Goal: Transaction & Acquisition: Book appointment/travel/reservation

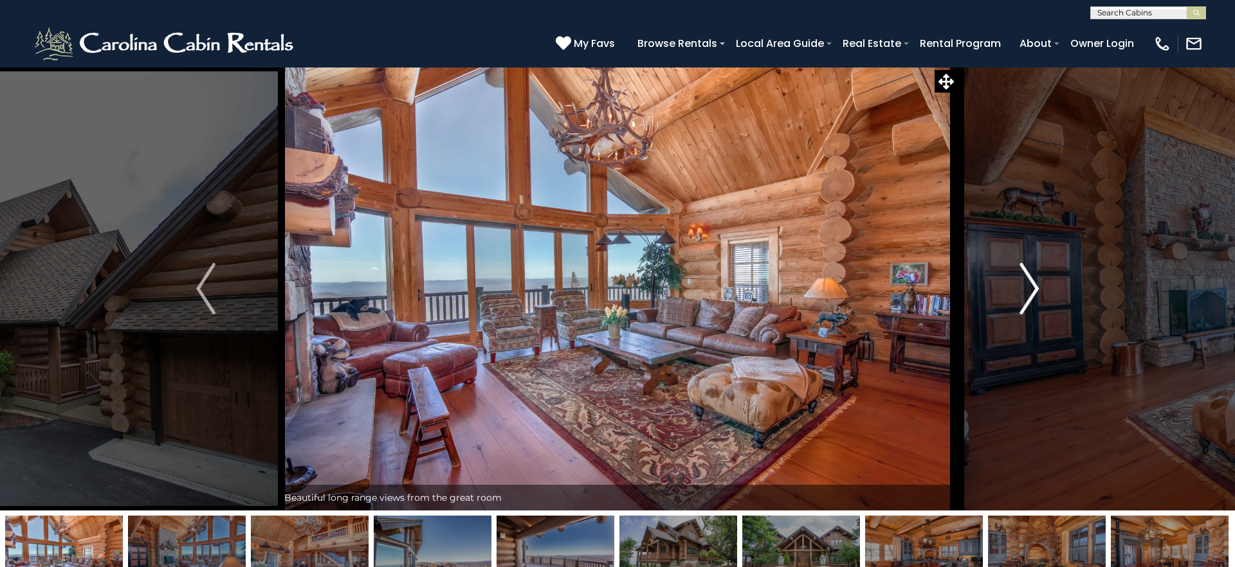
click at [1029, 287] on img "Next" at bounding box center [1029, 288] width 19 height 51
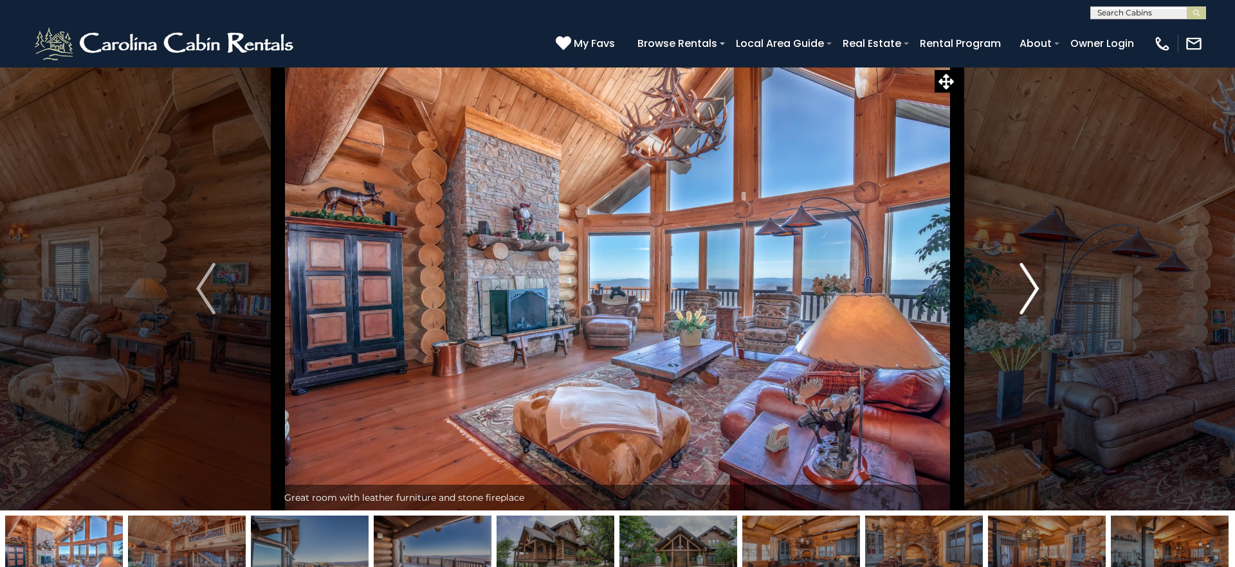
click at [1029, 287] on img "Next" at bounding box center [1029, 288] width 19 height 51
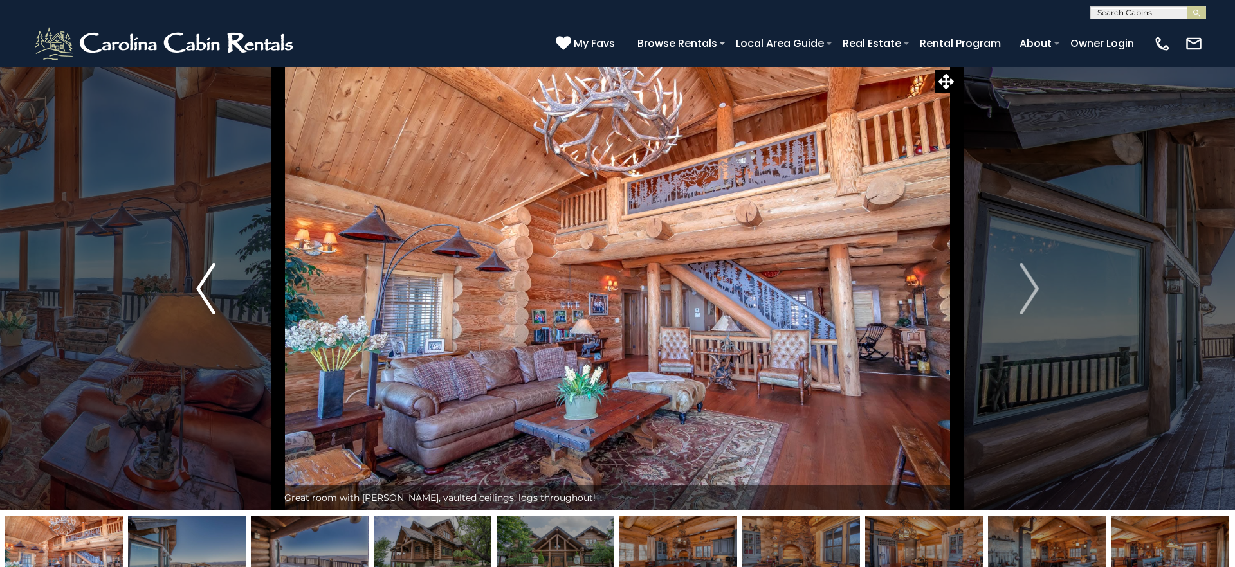
click at [206, 295] on img "Previous" at bounding box center [205, 288] width 19 height 51
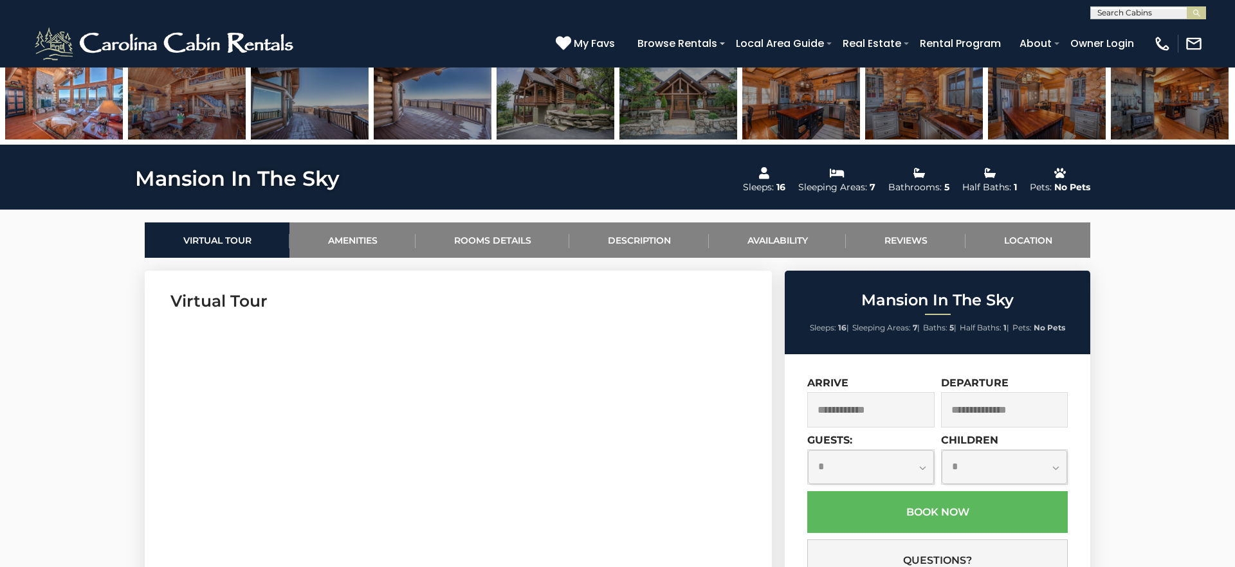
scroll to position [520, 0]
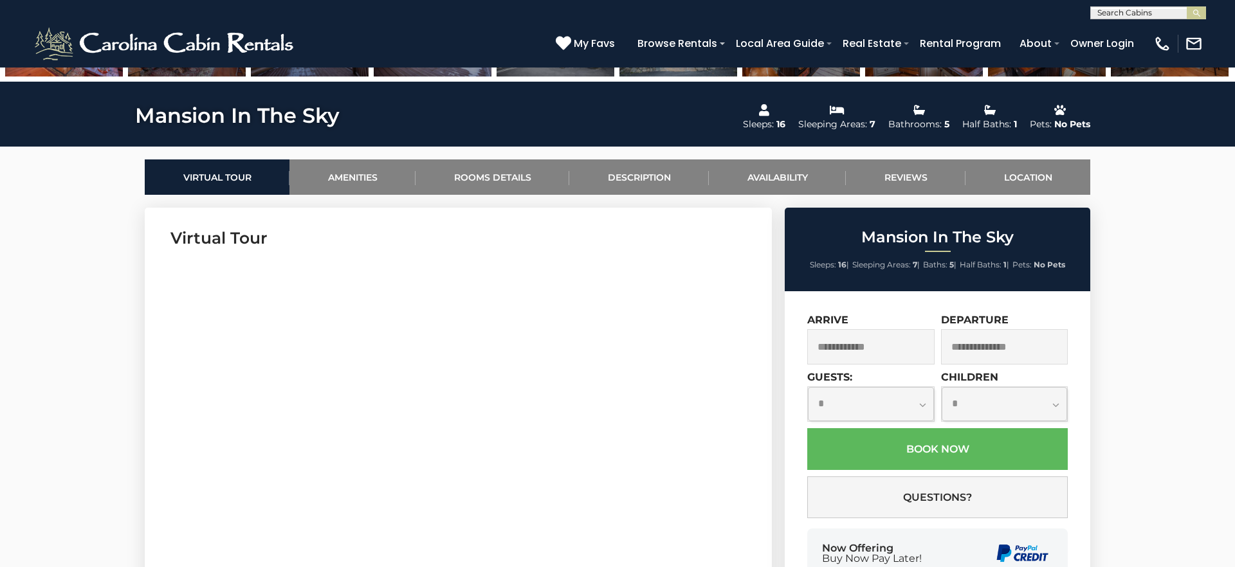
click at [858, 340] on input "text" at bounding box center [870, 346] width 127 height 35
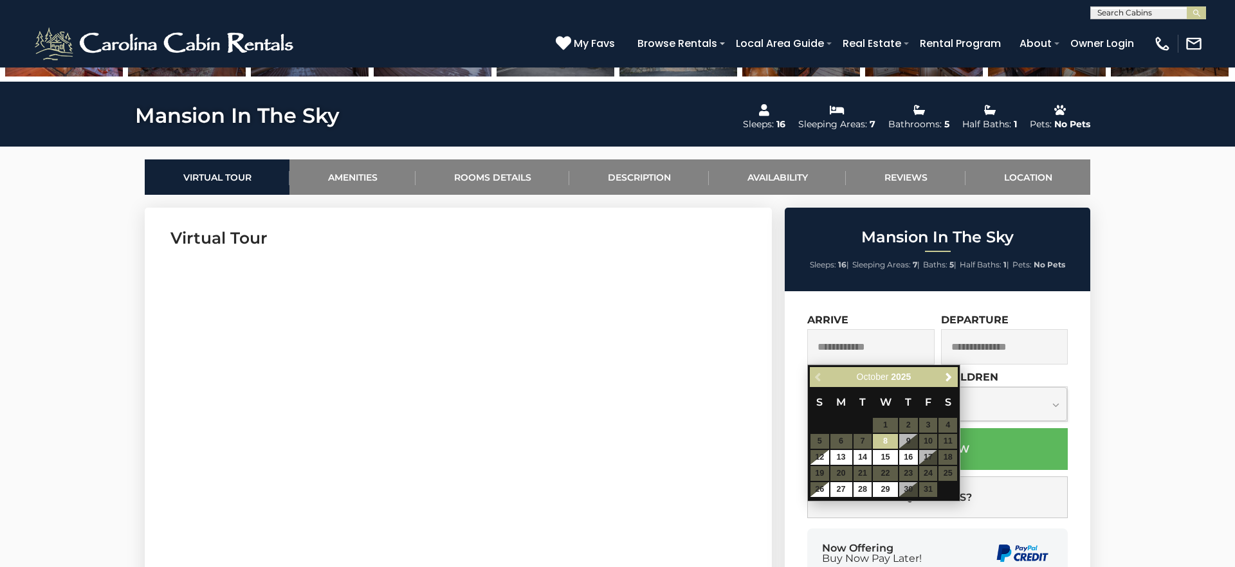
scroll to position [520, 0]
click at [951, 381] on span "Next" at bounding box center [949, 377] width 10 height 10
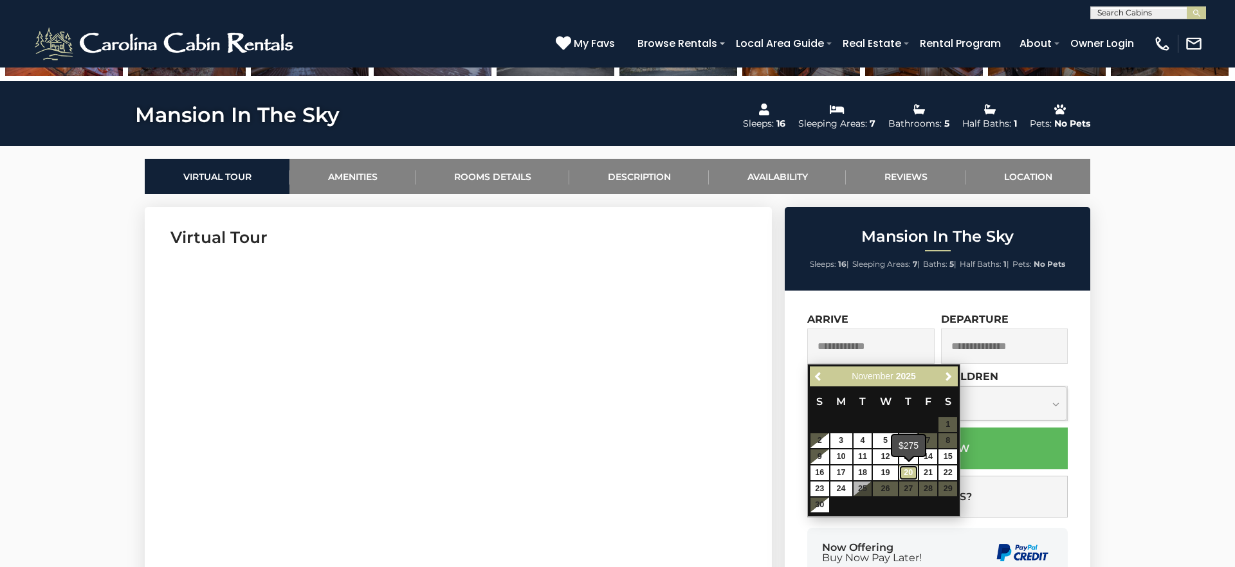
click at [914, 473] on link "20" at bounding box center [908, 473] width 19 height 15
type input "**********"
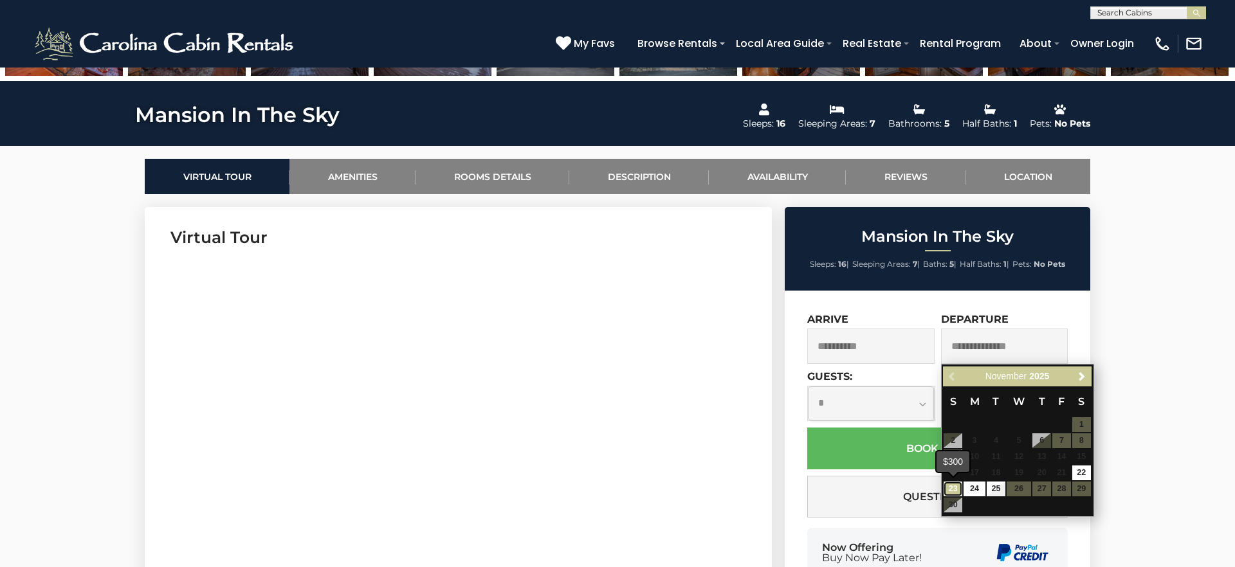
click at [954, 490] on link "23" at bounding box center [953, 489] width 19 height 15
type input "**********"
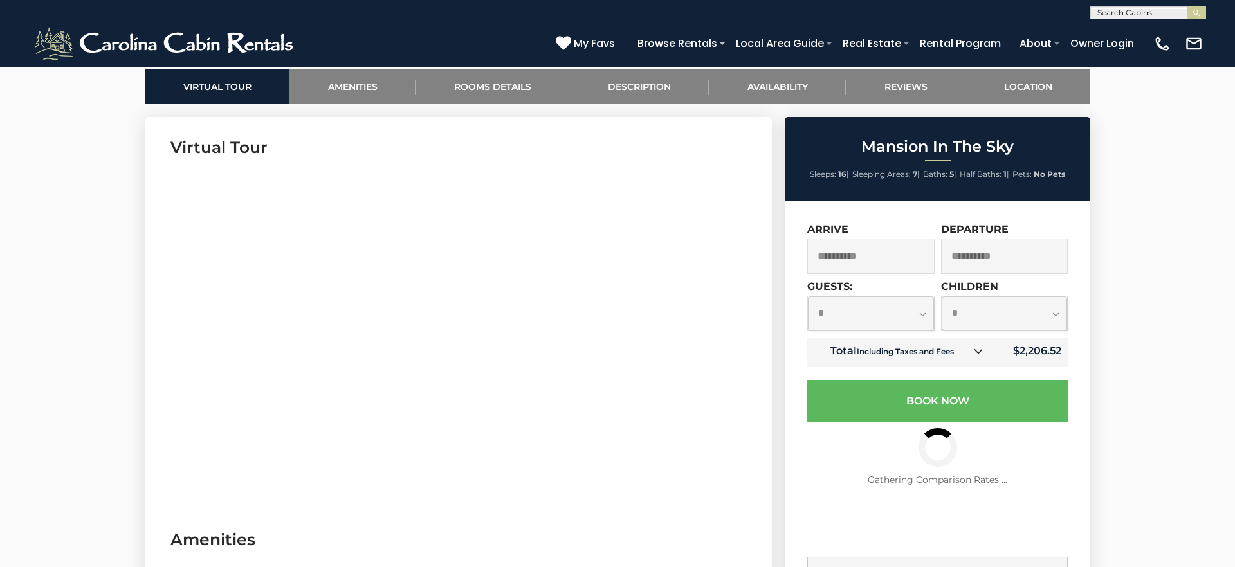
scroll to position [612, 0]
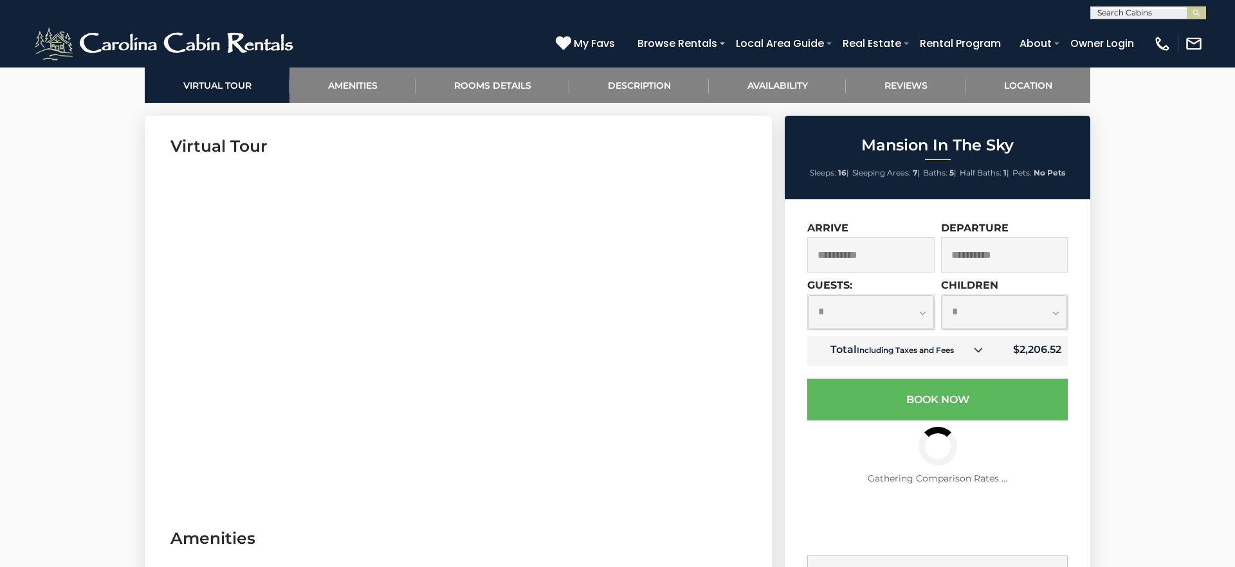
click at [923, 314] on select "**********" at bounding box center [871, 312] width 126 height 34
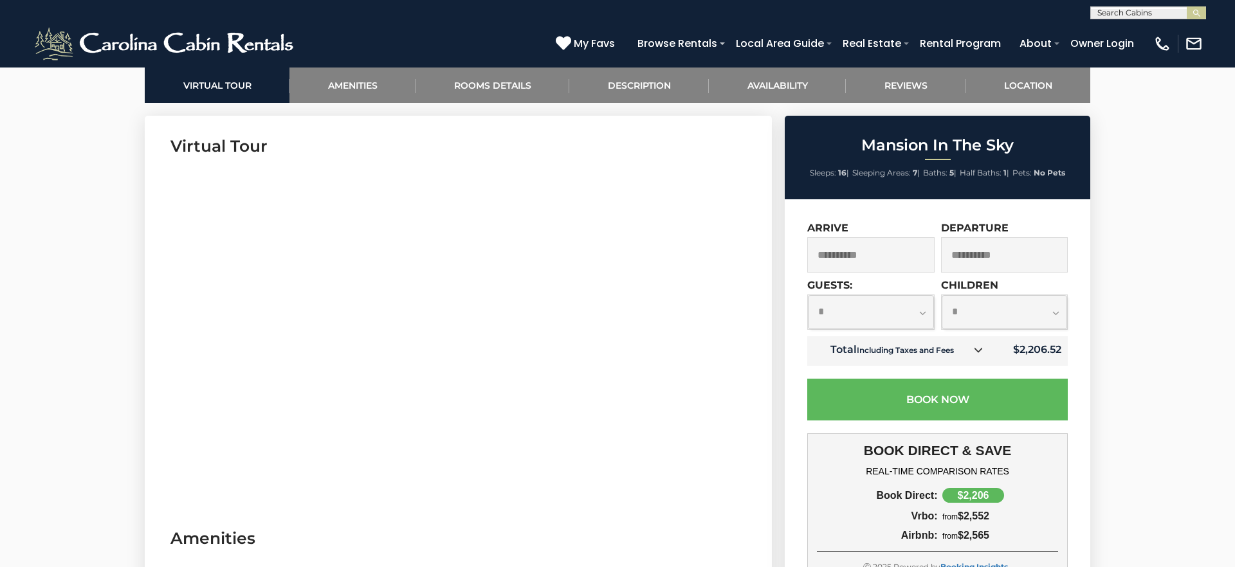
select select "*"
click at [1057, 315] on select "**********" at bounding box center [1005, 312] width 126 height 34
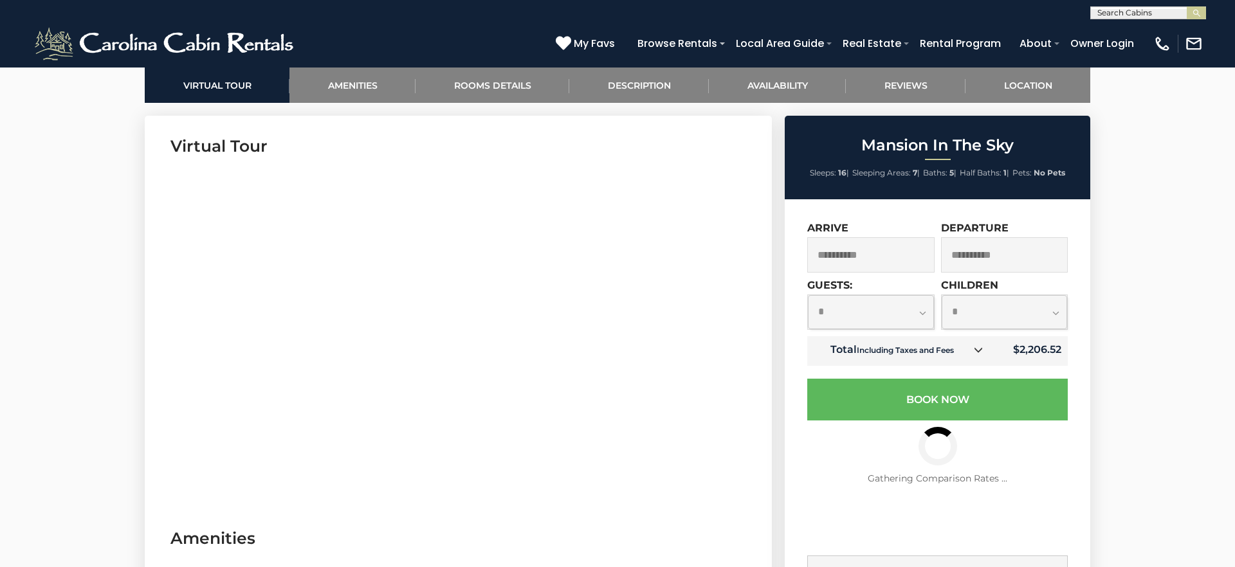
select select "*"
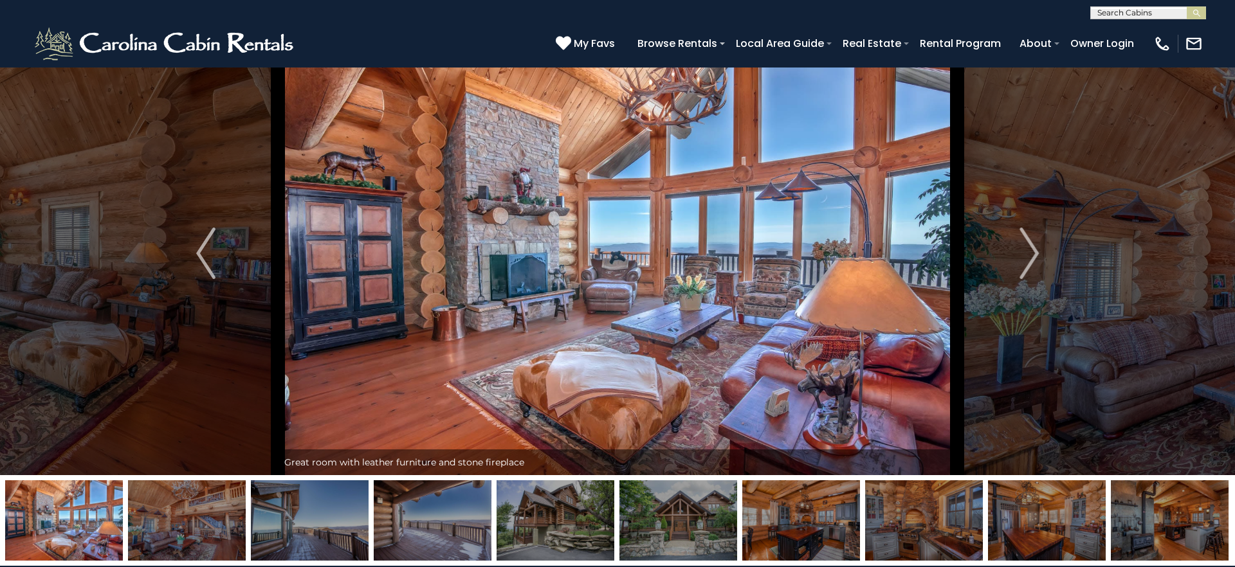
scroll to position [33, 0]
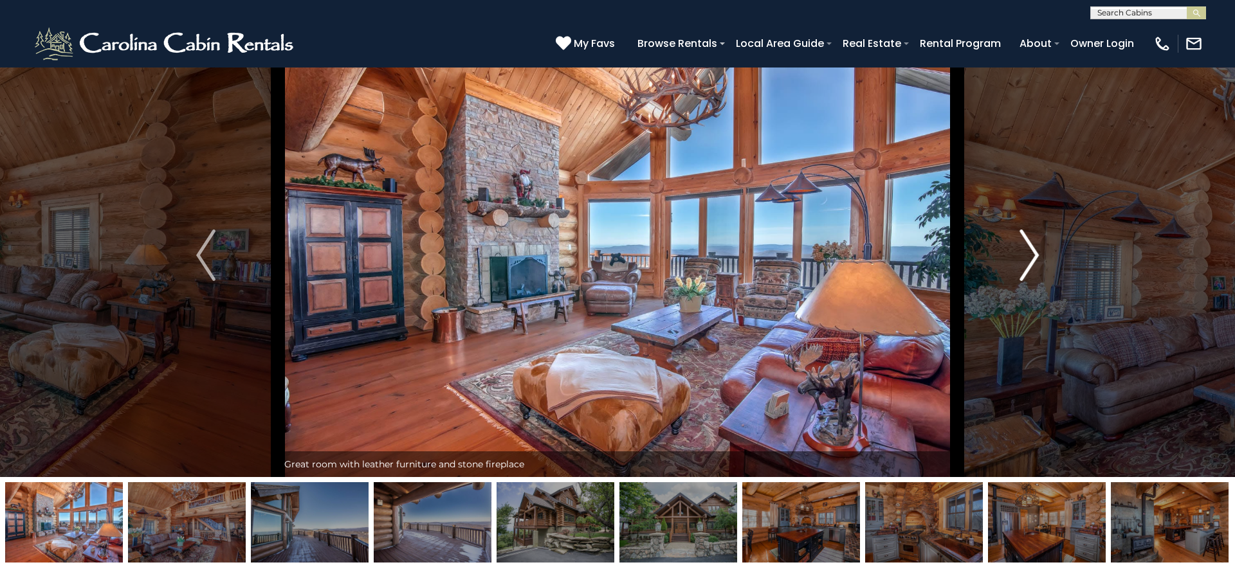
click at [1032, 258] on img "Next" at bounding box center [1029, 255] width 19 height 51
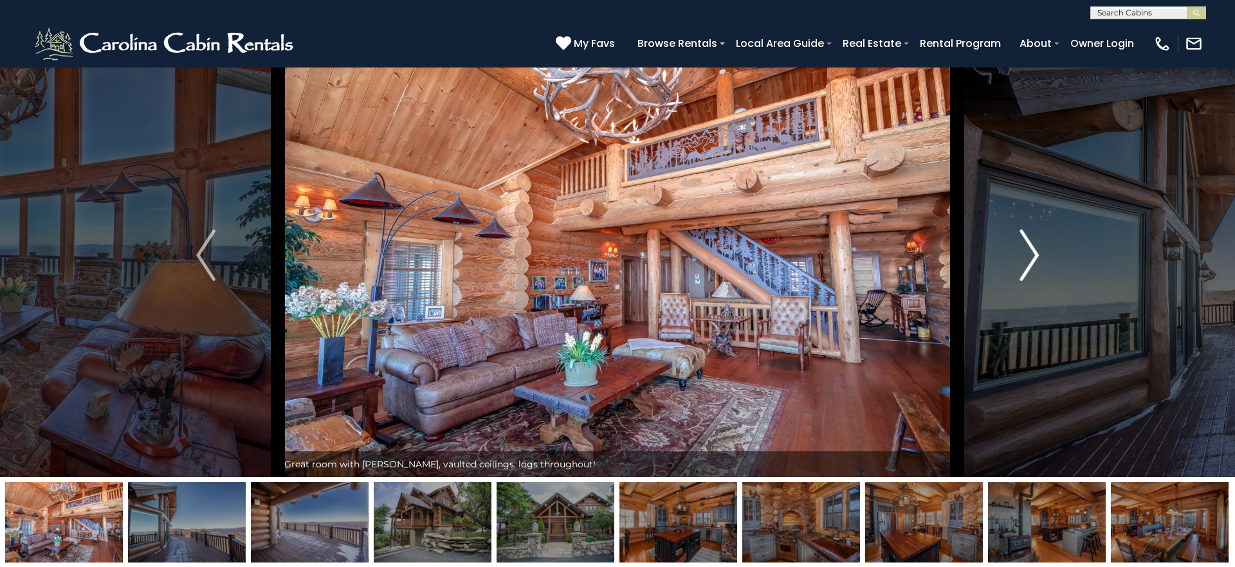
click at [1032, 258] on img "Next" at bounding box center [1029, 255] width 19 height 51
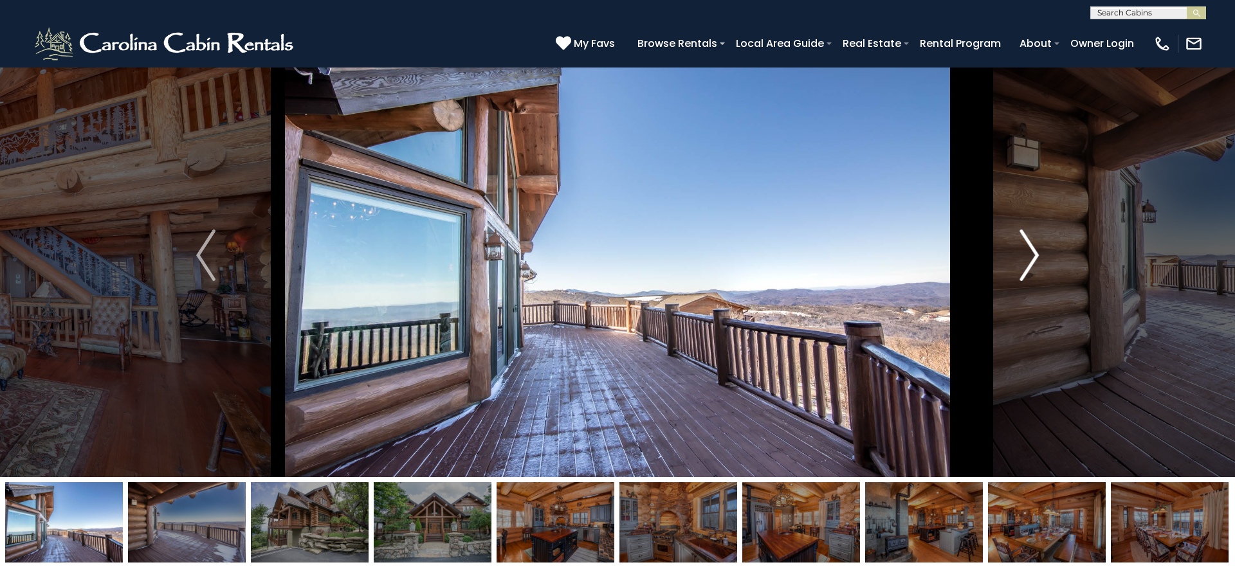
click at [1032, 258] on img "Next" at bounding box center [1029, 255] width 19 height 51
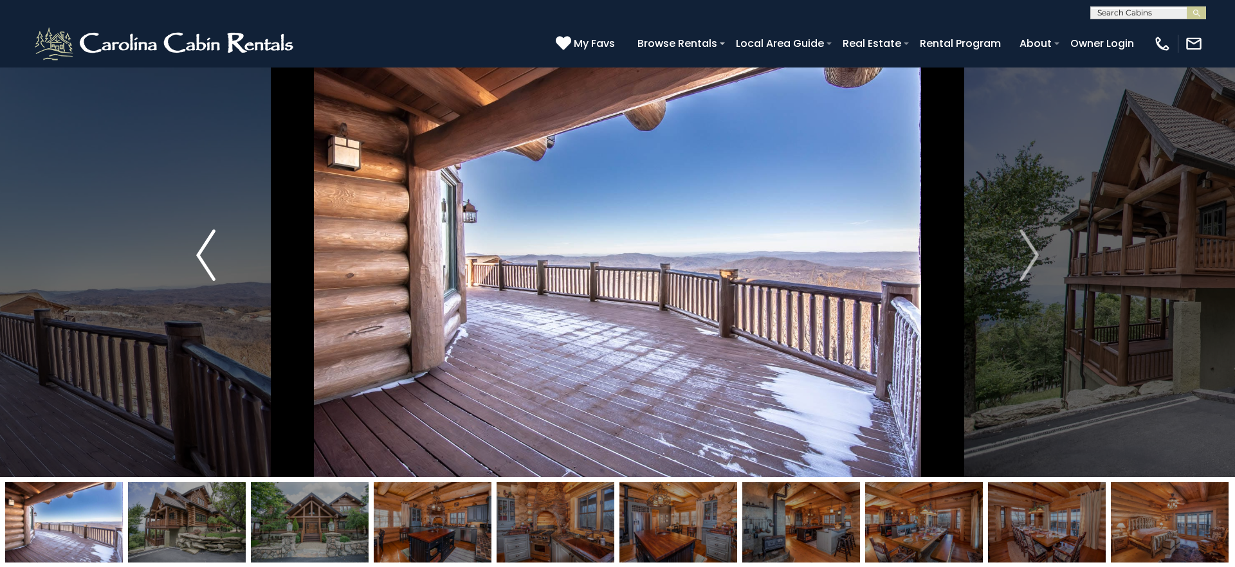
click at [212, 259] on img "Previous" at bounding box center [205, 255] width 19 height 51
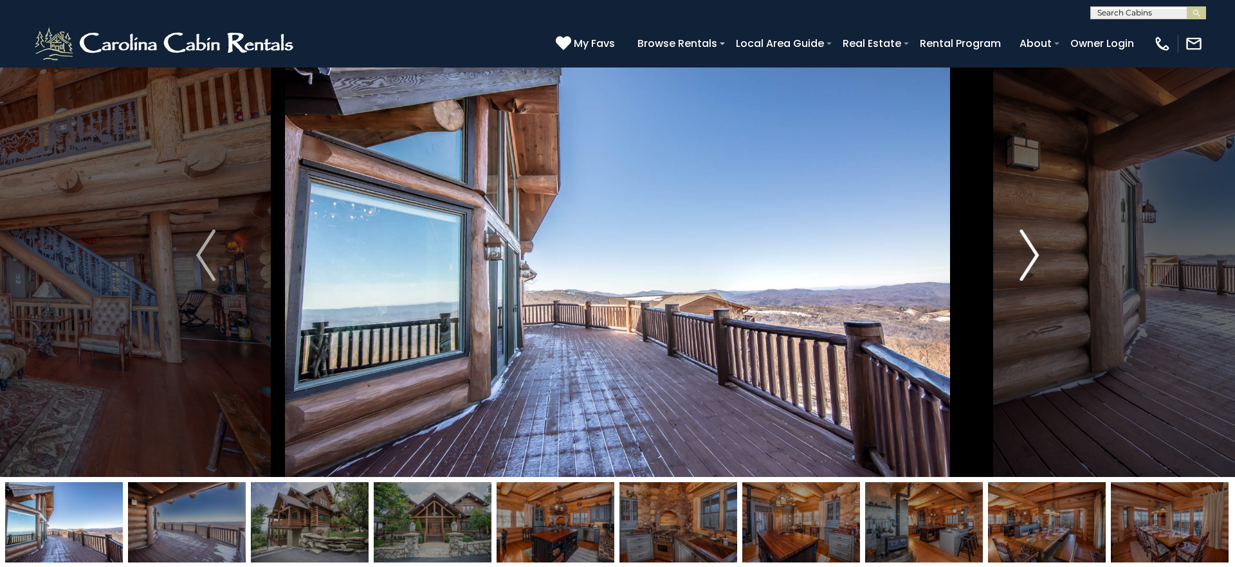
click at [1032, 259] on img "Next" at bounding box center [1029, 255] width 19 height 51
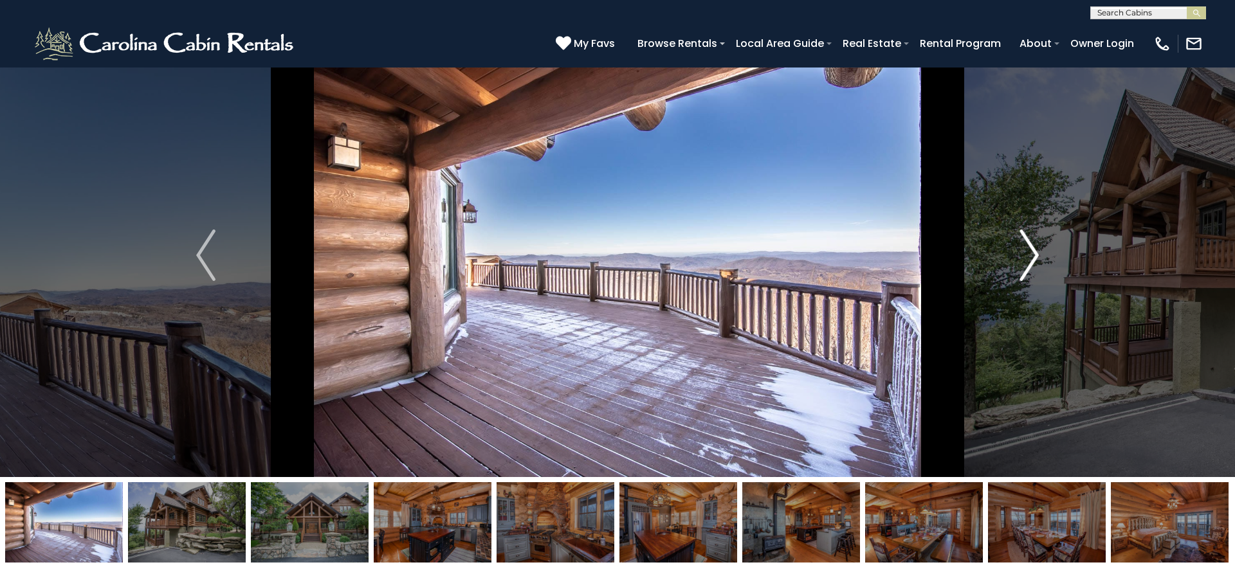
click at [1032, 259] on img "Next" at bounding box center [1029, 255] width 19 height 51
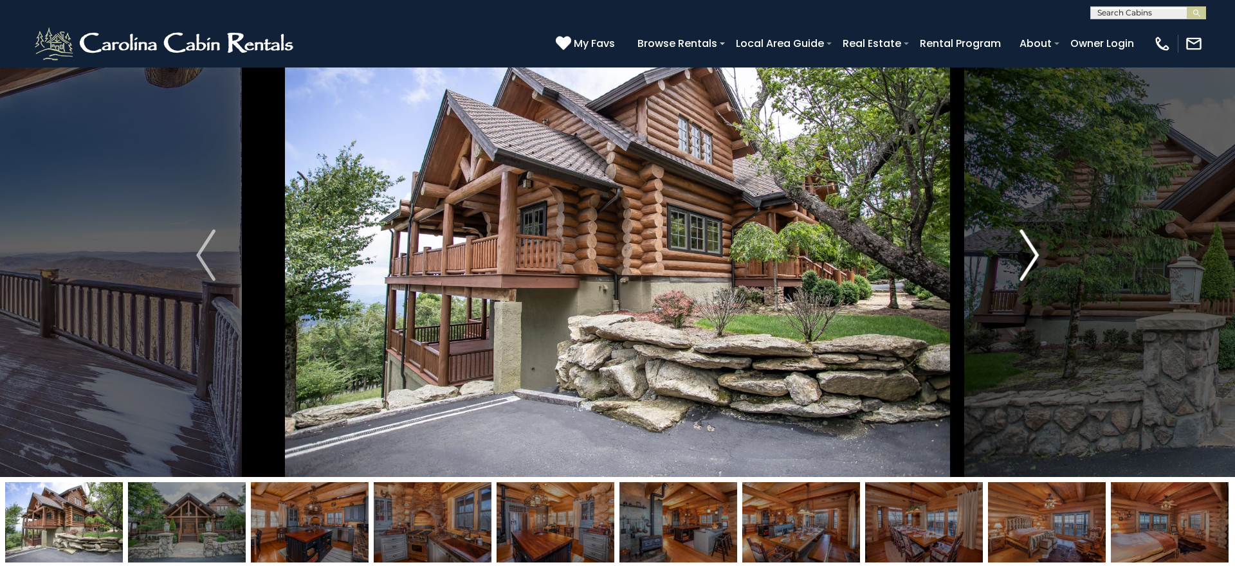
click at [1032, 259] on img "Next" at bounding box center [1029, 255] width 19 height 51
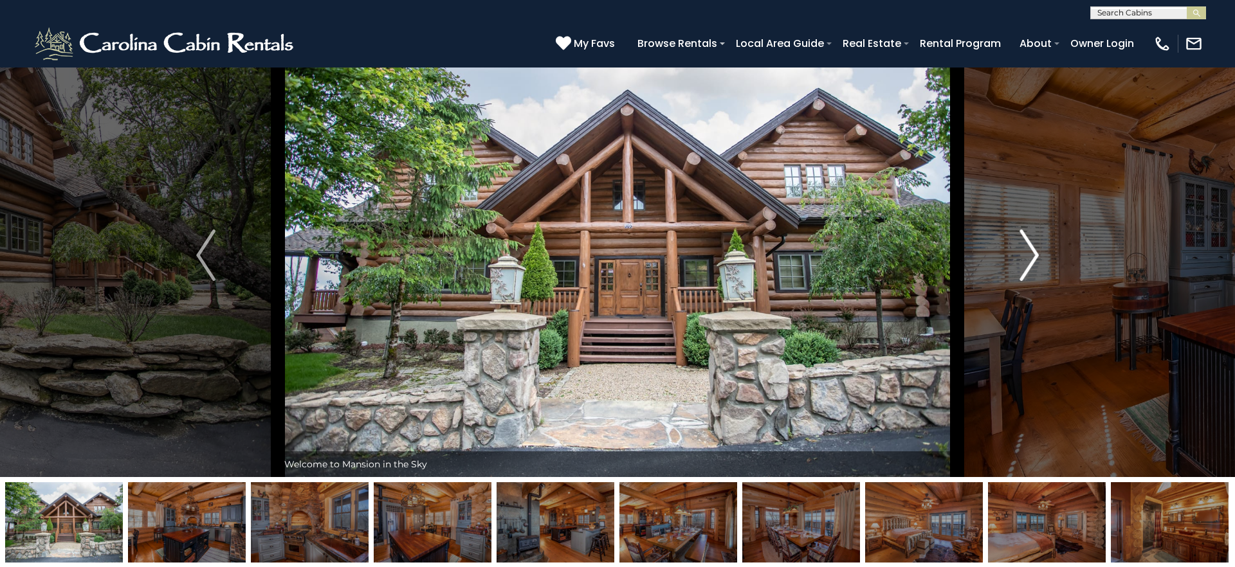
click at [1032, 259] on img "Next" at bounding box center [1029, 255] width 19 height 51
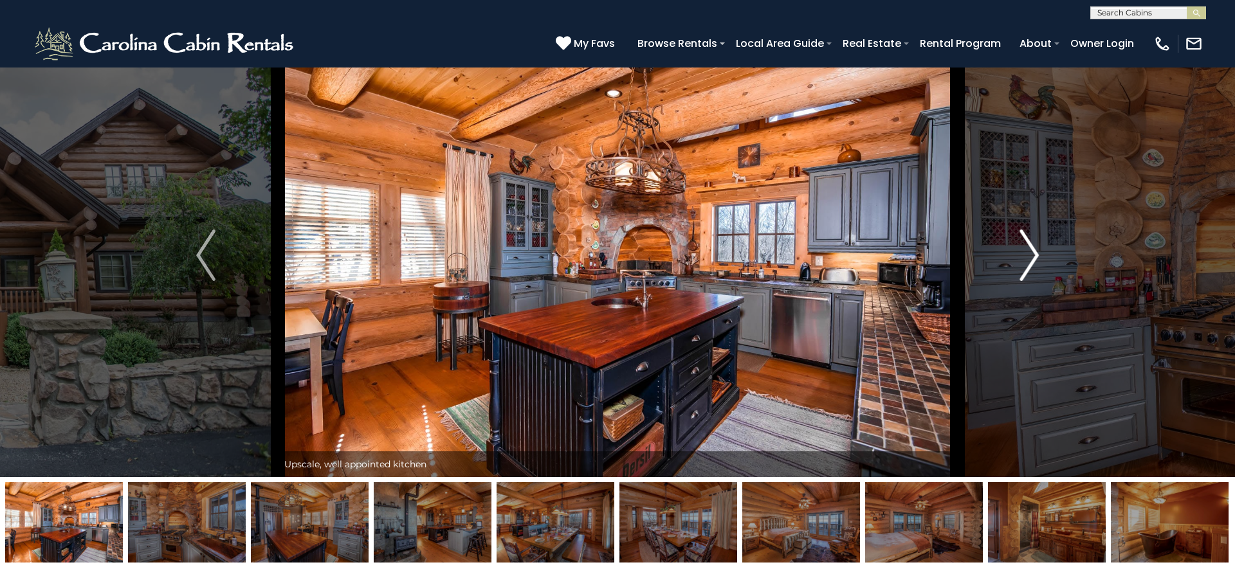
click at [1032, 259] on img "Next" at bounding box center [1029, 255] width 19 height 51
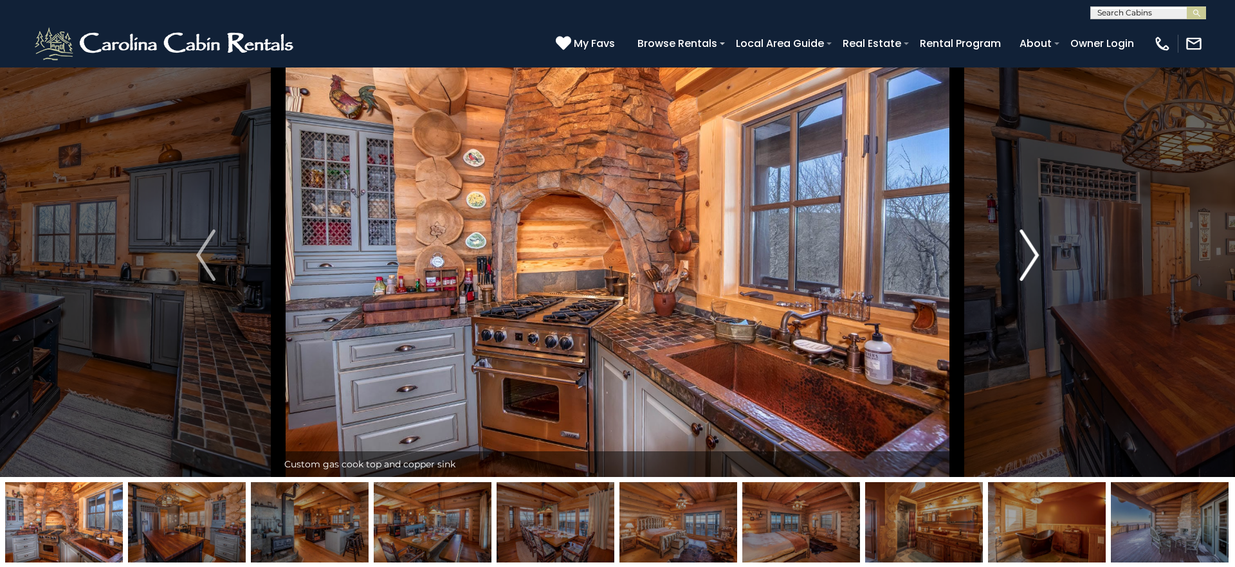
click at [1032, 259] on img "Next" at bounding box center [1029, 255] width 19 height 51
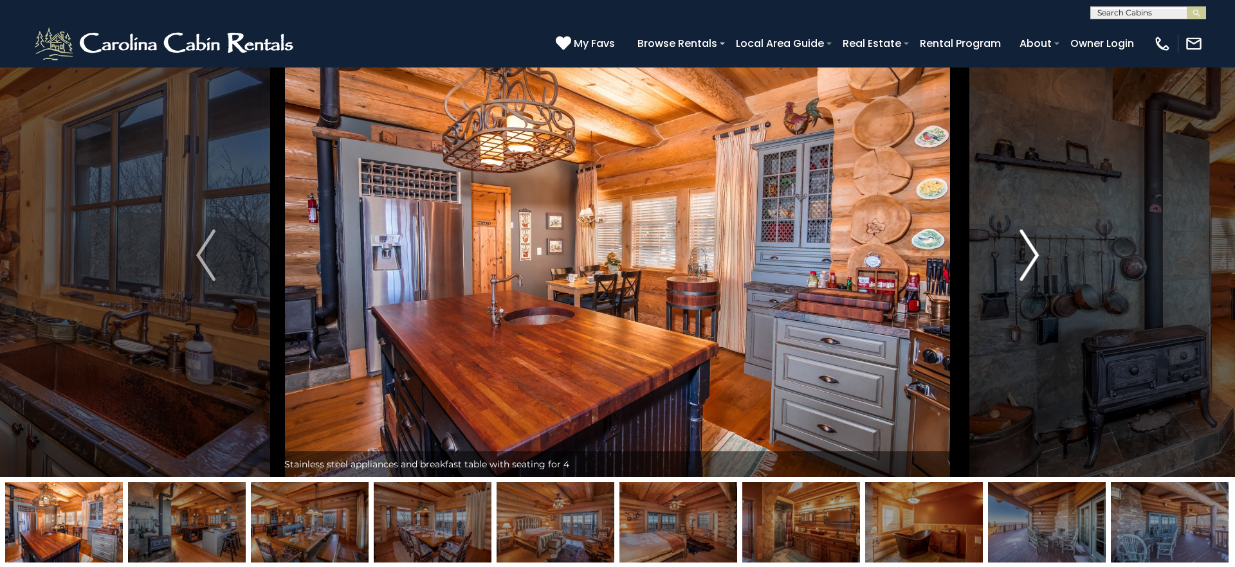
click at [1032, 259] on img "Next" at bounding box center [1029, 255] width 19 height 51
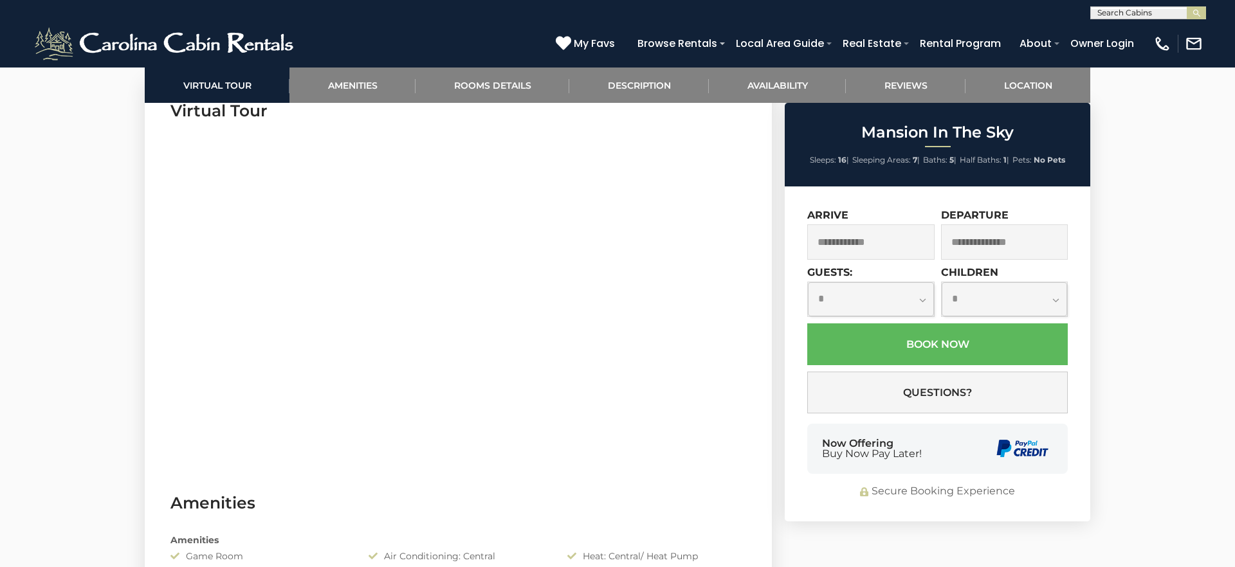
click at [870, 241] on input "text" at bounding box center [870, 242] width 127 height 35
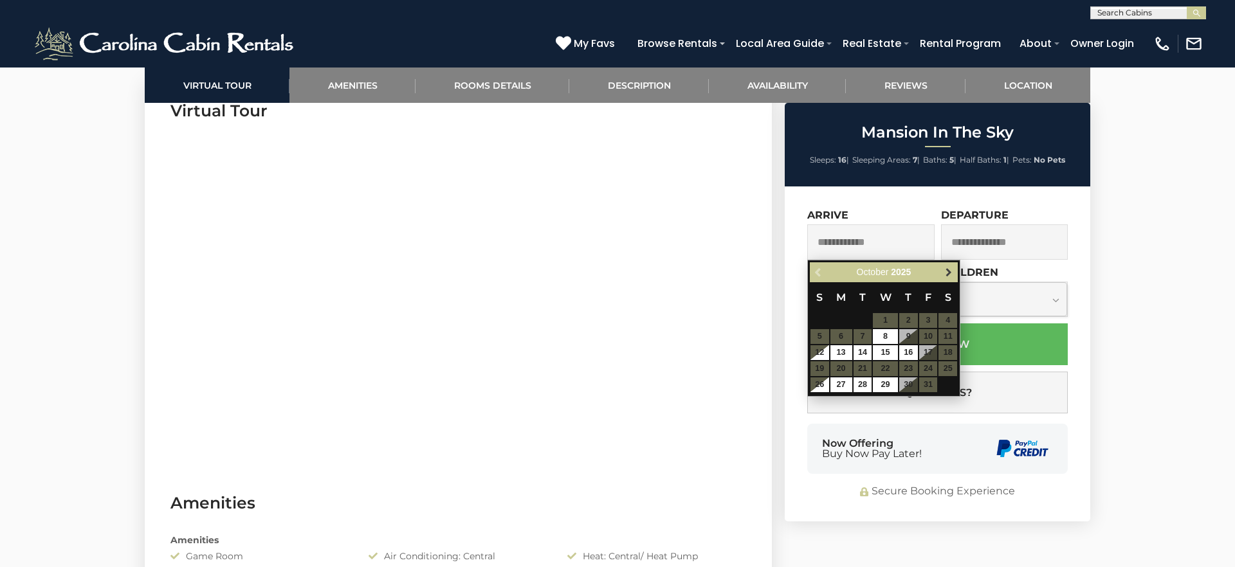
click at [944, 273] on span "Next" at bounding box center [949, 273] width 10 height 10
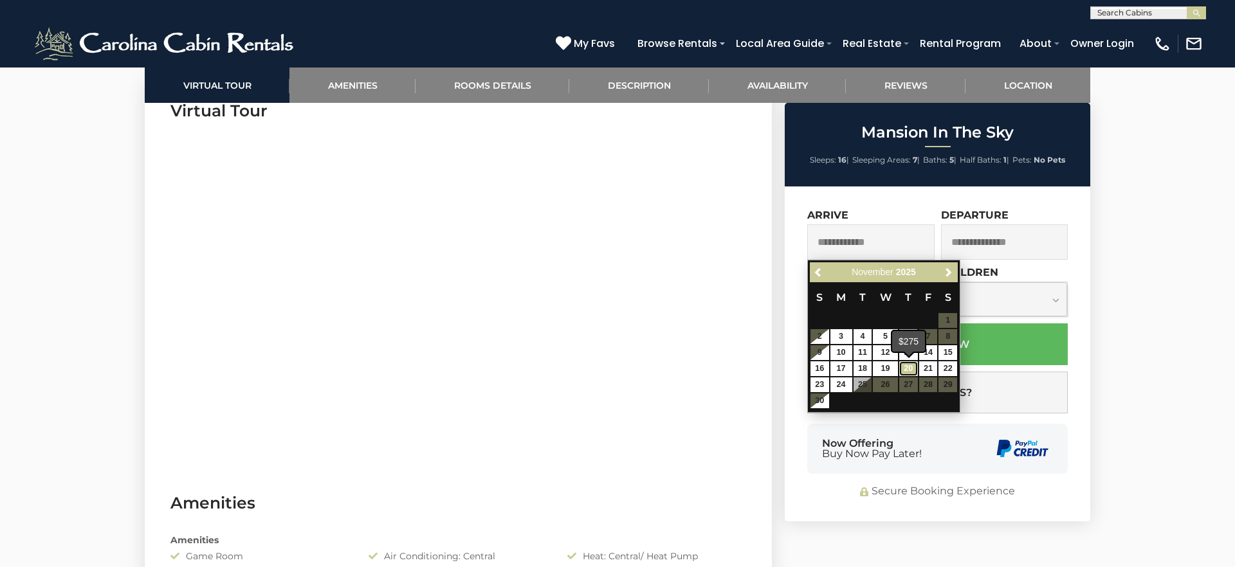
click at [906, 371] on link "20" at bounding box center [908, 369] width 19 height 15
type input "**********"
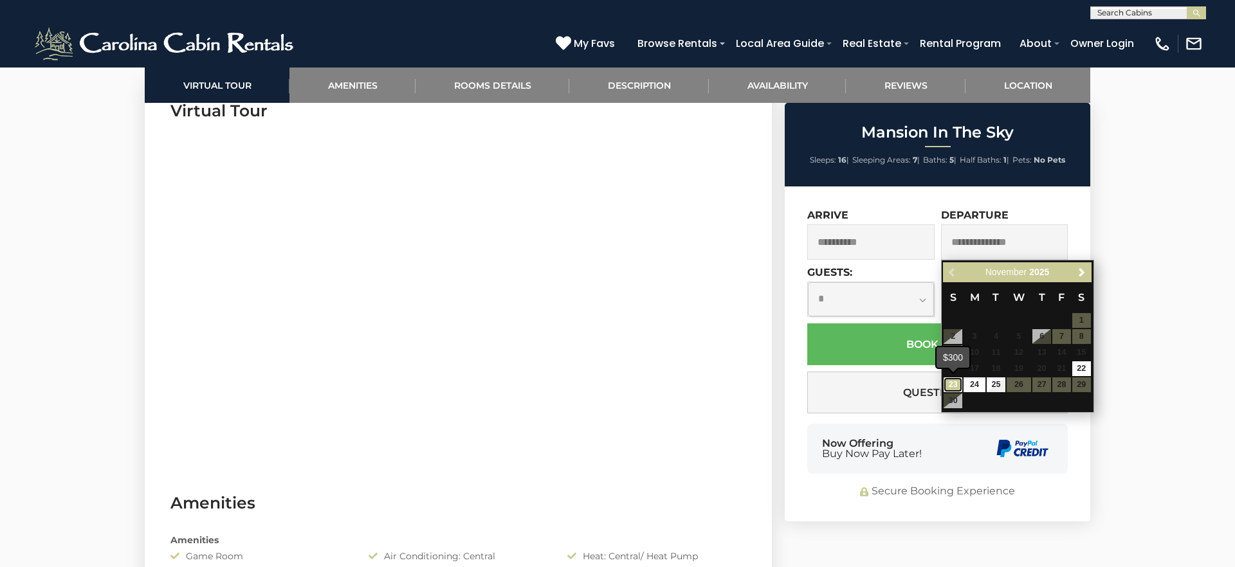
click at [952, 386] on link "23" at bounding box center [953, 385] width 19 height 15
type input "**********"
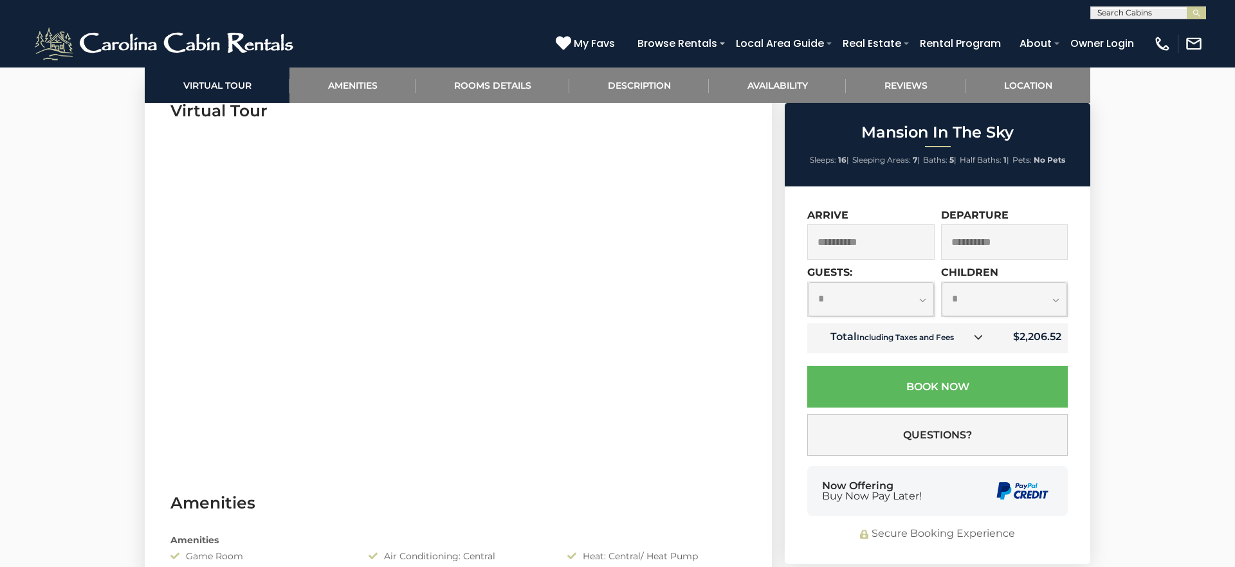
click at [922, 299] on select "**********" at bounding box center [871, 299] width 126 height 34
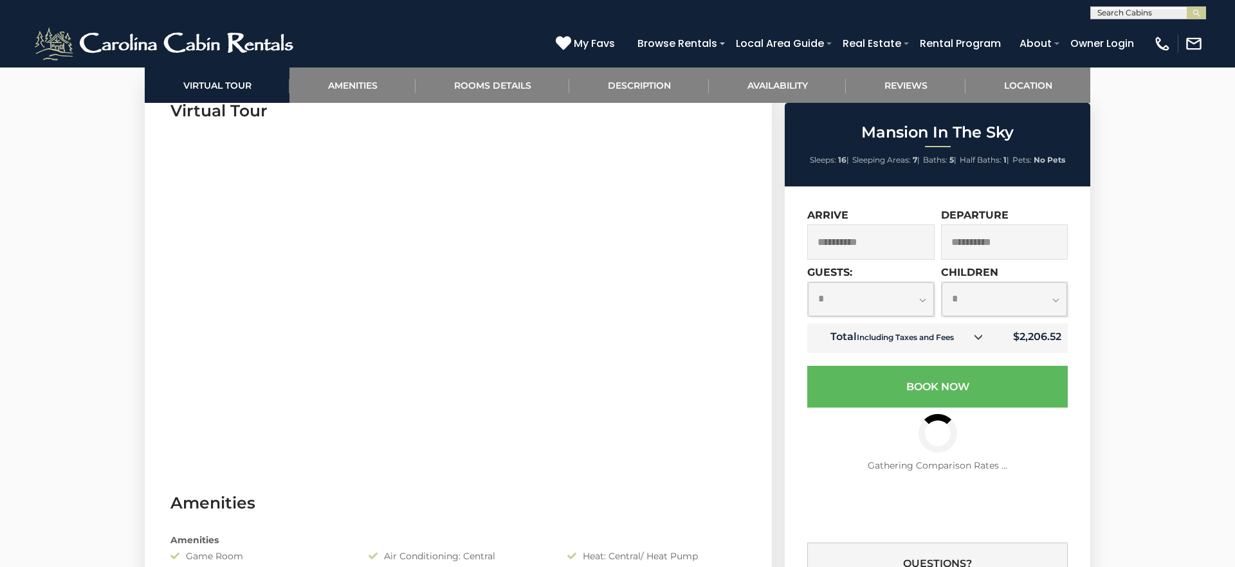
select select "*"
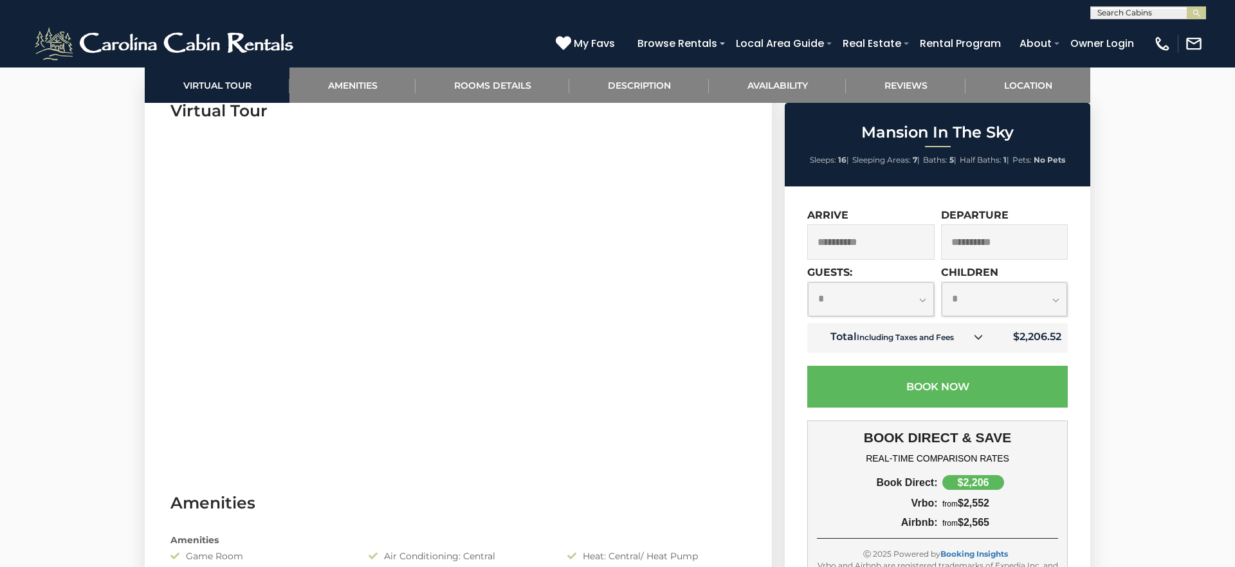
click at [1056, 300] on select "**********" at bounding box center [1005, 299] width 126 height 34
select select "*"
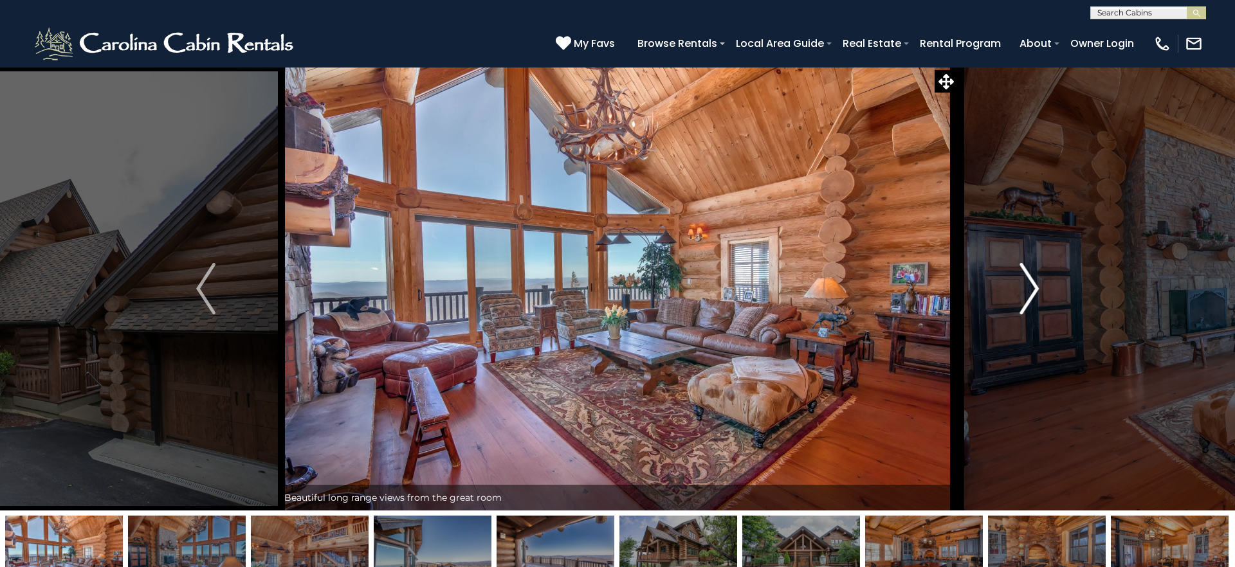
click at [1025, 297] on img "Next" at bounding box center [1029, 288] width 19 height 51
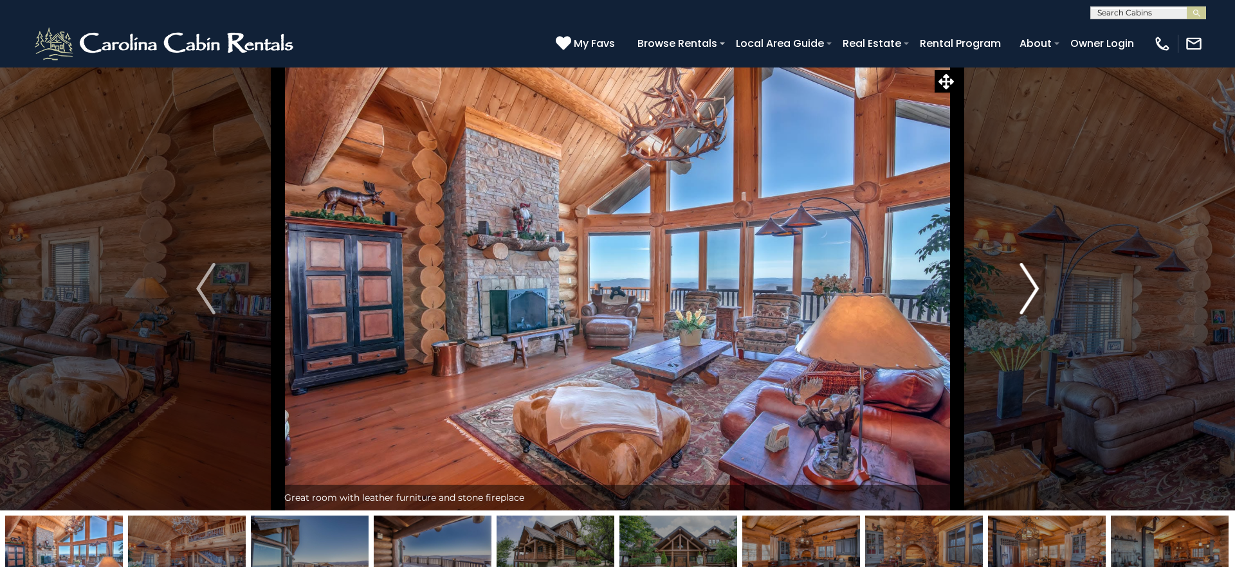
click at [1025, 297] on img "Next" at bounding box center [1029, 288] width 19 height 51
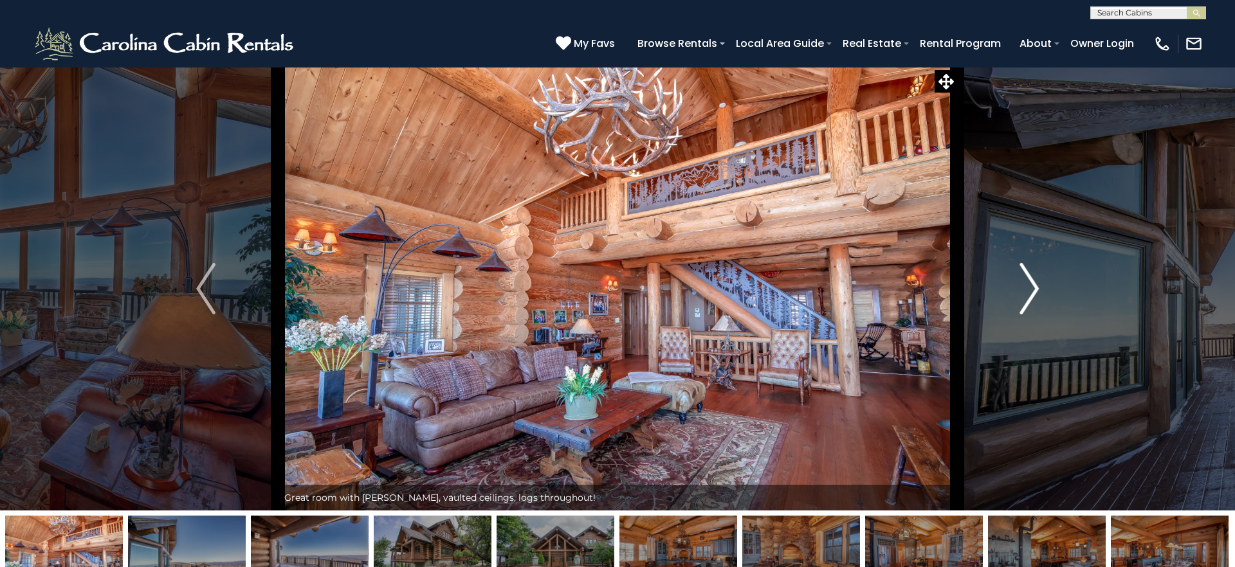
click at [1025, 297] on img "Next" at bounding box center [1029, 288] width 19 height 51
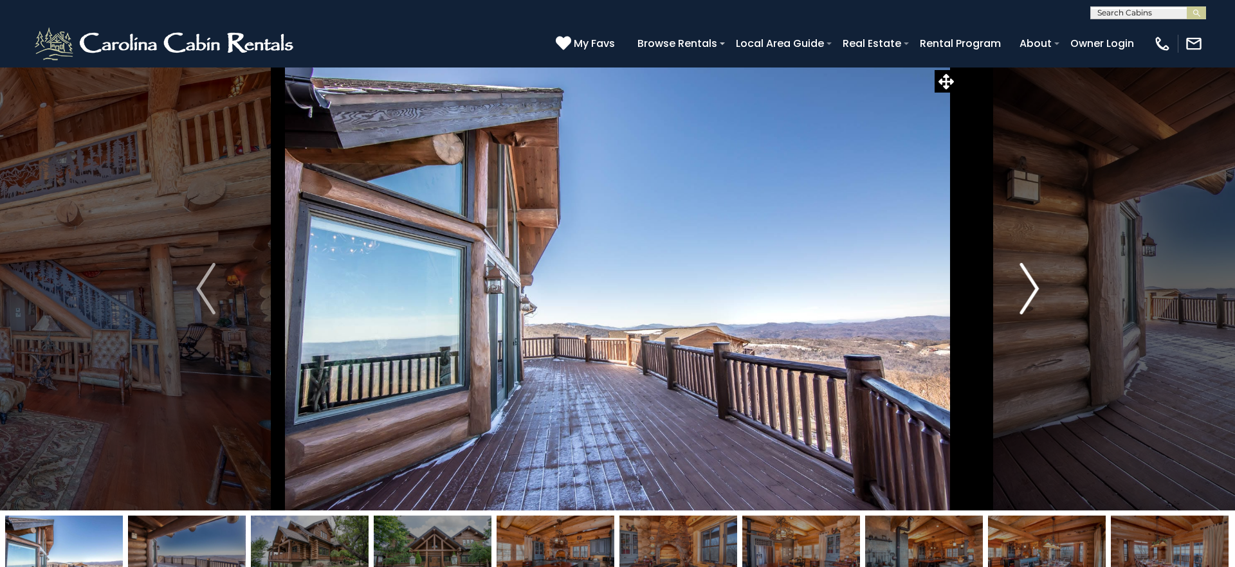
click at [1025, 297] on img "Next" at bounding box center [1029, 288] width 19 height 51
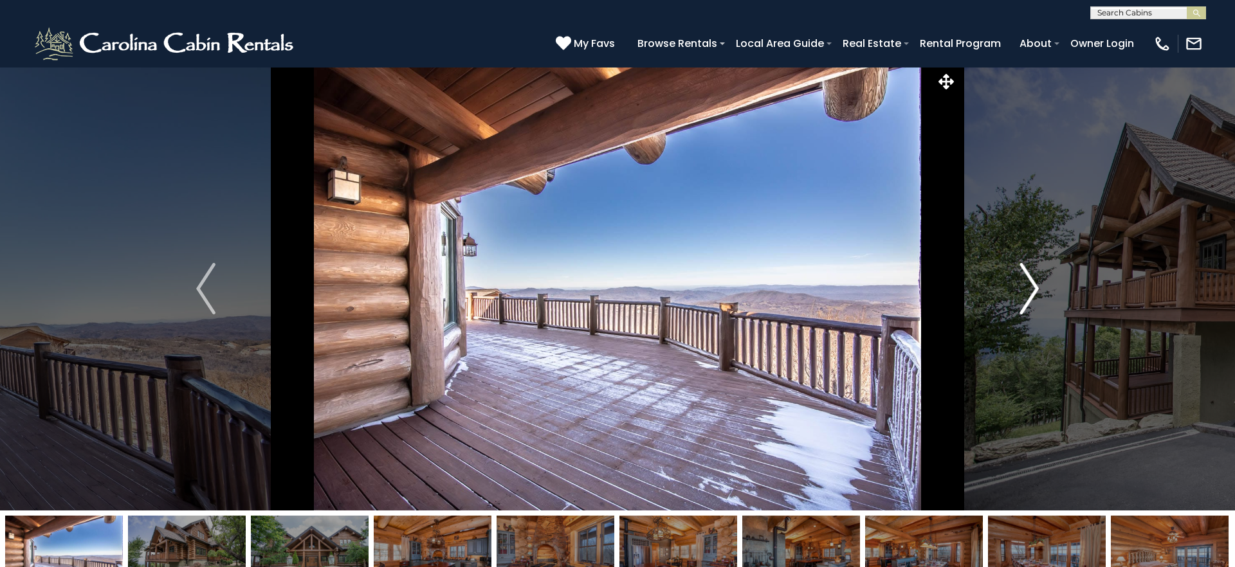
click at [1025, 297] on img "Next" at bounding box center [1029, 288] width 19 height 51
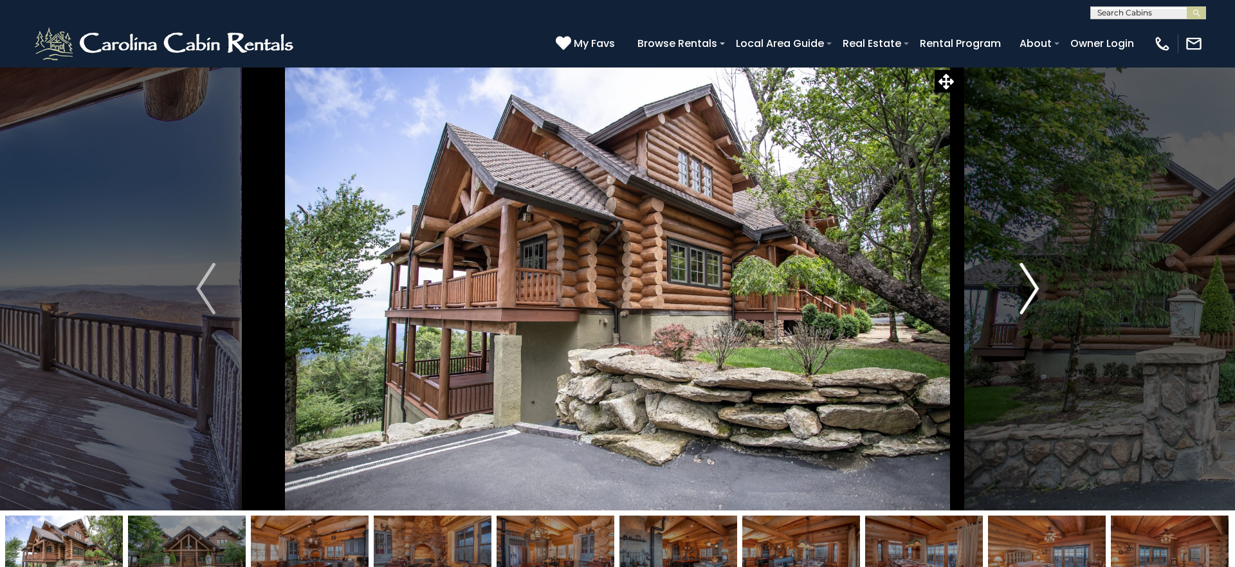
click at [1025, 297] on img "Next" at bounding box center [1029, 288] width 19 height 51
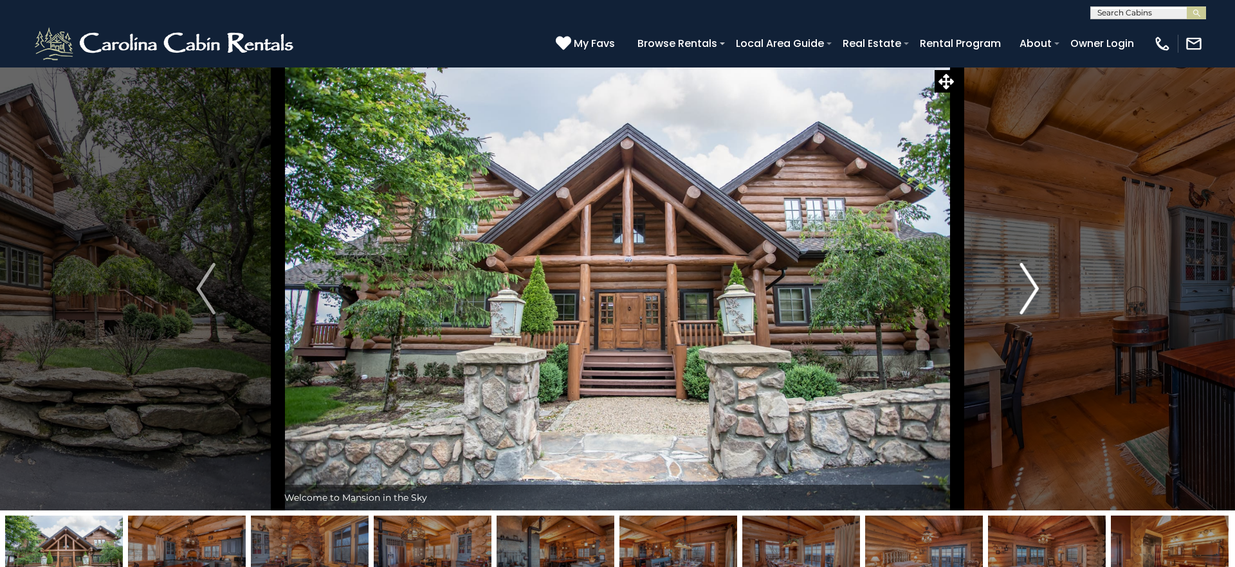
click at [1025, 297] on img "Next" at bounding box center [1029, 288] width 19 height 51
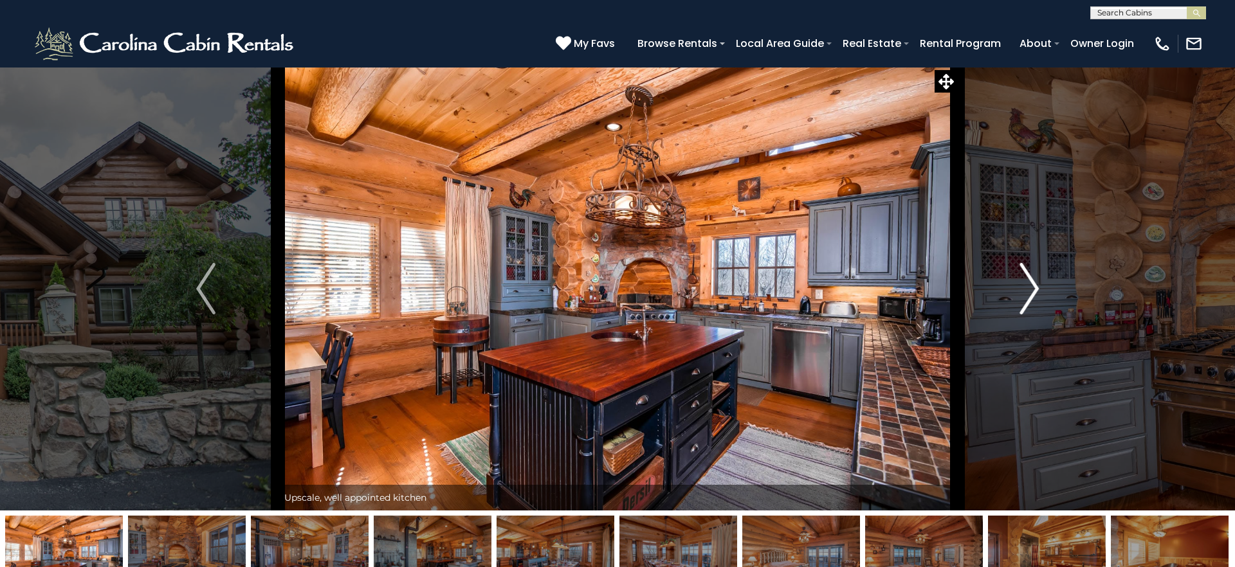
click at [1025, 297] on img "Next" at bounding box center [1029, 288] width 19 height 51
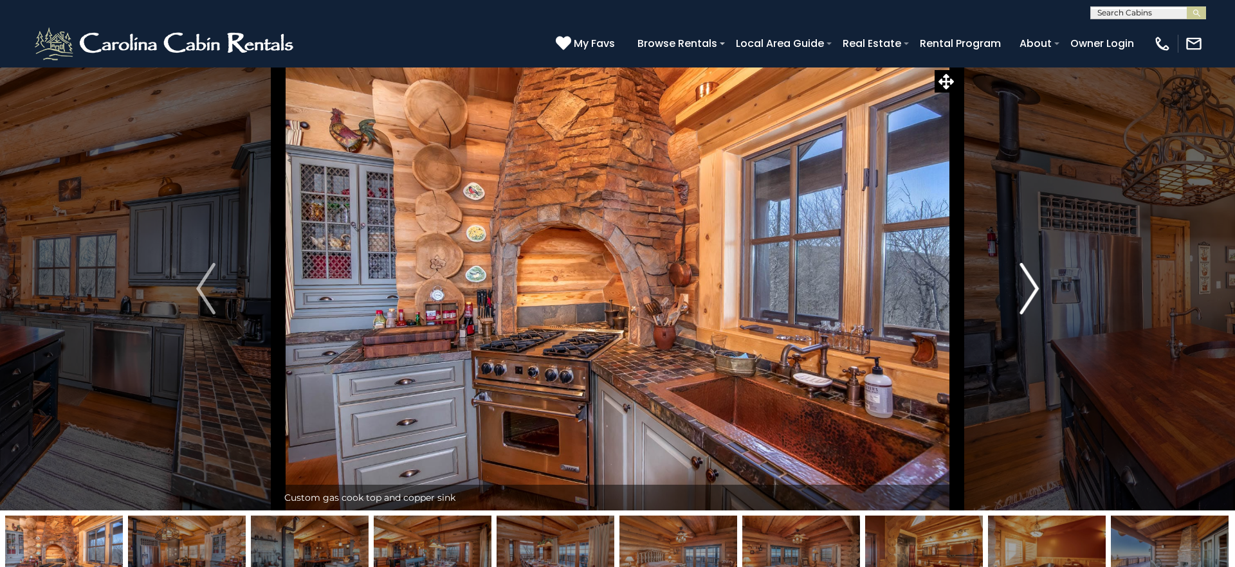
click at [1025, 297] on img "Next" at bounding box center [1029, 288] width 19 height 51
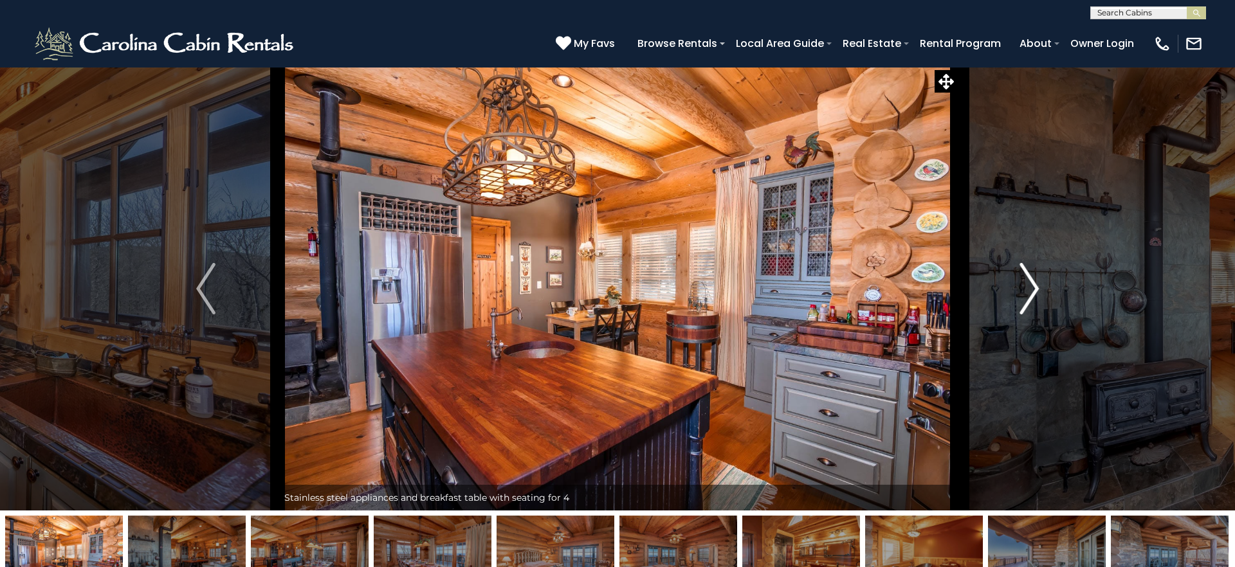
click at [1025, 297] on img "Next" at bounding box center [1029, 288] width 19 height 51
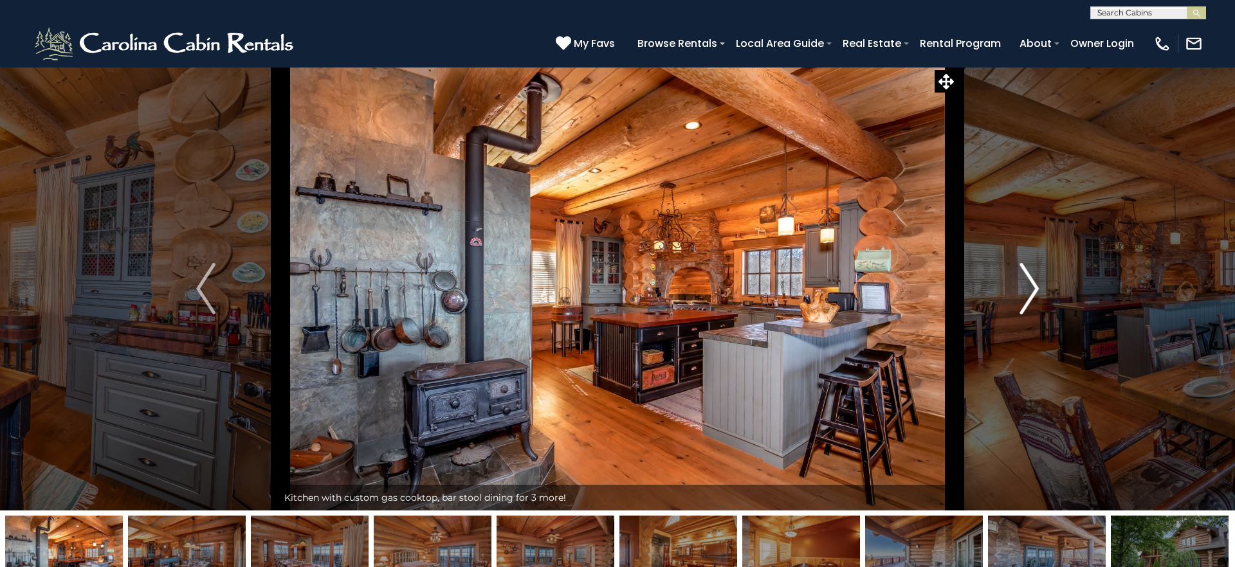
click at [1025, 297] on img "Next" at bounding box center [1029, 288] width 19 height 51
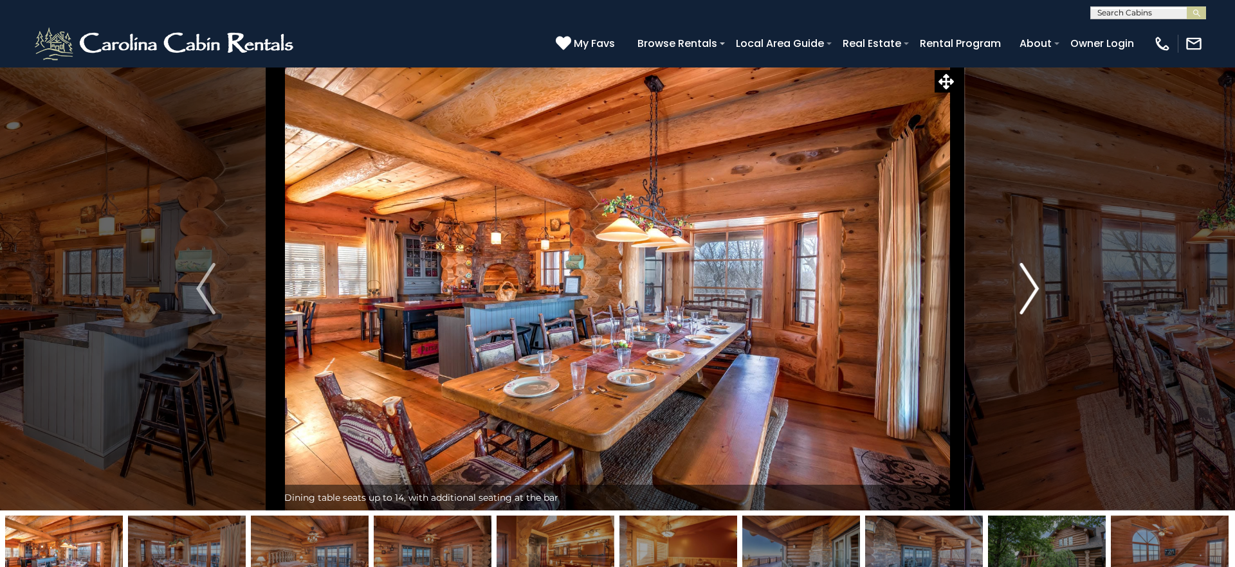
click at [1025, 297] on img "Next" at bounding box center [1029, 288] width 19 height 51
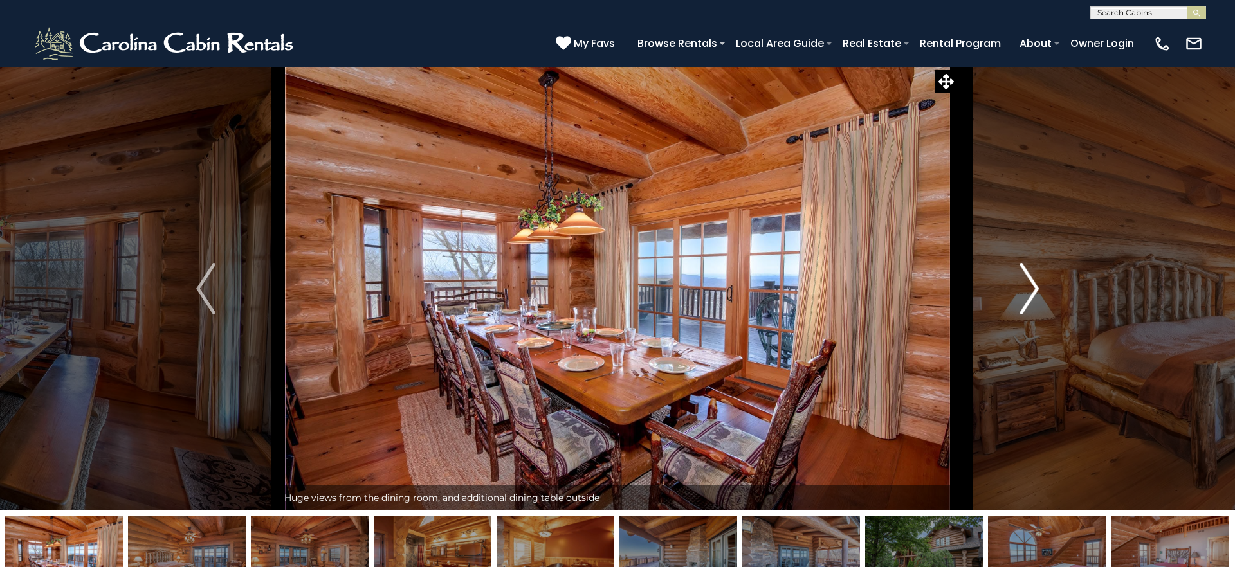
click at [1025, 297] on img "Next" at bounding box center [1029, 288] width 19 height 51
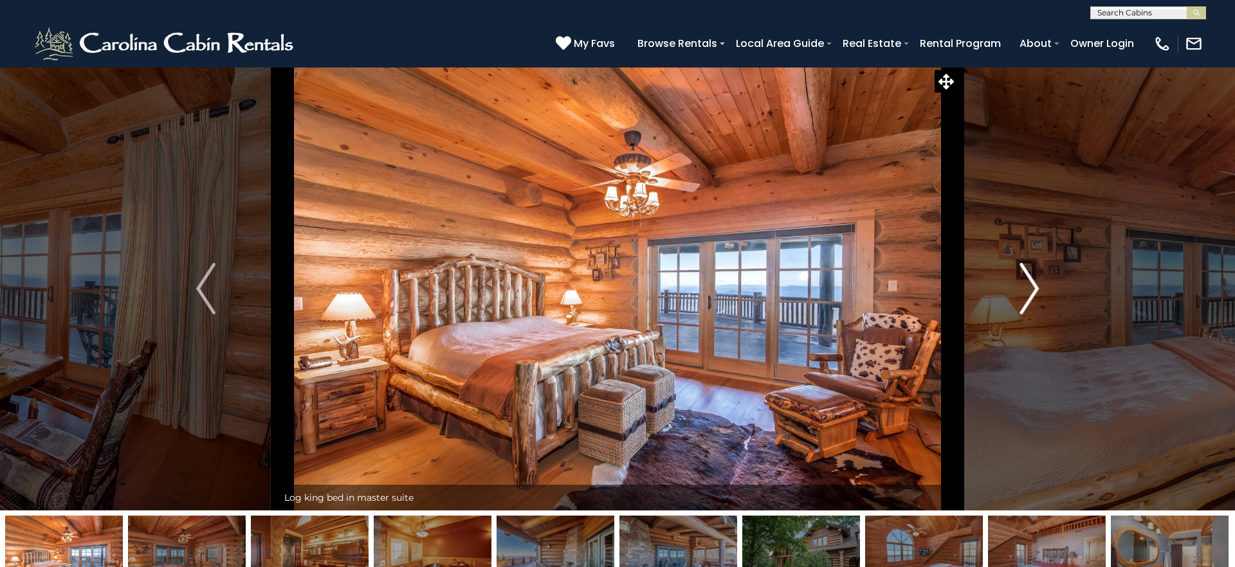
click at [1025, 297] on img "Next" at bounding box center [1029, 288] width 19 height 51
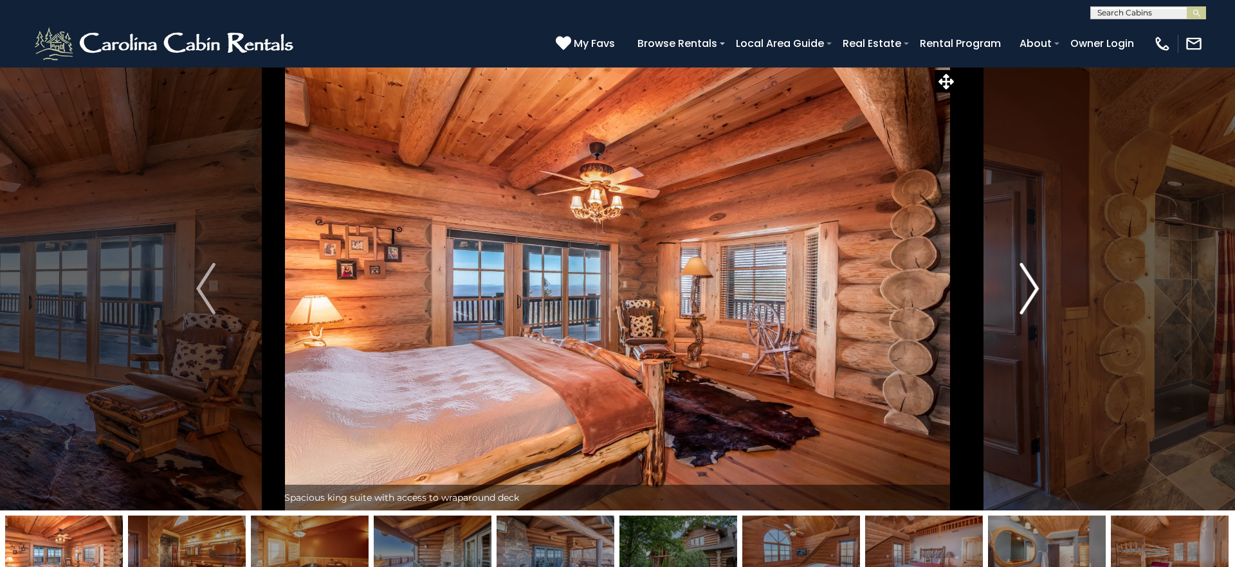
click at [1025, 297] on img "Next" at bounding box center [1029, 288] width 19 height 51
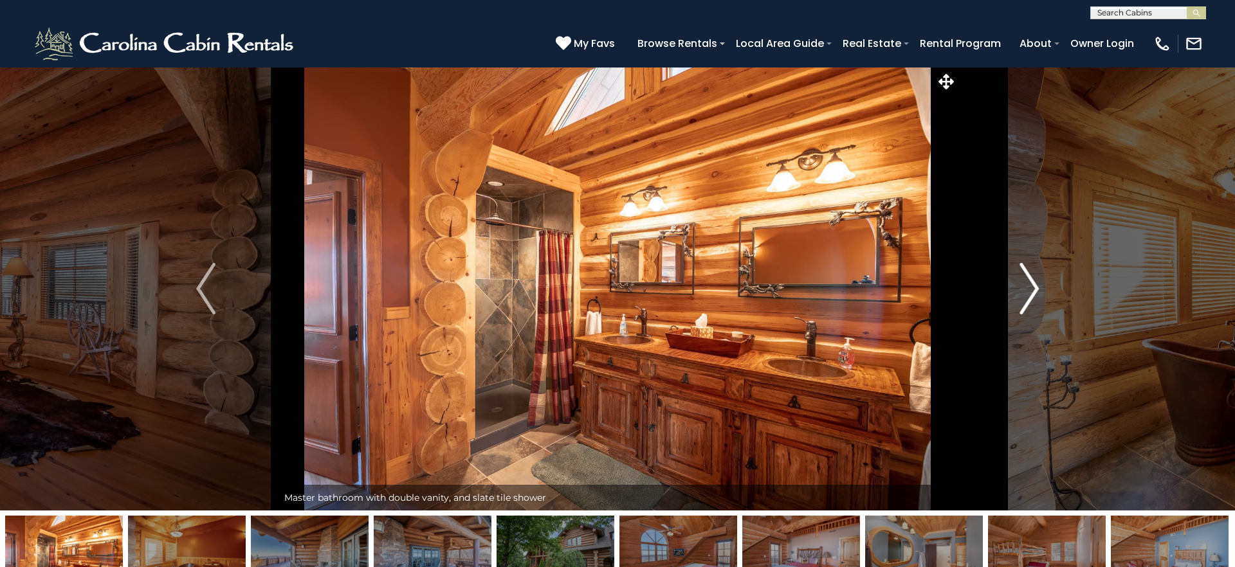
click at [1025, 297] on img "Next" at bounding box center [1029, 288] width 19 height 51
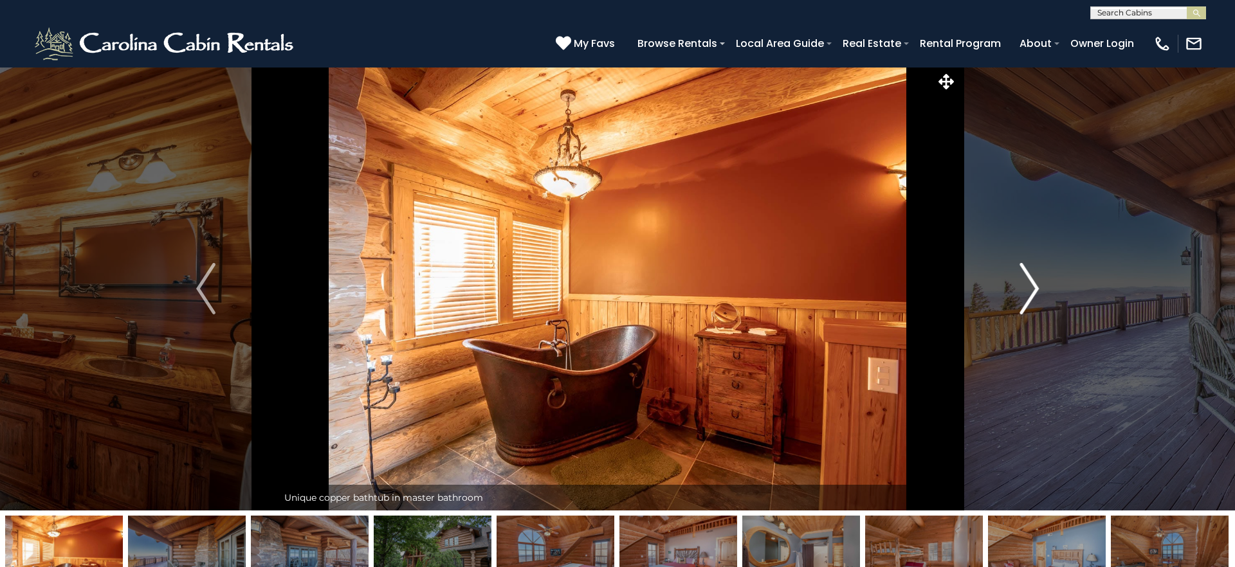
click at [1025, 297] on img "Next" at bounding box center [1029, 288] width 19 height 51
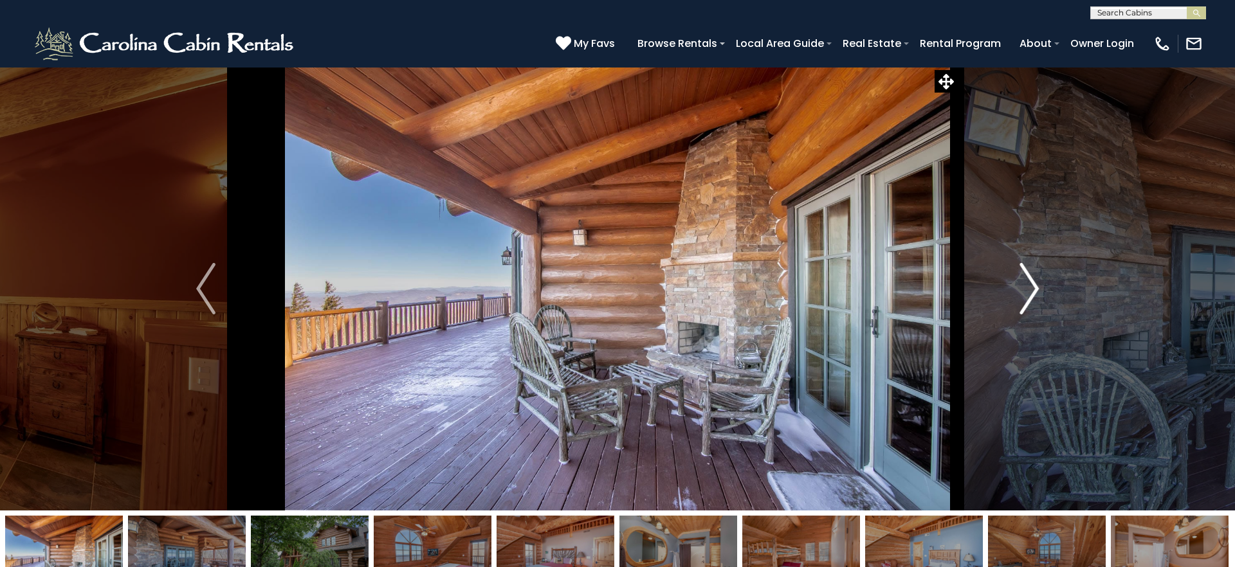
click at [1025, 297] on img "Next" at bounding box center [1029, 288] width 19 height 51
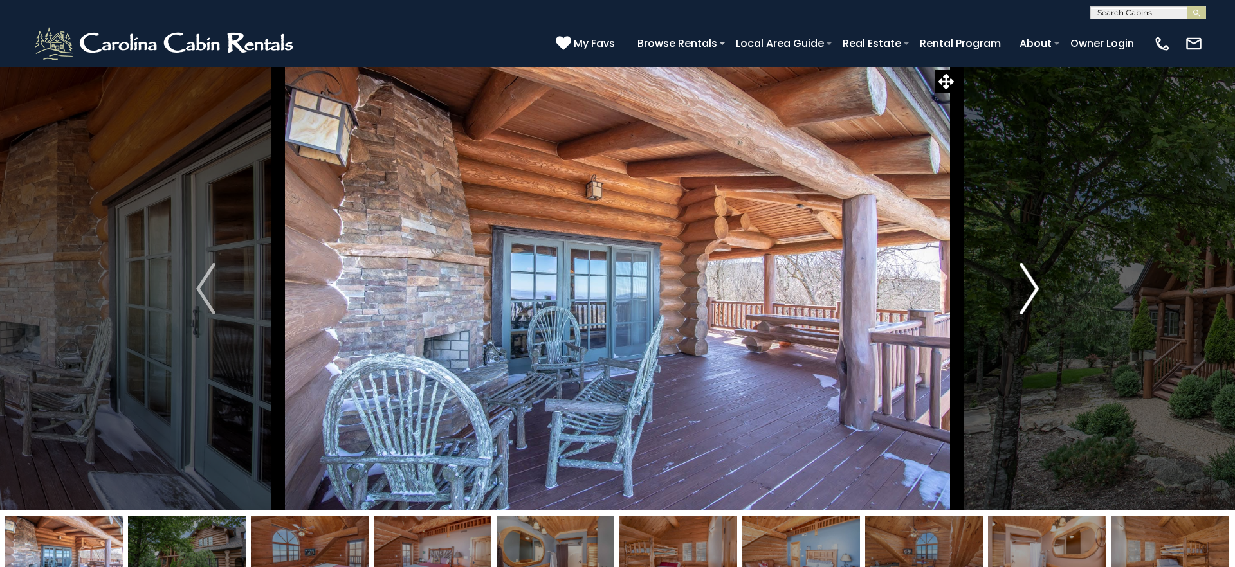
click at [1025, 297] on img "Next" at bounding box center [1029, 288] width 19 height 51
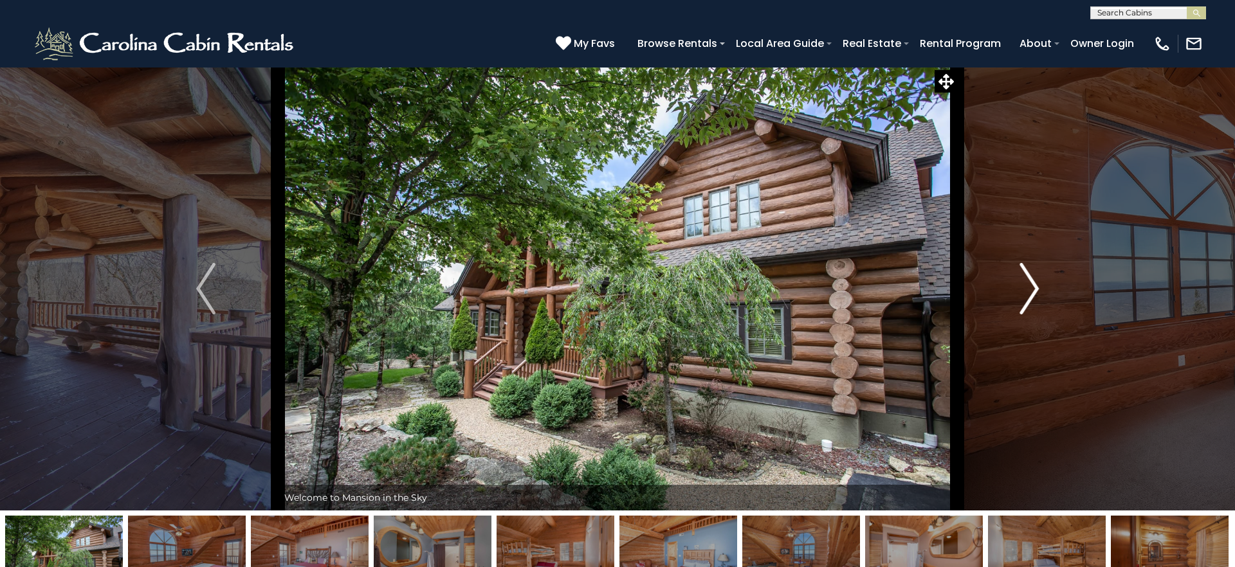
click at [1025, 297] on img "Next" at bounding box center [1029, 288] width 19 height 51
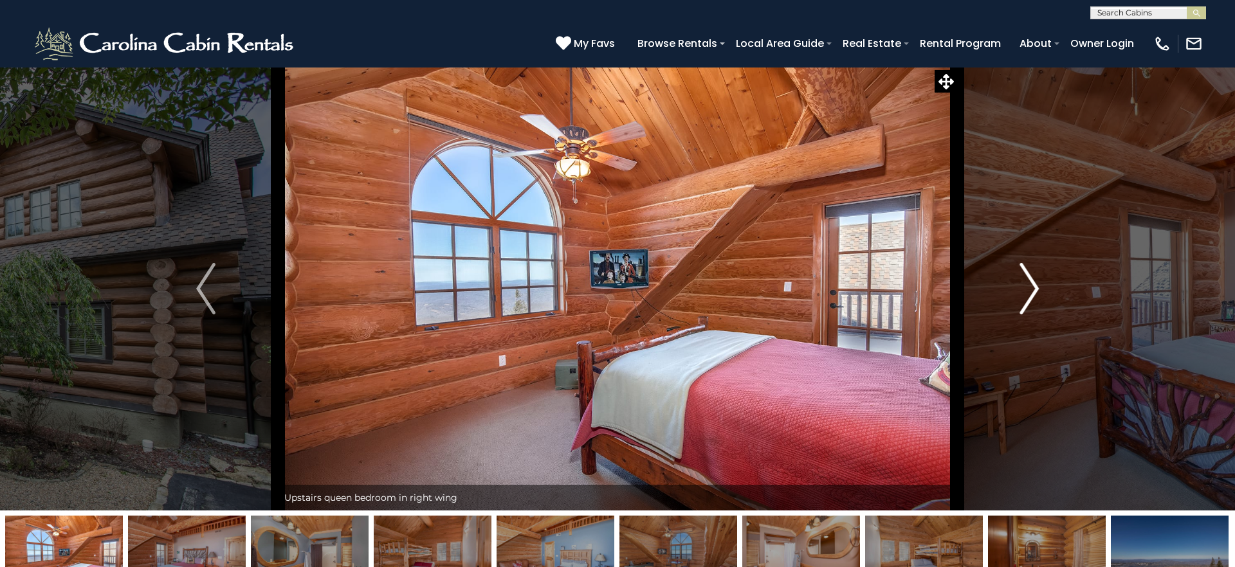
click at [1025, 297] on img "Next" at bounding box center [1029, 288] width 19 height 51
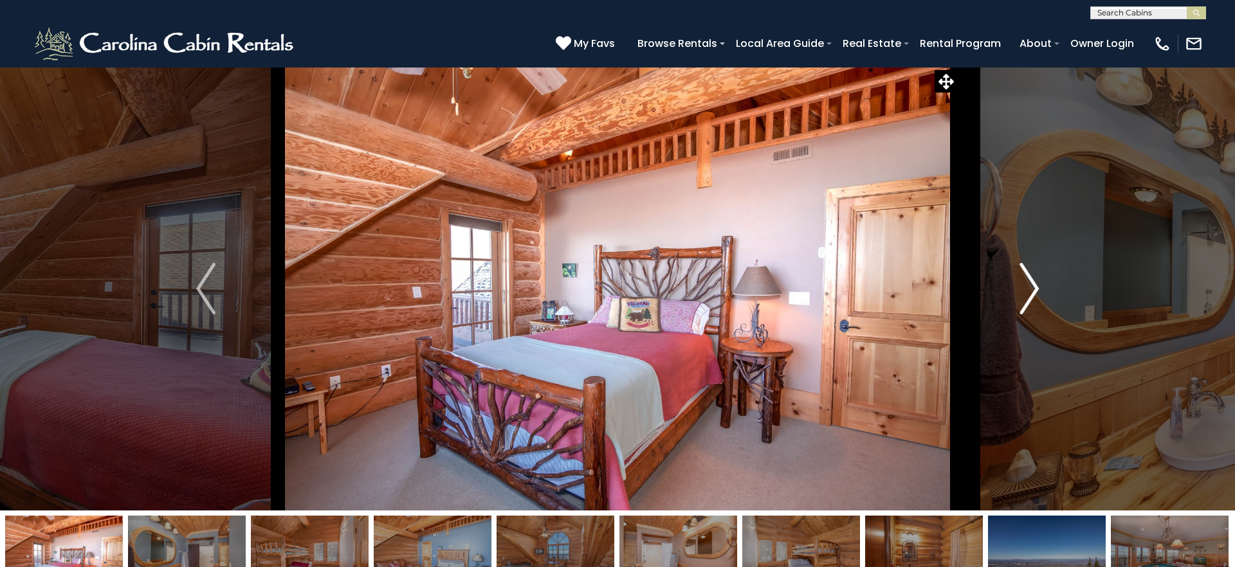
click at [1025, 297] on img "Next" at bounding box center [1029, 288] width 19 height 51
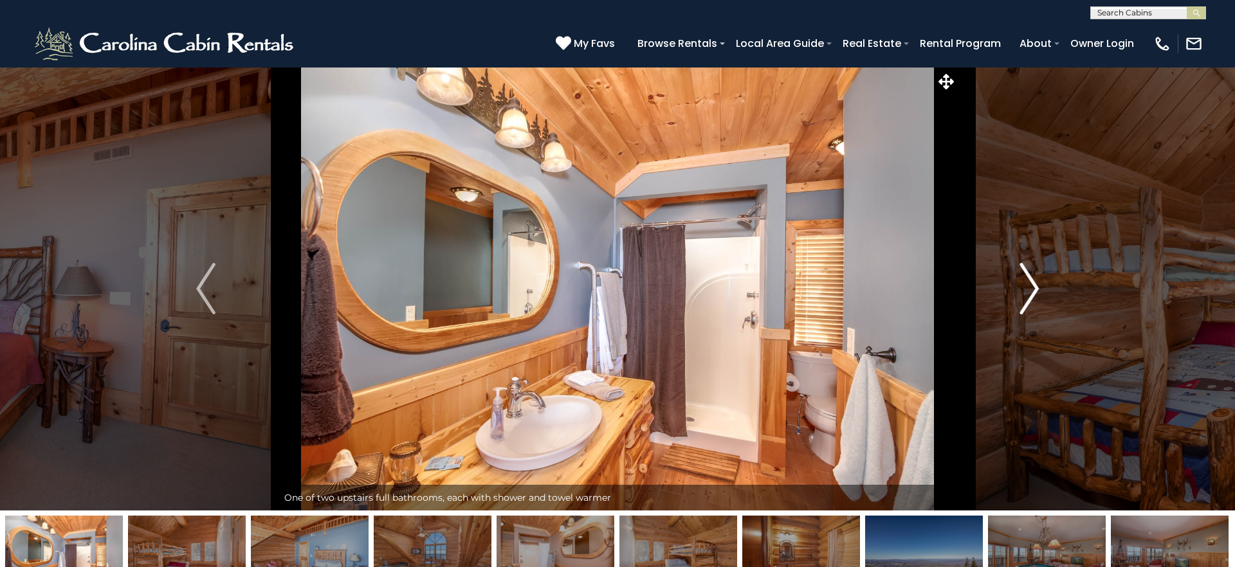
click at [1025, 297] on img "Next" at bounding box center [1029, 288] width 19 height 51
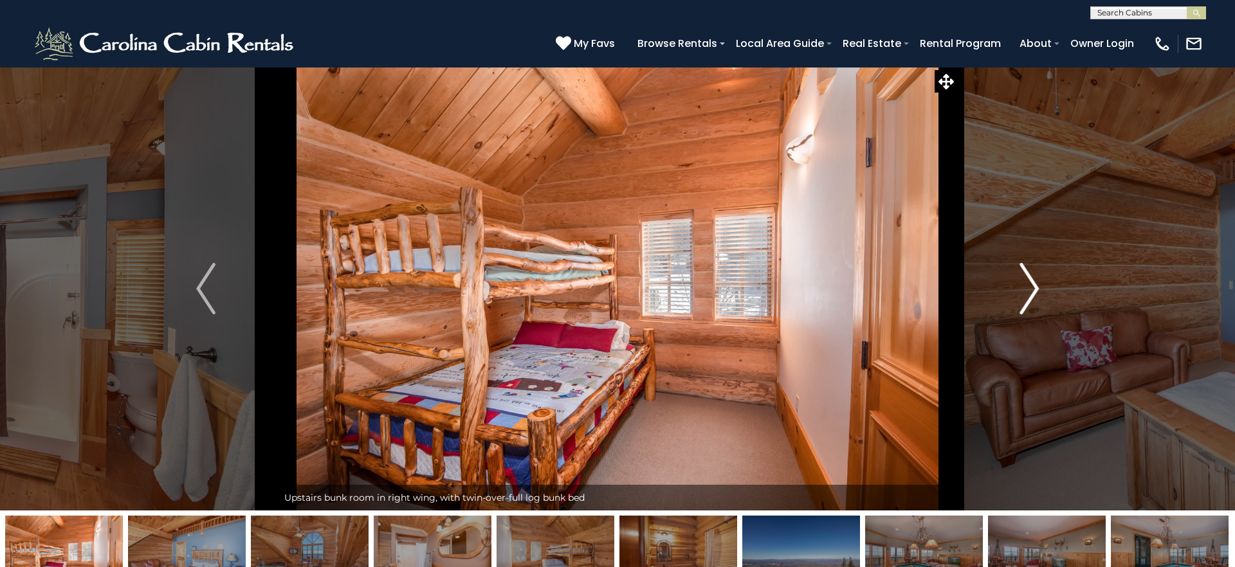
click at [1025, 297] on img "Next" at bounding box center [1029, 288] width 19 height 51
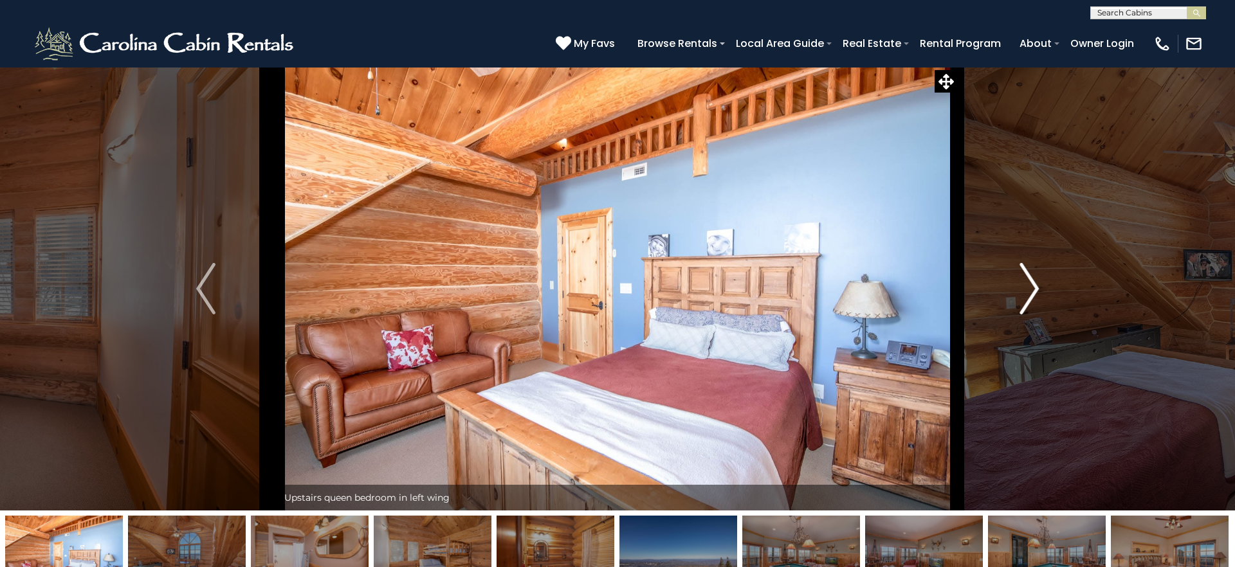
click at [1025, 297] on img "Next" at bounding box center [1029, 288] width 19 height 51
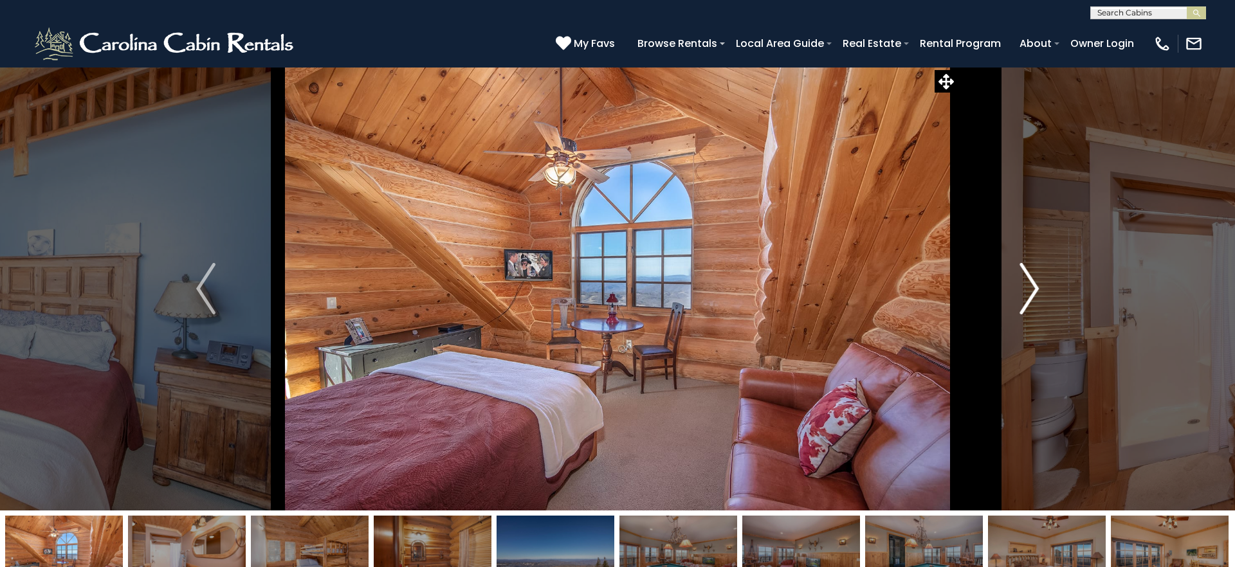
click at [1025, 297] on img "Next" at bounding box center [1029, 288] width 19 height 51
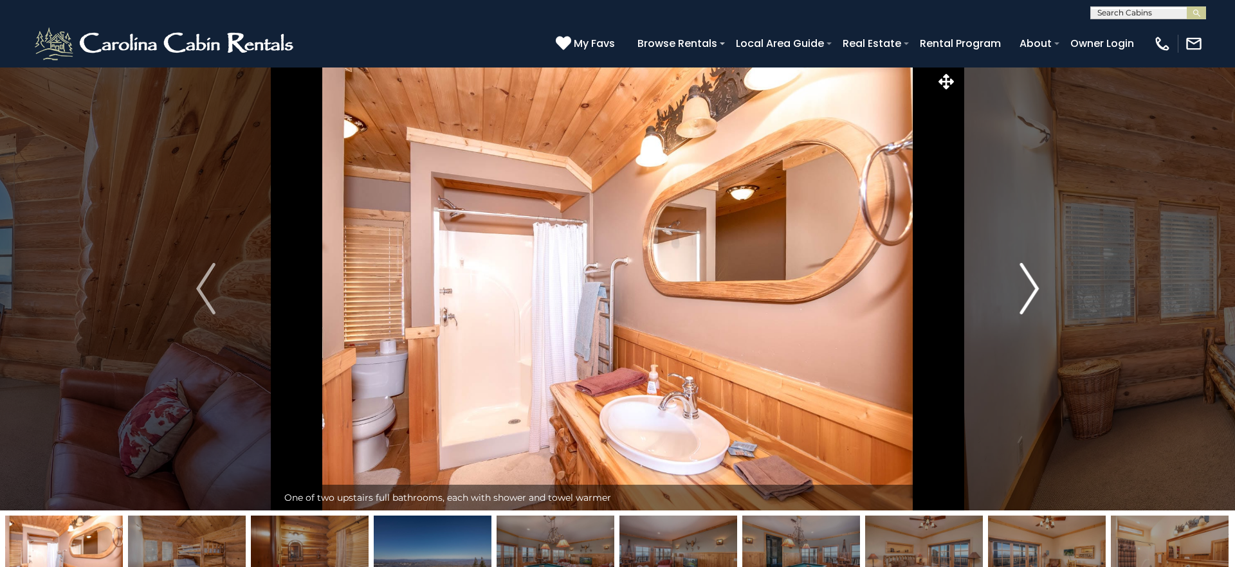
click at [1025, 297] on img "Next" at bounding box center [1029, 288] width 19 height 51
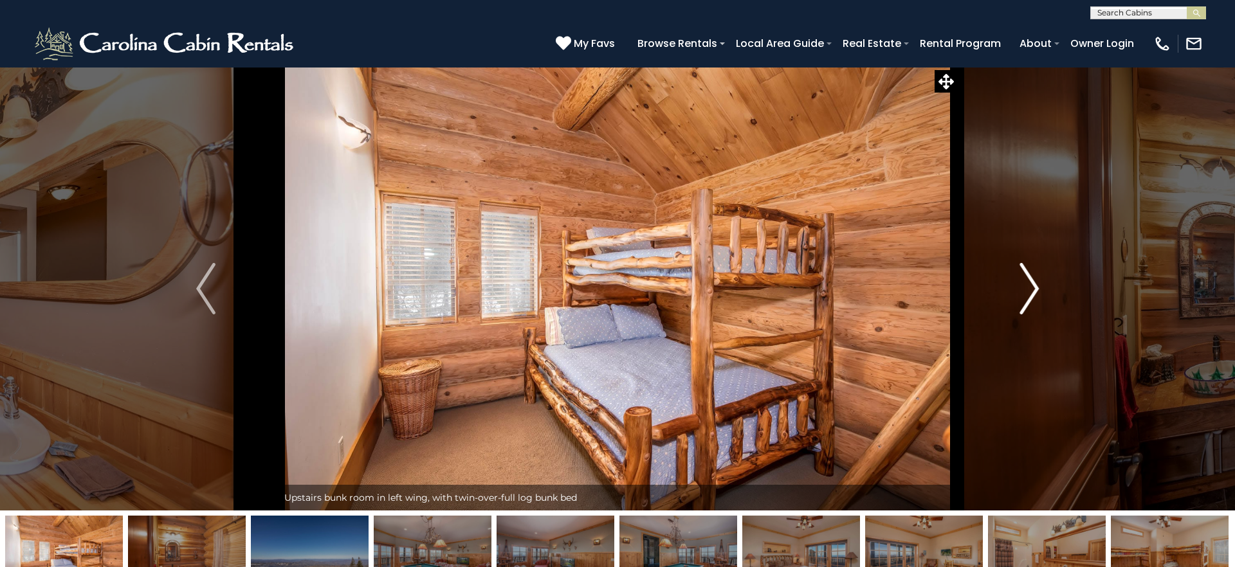
click at [1025, 297] on img "Next" at bounding box center [1029, 288] width 19 height 51
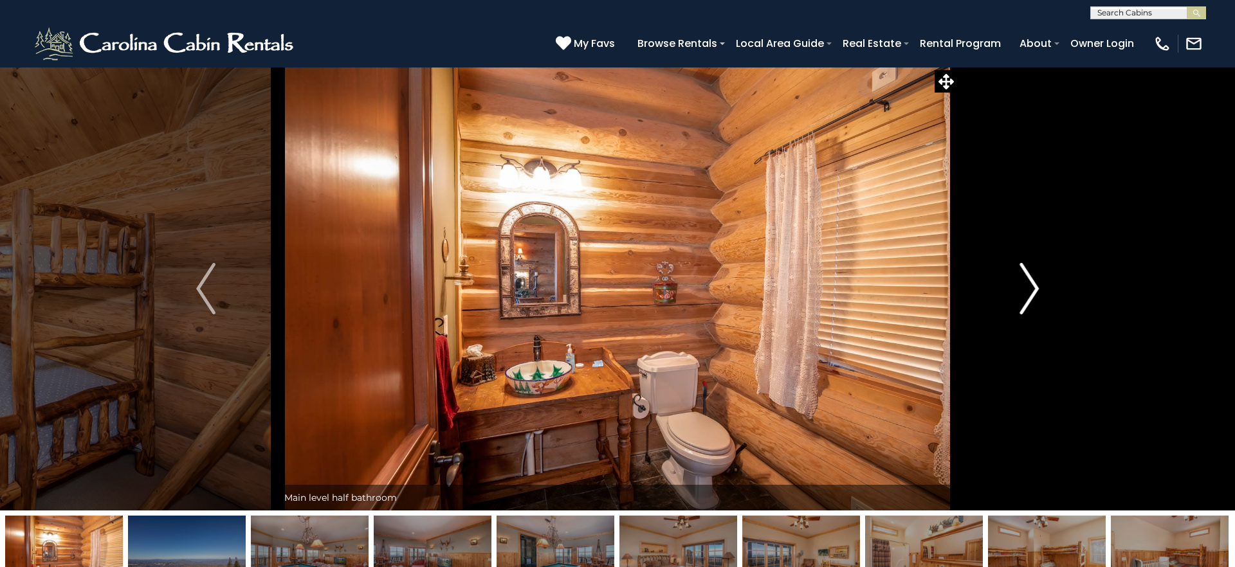
click at [1025, 297] on img "Next" at bounding box center [1029, 288] width 19 height 51
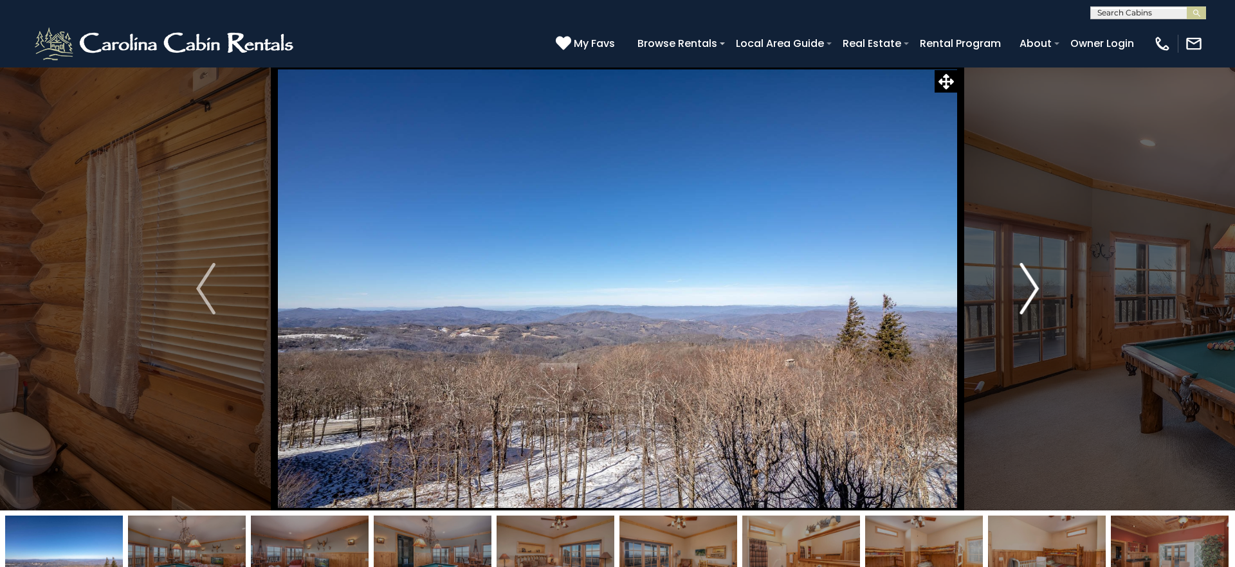
click at [1025, 297] on img "Next" at bounding box center [1029, 288] width 19 height 51
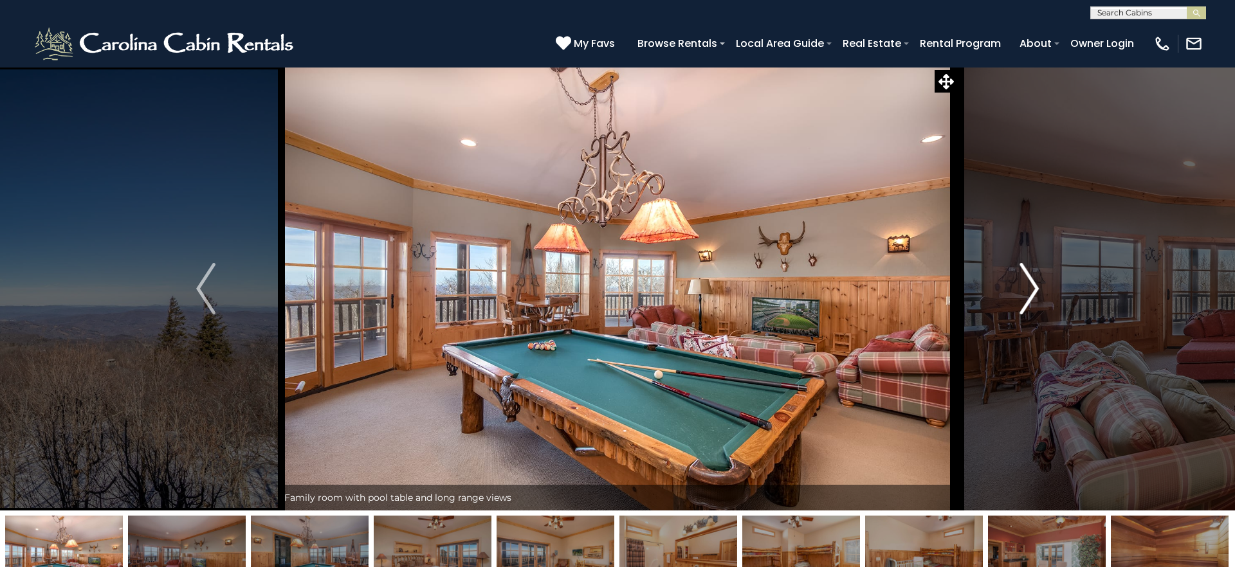
click at [1041, 284] on button "Next" at bounding box center [1029, 289] width 144 height 444
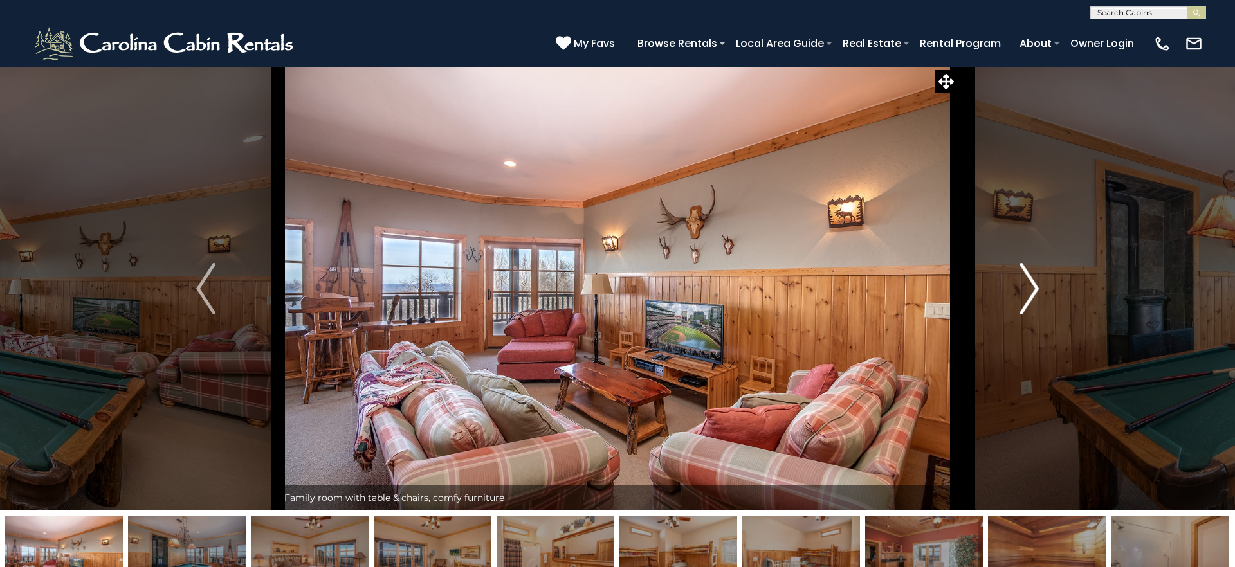
click at [1040, 284] on button "Next" at bounding box center [1029, 289] width 144 height 444
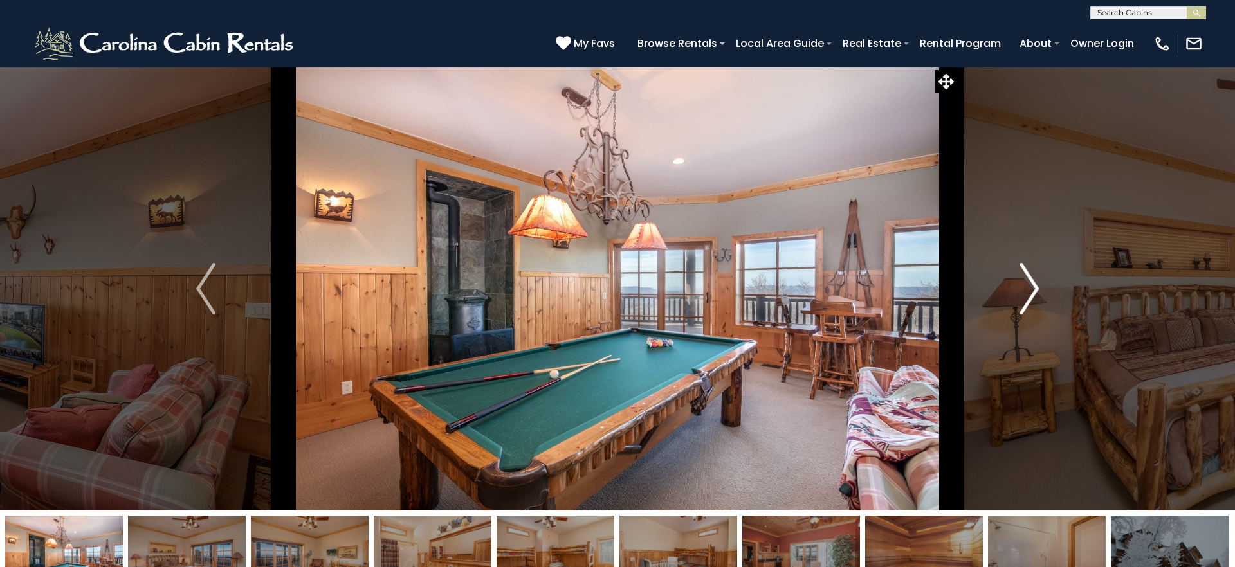
click at [1041, 284] on button "Next" at bounding box center [1029, 289] width 144 height 444
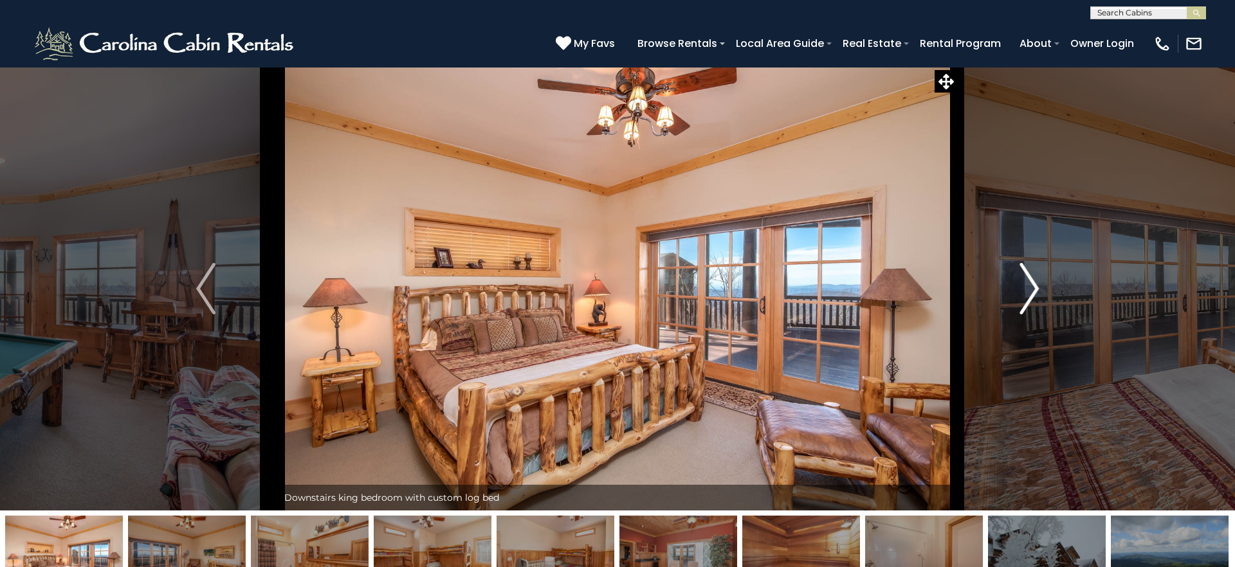
click at [1040, 288] on button "Next" at bounding box center [1029, 289] width 144 height 444
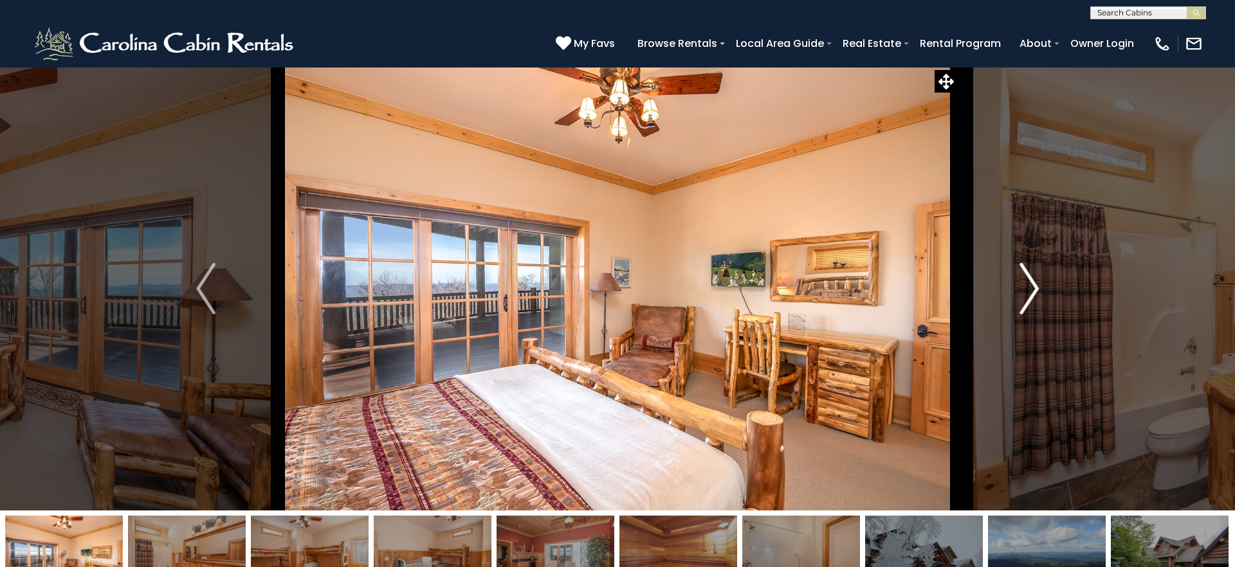
click at [1040, 288] on button "Next" at bounding box center [1029, 289] width 144 height 444
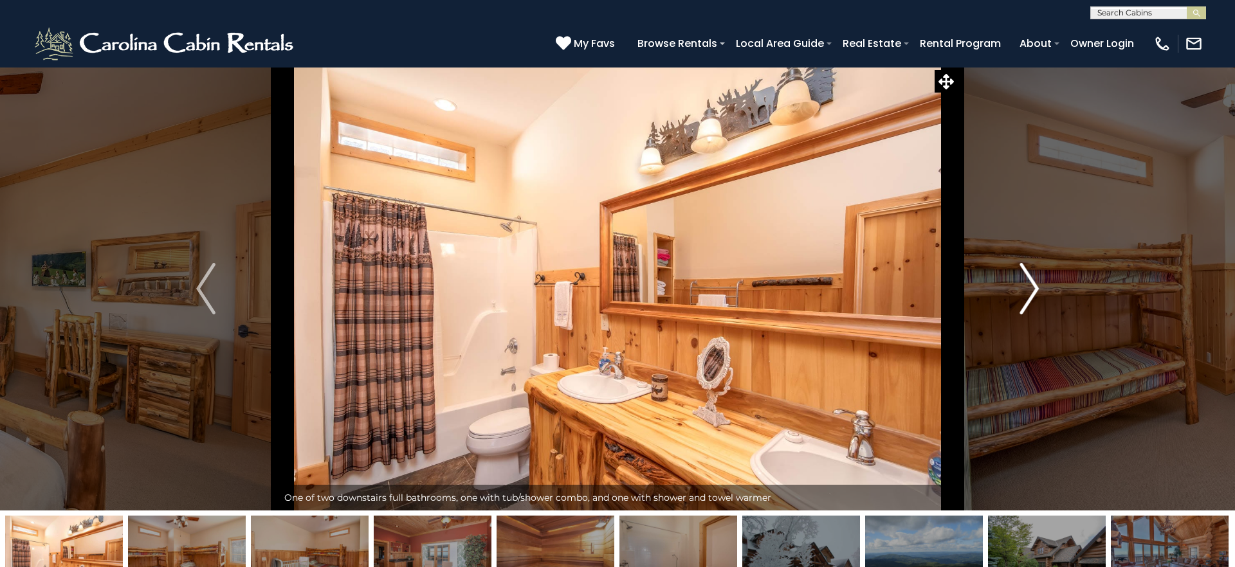
click at [1040, 288] on button "Next" at bounding box center [1029, 289] width 144 height 444
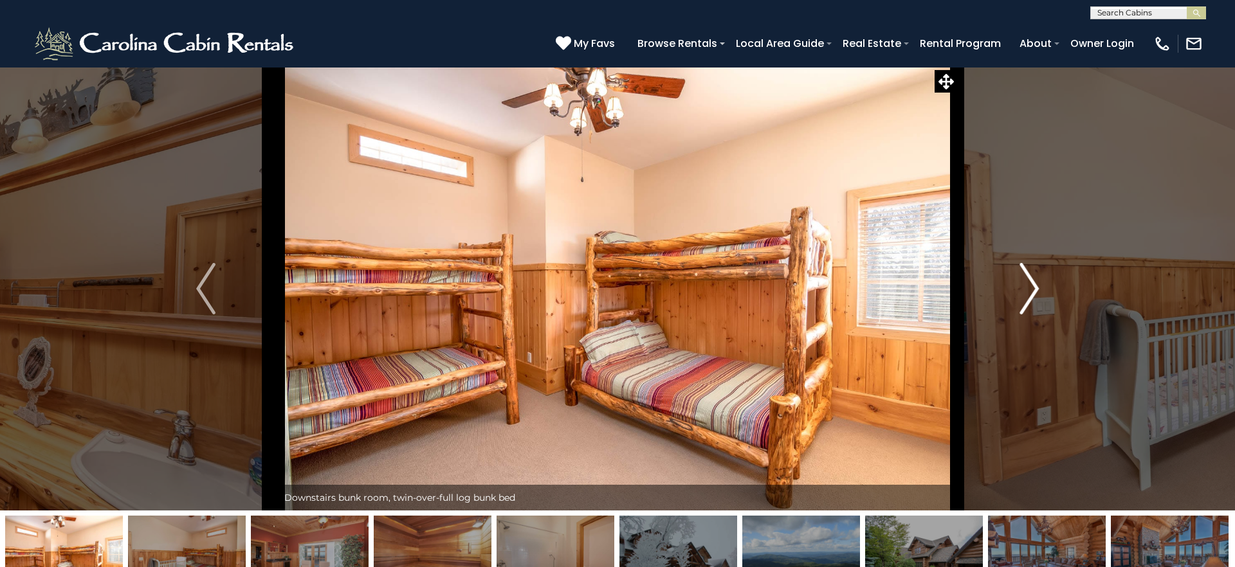
click at [1040, 288] on button "Next" at bounding box center [1029, 289] width 144 height 444
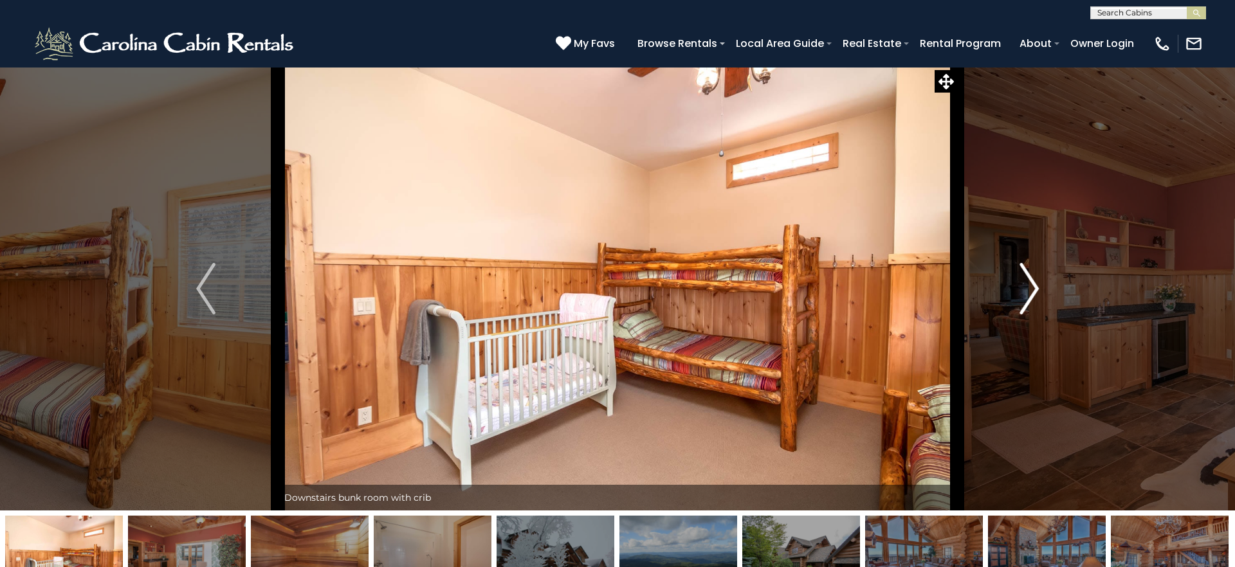
click at [1040, 288] on button "Next" at bounding box center [1029, 289] width 144 height 444
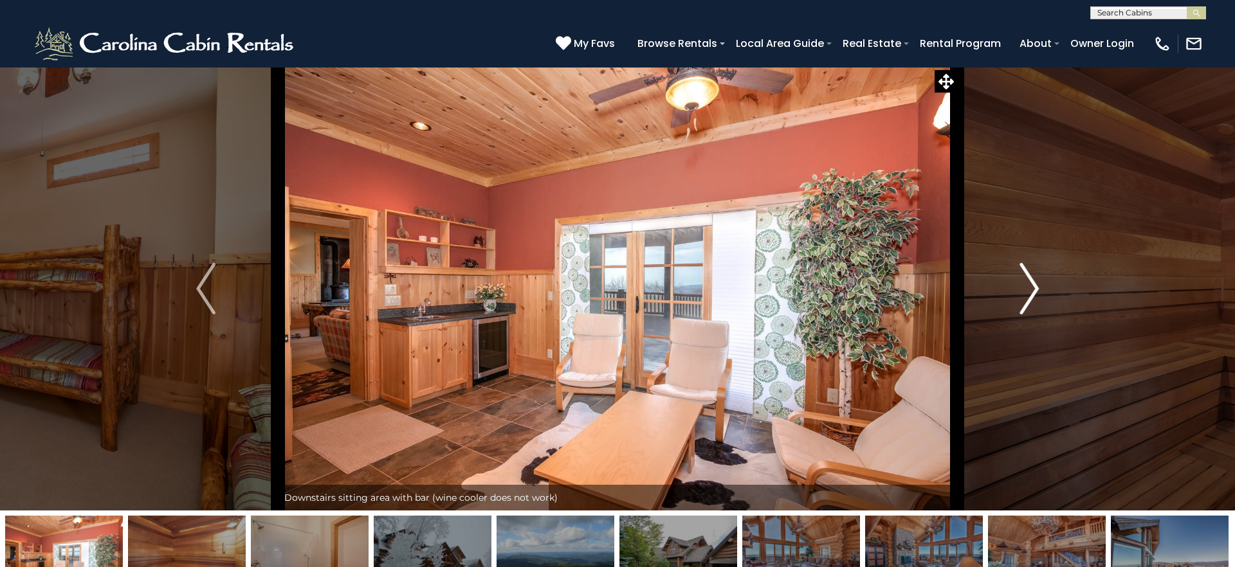
click at [1040, 288] on button "Next" at bounding box center [1029, 289] width 144 height 444
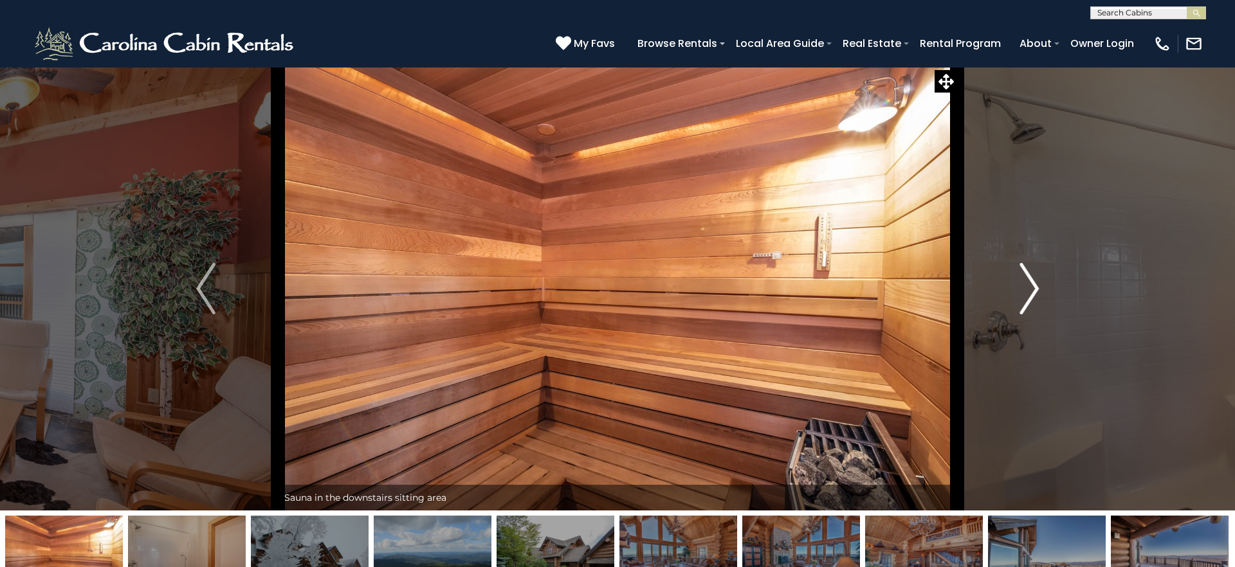
click at [1040, 288] on button "Next" at bounding box center [1029, 289] width 144 height 444
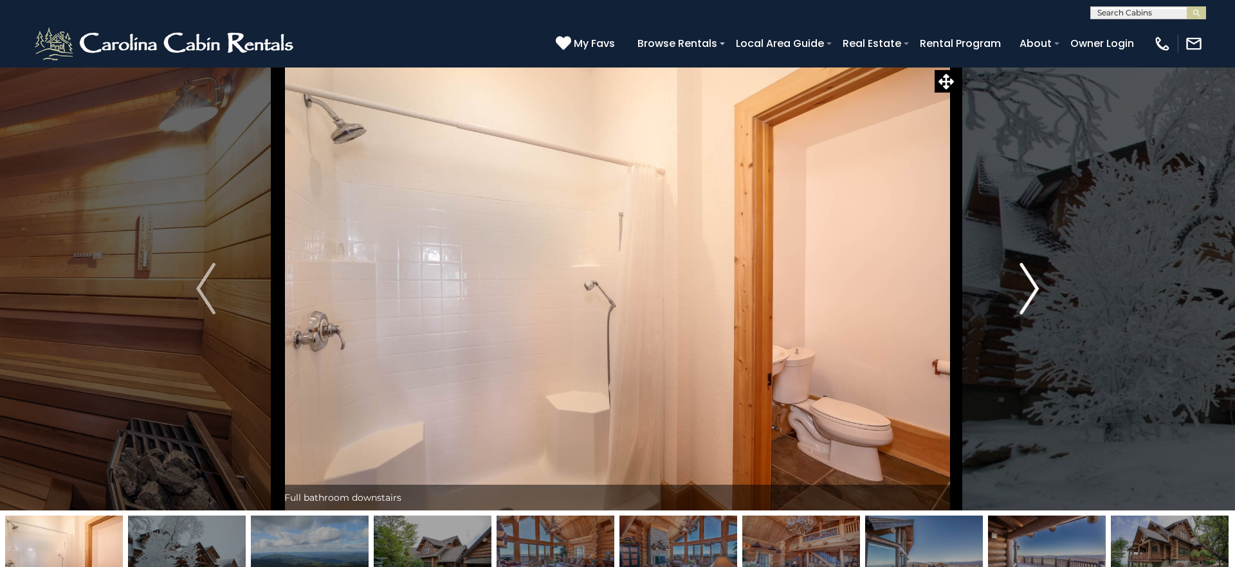
click at [1040, 288] on button "Next" at bounding box center [1029, 289] width 144 height 444
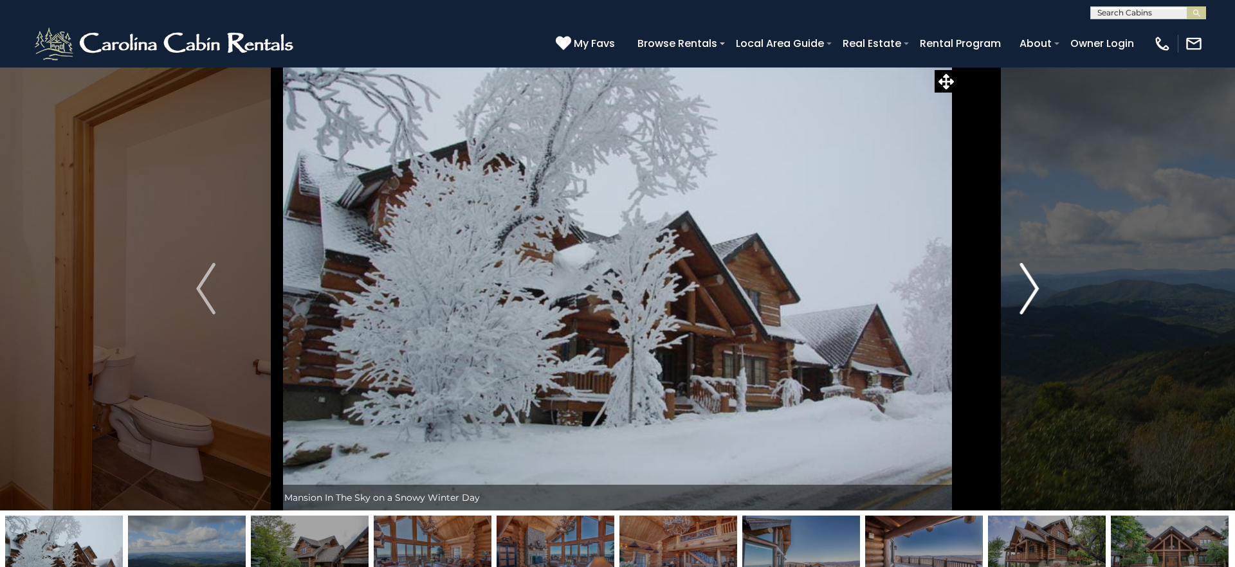
click at [1040, 288] on button "Next" at bounding box center [1029, 289] width 144 height 444
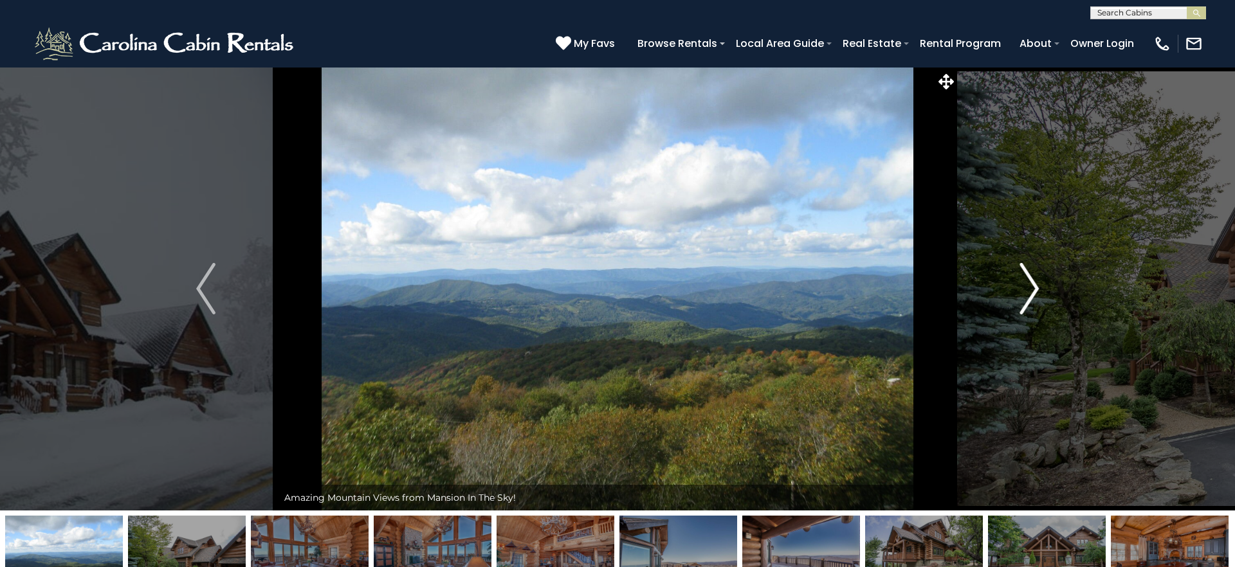
click at [1040, 288] on button "Next" at bounding box center [1029, 289] width 144 height 444
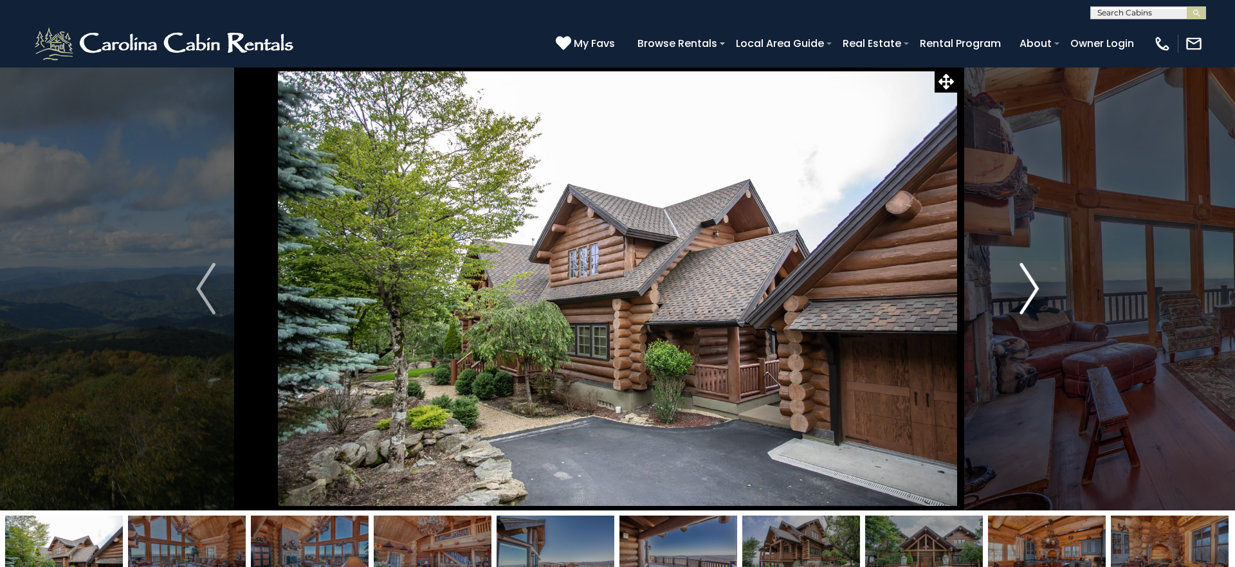
click at [1040, 288] on button "Next" at bounding box center [1029, 289] width 144 height 444
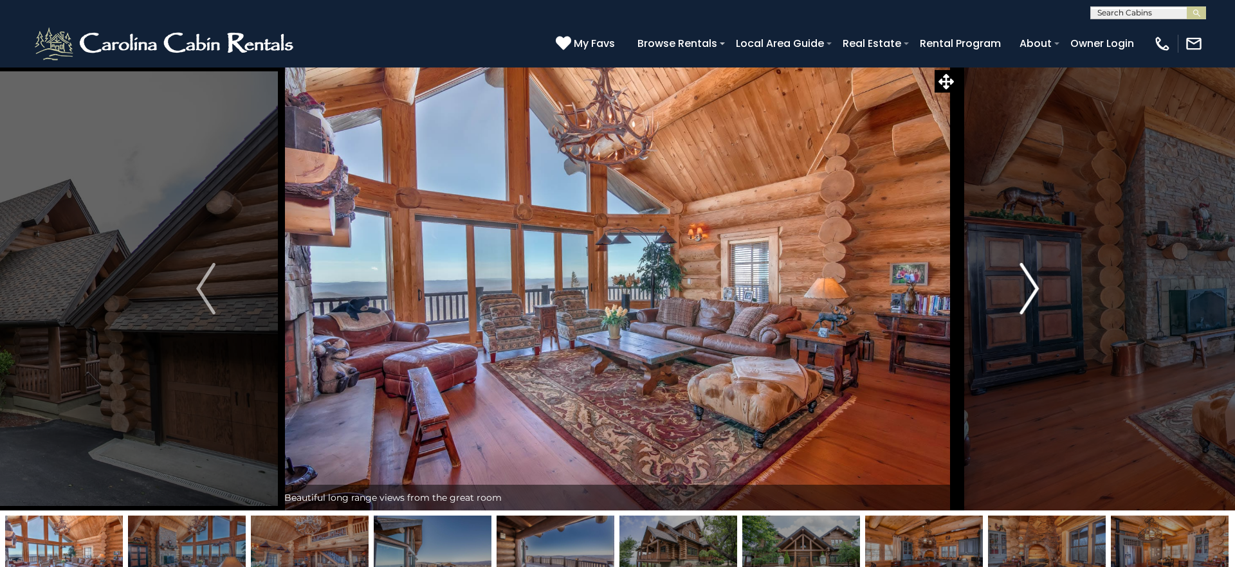
click at [1040, 288] on button "Next" at bounding box center [1029, 289] width 144 height 444
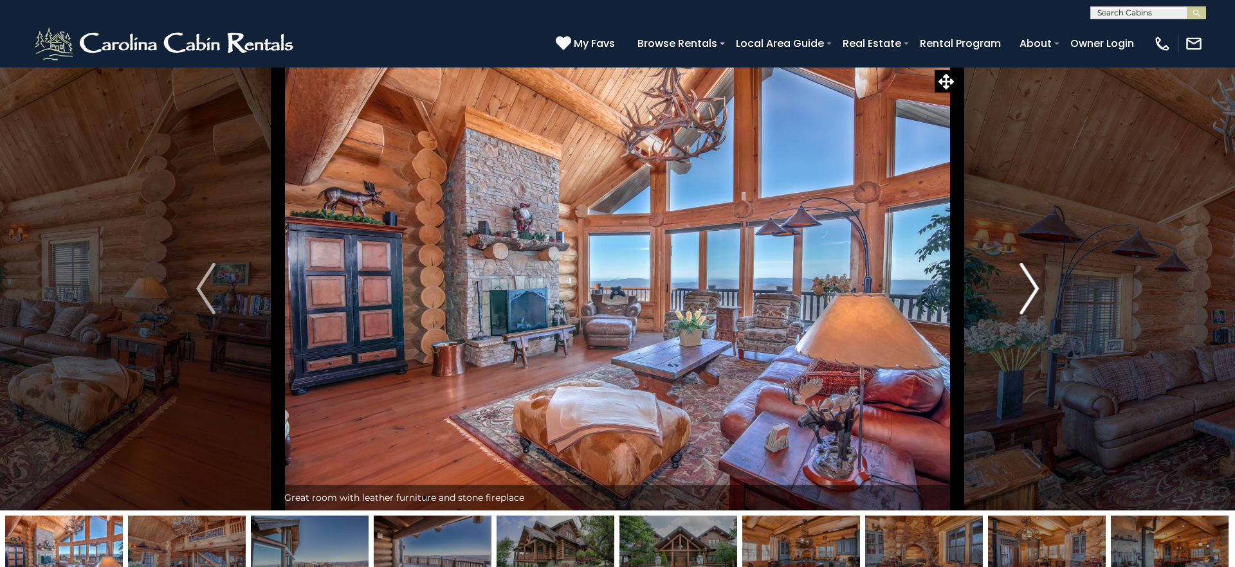
click at [1040, 288] on button "Next" at bounding box center [1029, 289] width 144 height 444
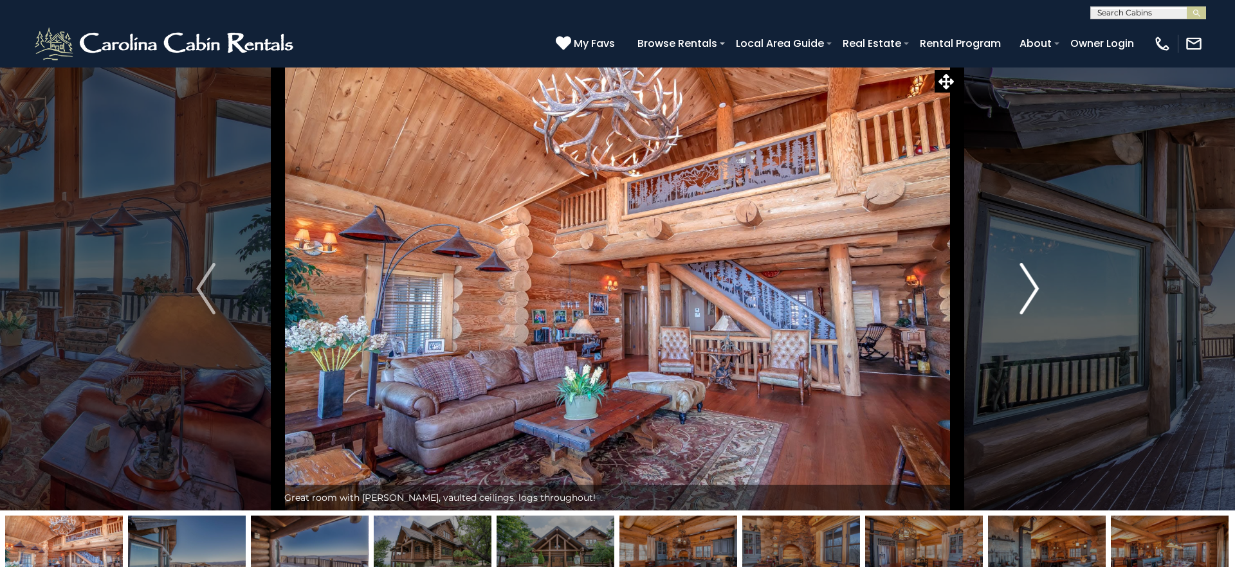
click at [1040, 288] on button "Next" at bounding box center [1029, 289] width 144 height 444
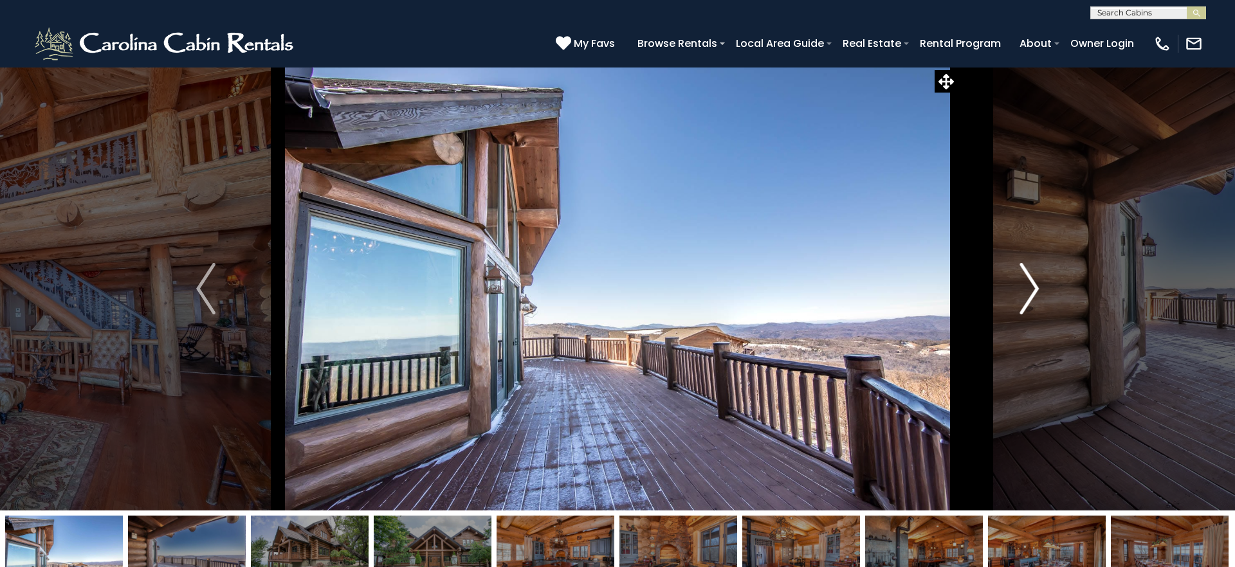
click at [1040, 288] on button "Next" at bounding box center [1029, 289] width 144 height 444
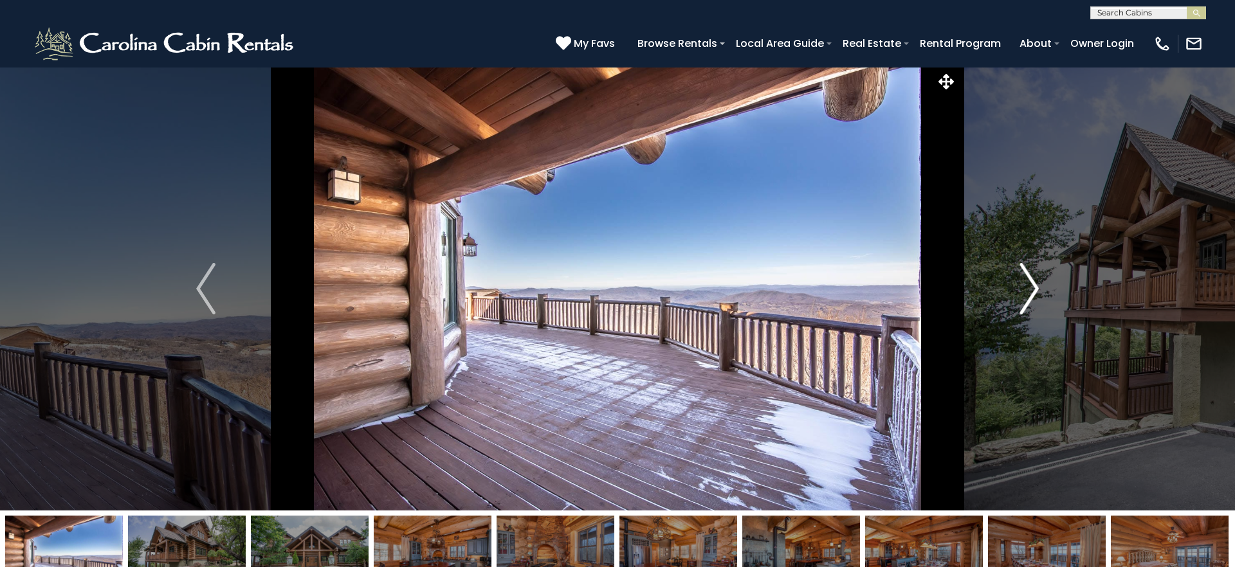
click at [1040, 288] on button "Next" at bounding box center [1029, 289] width 144 height 444
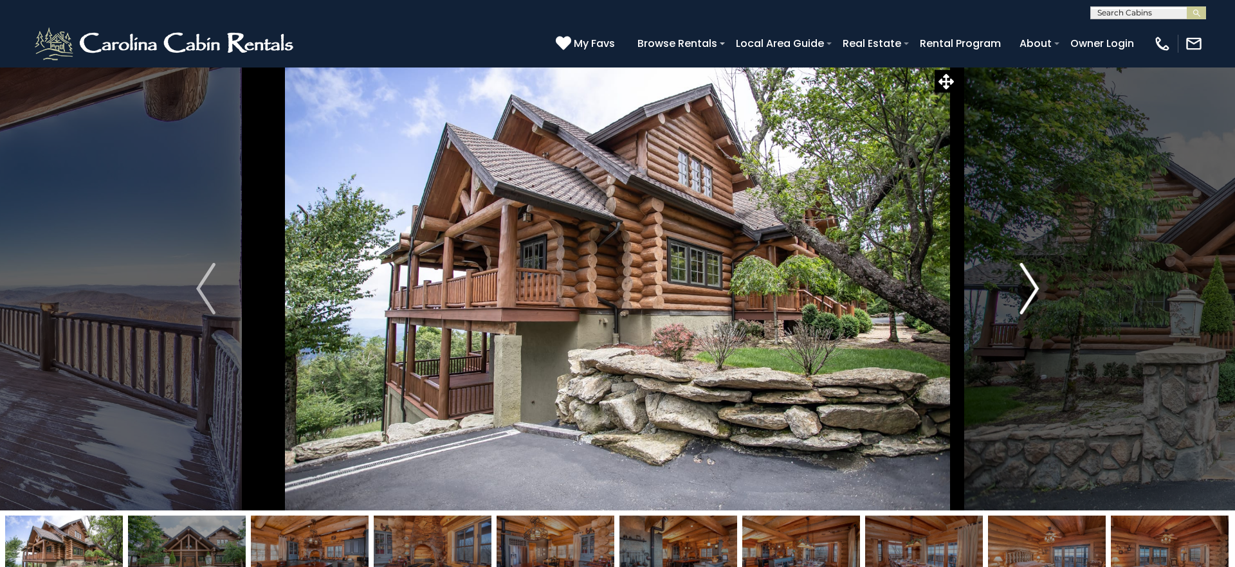
click at [1040, 288] on button "Next" at bounding box center [1029, 289] width 144 height 444
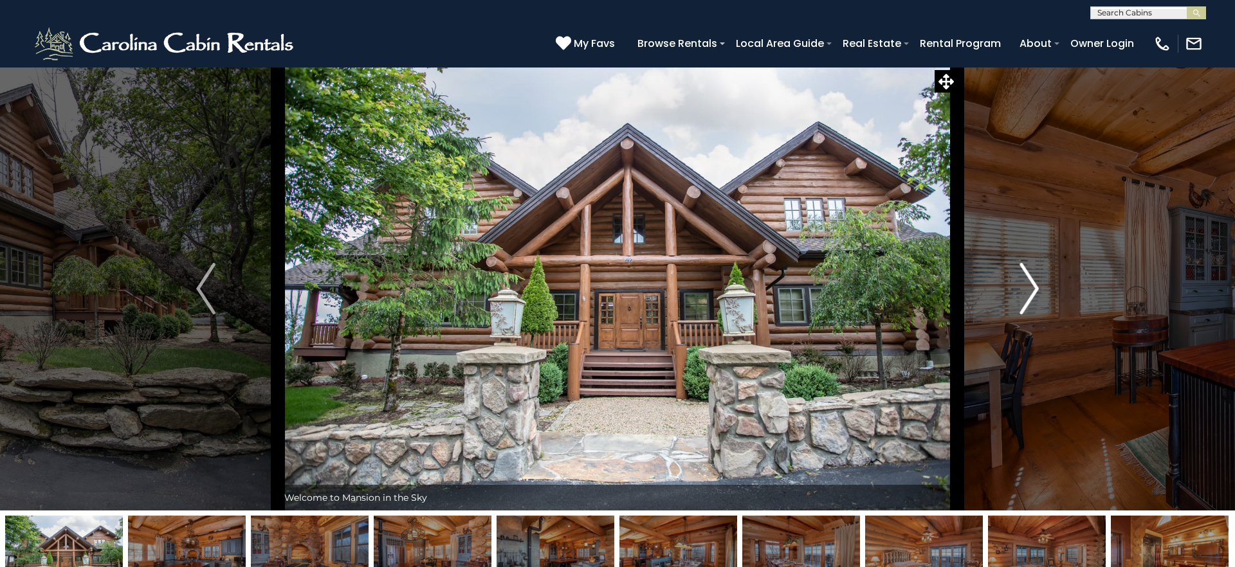
click at [1045, 304] on button "Next" at bounding box center [1029, 289] width 144 height 444
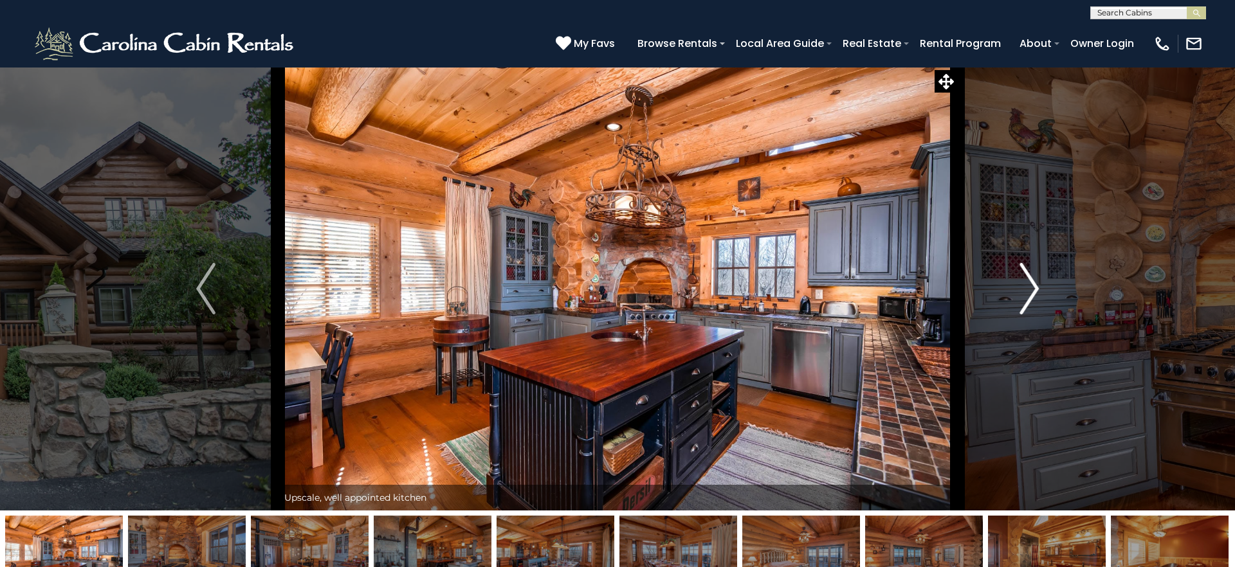
click at [1045, 304] on button "Next" at bounding box center [1029, 289] width 144 height 444
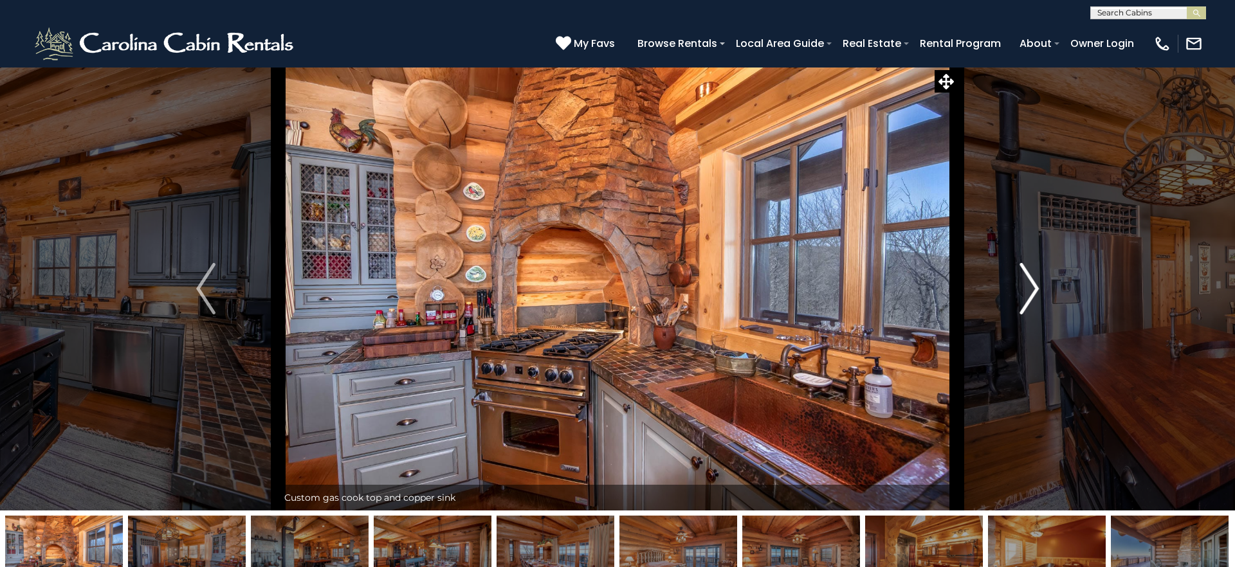
click at [1045, 304] on button "Next" at bounding box center [1029, 289] width 144 height 444
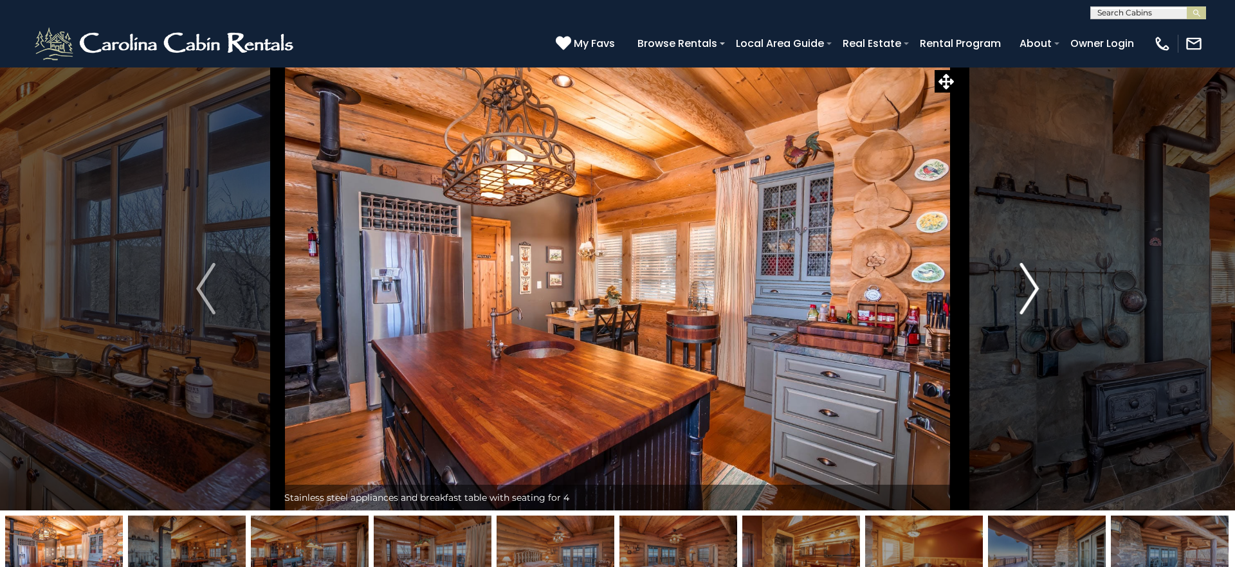
click at [1045, 304] on button "Next" at bounding box center [1029, 289] width 144 height 444
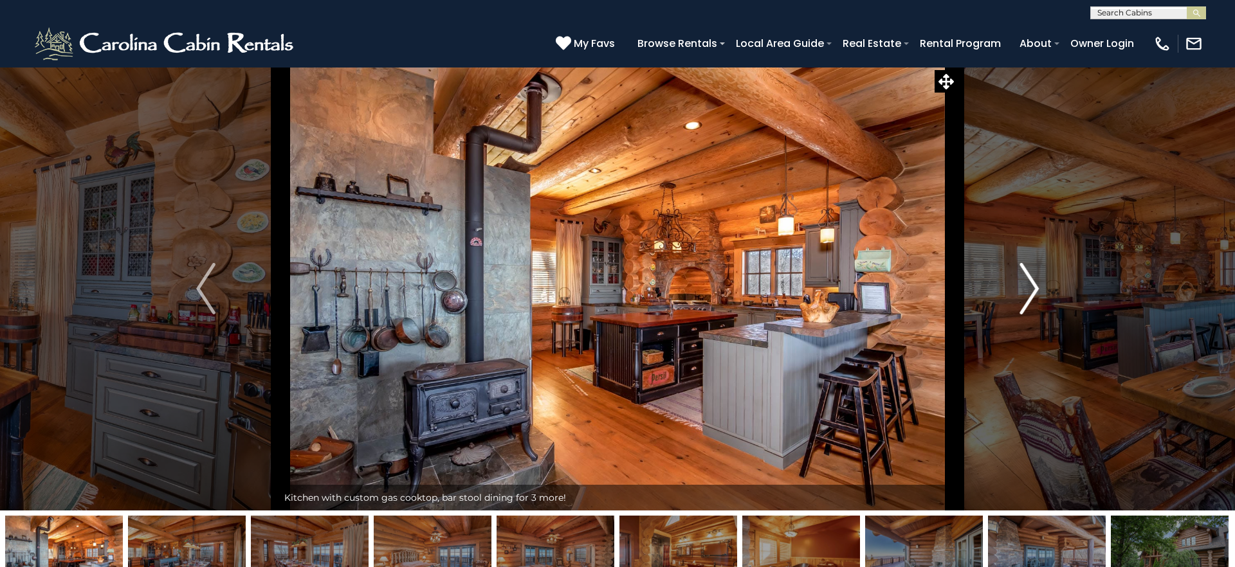
click at [1045, 304] on button "Next" at bounding box center [1029, 289] width 144 height 444
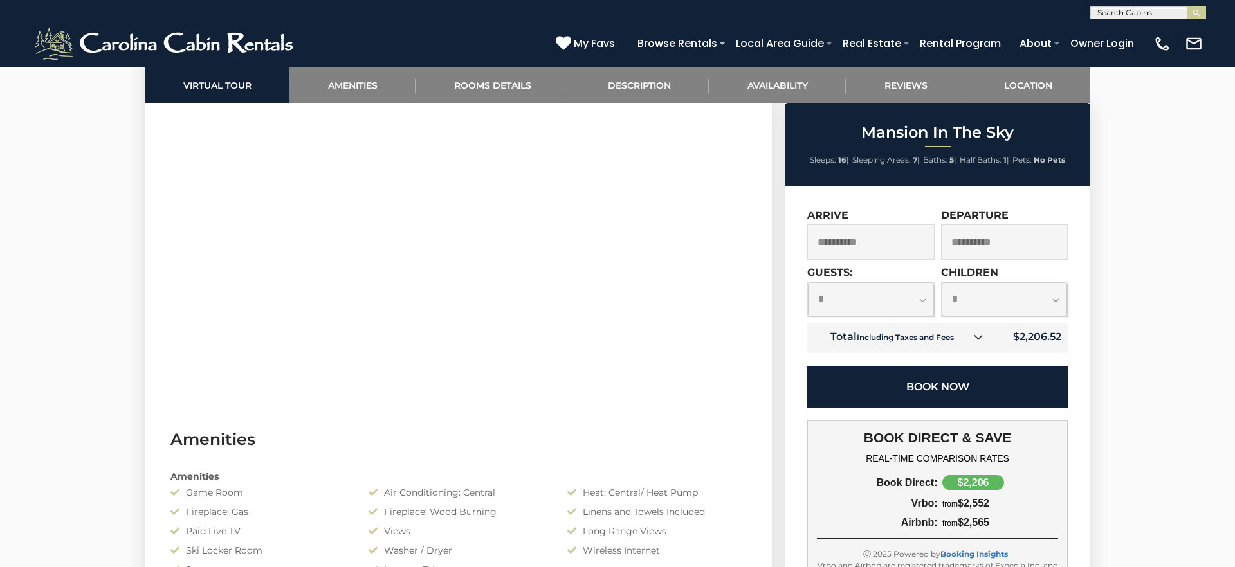
scroll to position [713, 0]
click at [951, 389] on button "Book Now" at bounding box center [937, 387] width 261 height 42
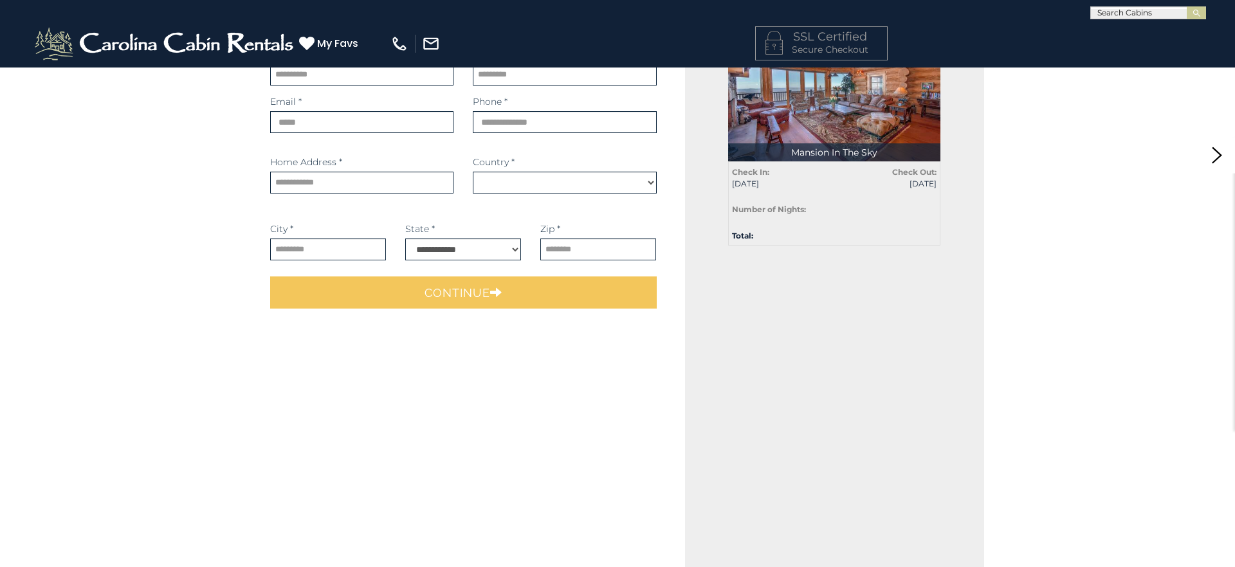
scroll to position [136, 0]
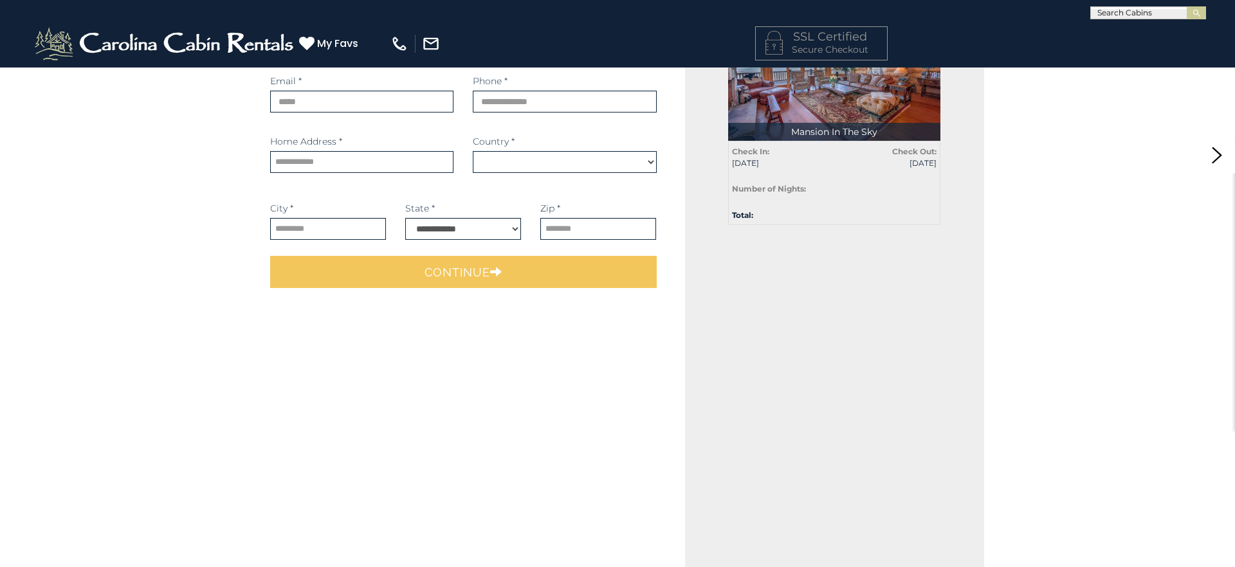
select select "*********"
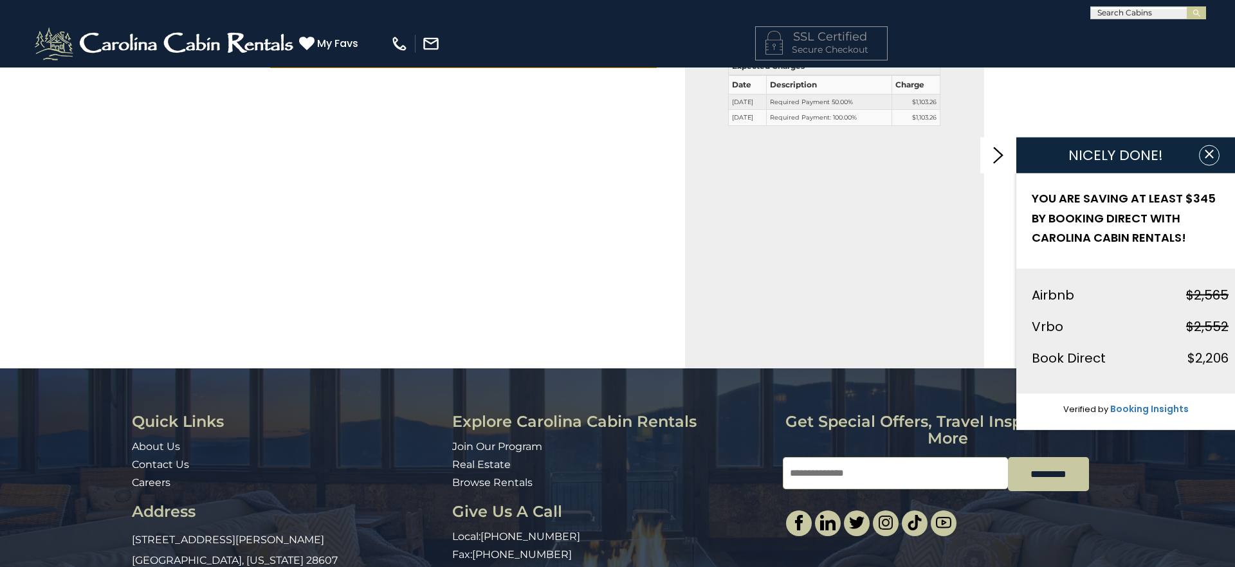
scroll to position [0, 0]
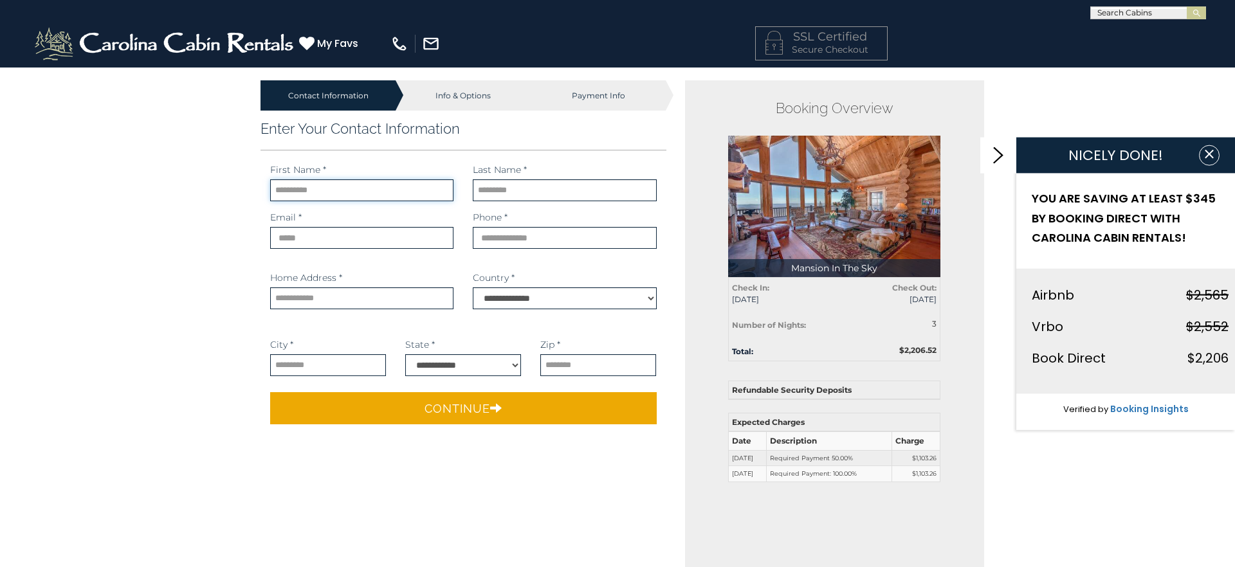
click at [318, 192] on input "text" at bounding box center [361, 190] width 183 height 22
type input "****"
click at [535, 196] on input "text" at bounding box center [564, 190] width 183 height 22
type input "*******"
type input "**********"
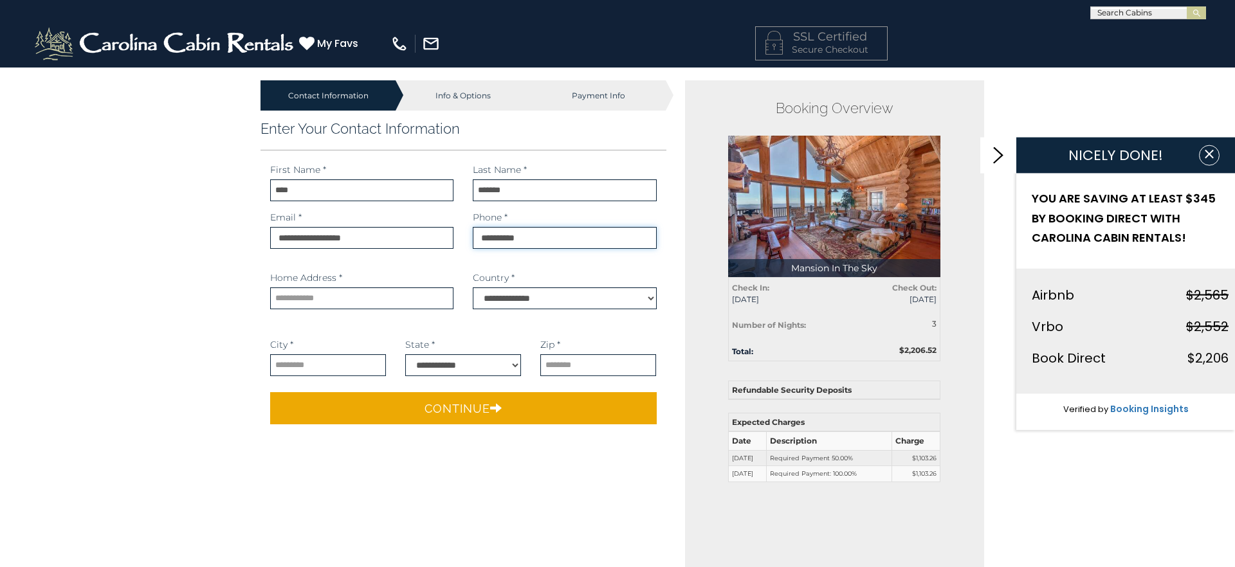
type input "**********"
drag, startPoint x: 324, startPoint y: 354, endPoint x: 314, endPoint y: 362, distance: 12.4
click at [324, 354] on input "text" at bounding box center [328, 365] width 116 height 22
type input "**********"
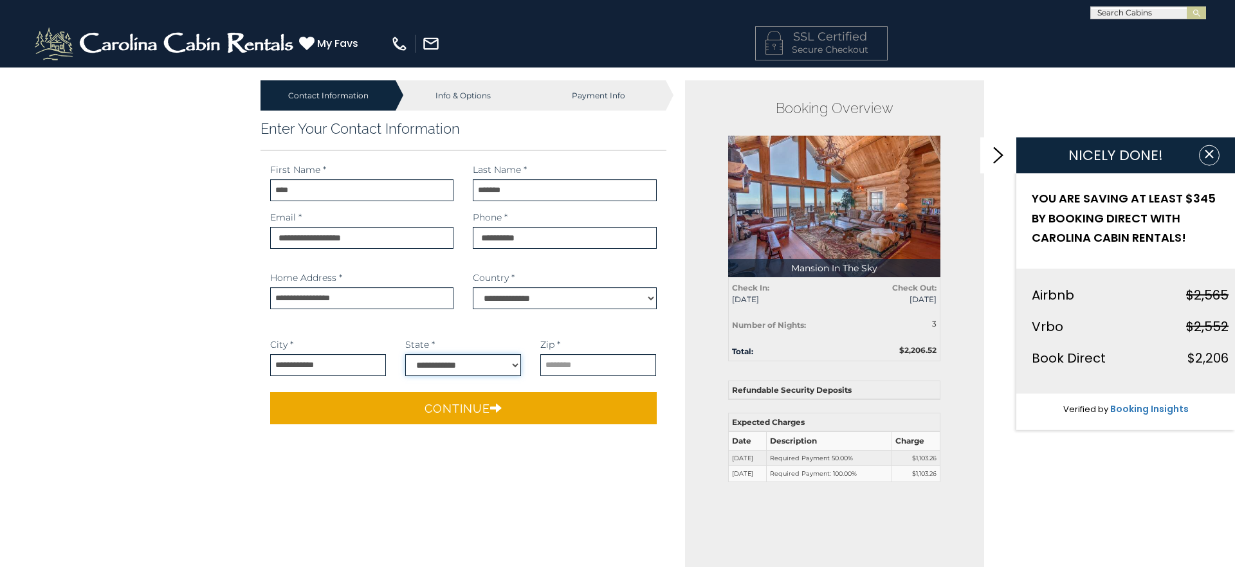
click at [514, 364] on select "**********" at bounding box center [463, 365] width 116 height 22
select select "**"
click at [571, 366] on input "text" at bounding box center [598, 365] width 116 height 22
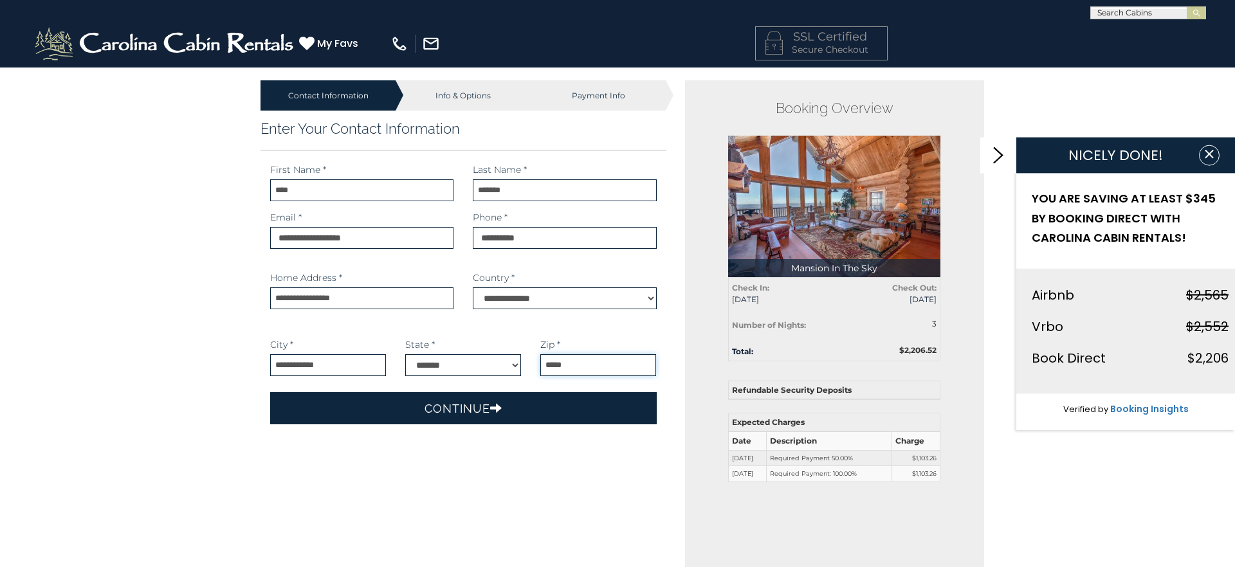
type input "*****"
click at [486, 393] on button "Continue" at bounding box center [463, 408] width 387 height 32
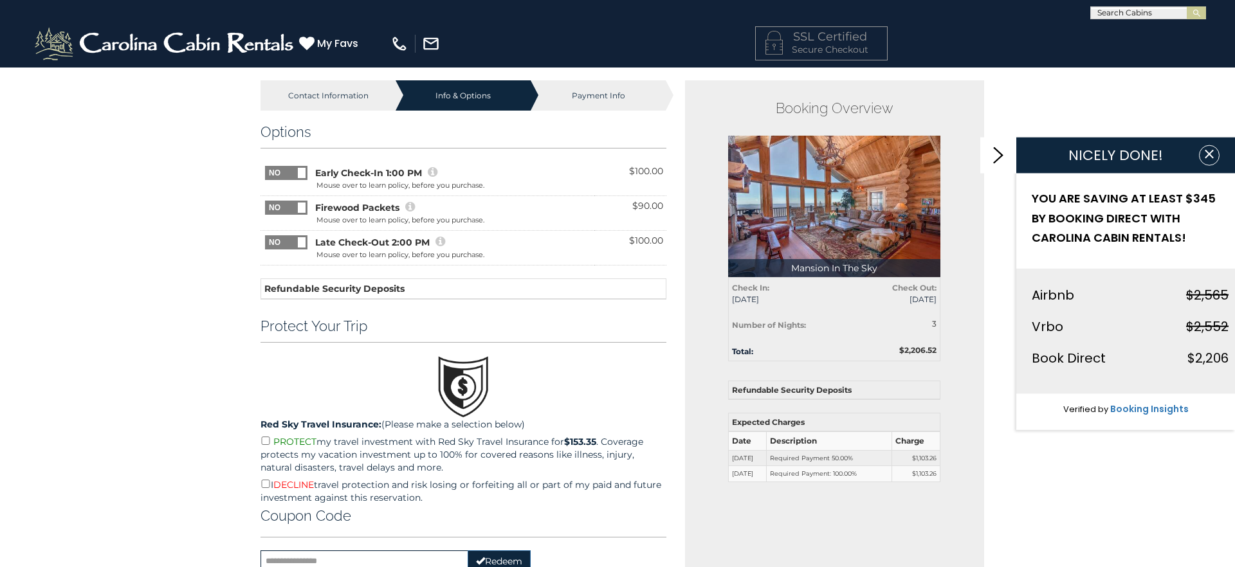
click at [434, 172] on icon at bounding box center [433, 173] width 10 height 12
click at [435, 171] on icon at bounding box center [433, 173] width 10 height 12
click at [331, 172] on span "Early Check-In 1:00 PM" at bounding box center [368, 173] width 107 height 13
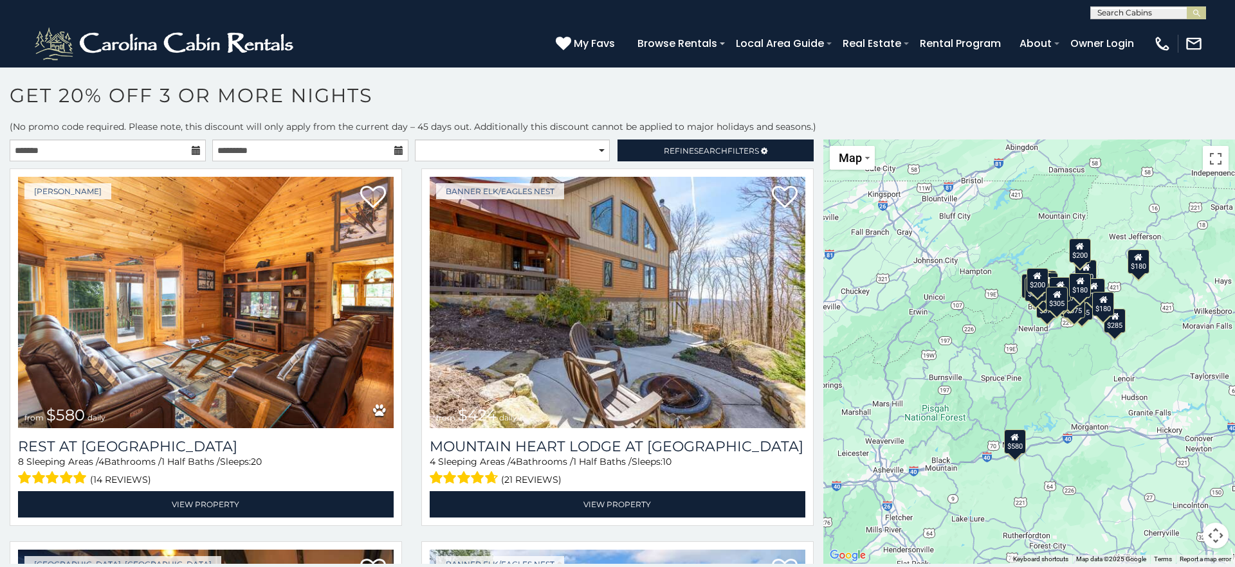
scroll to position [7, 0]
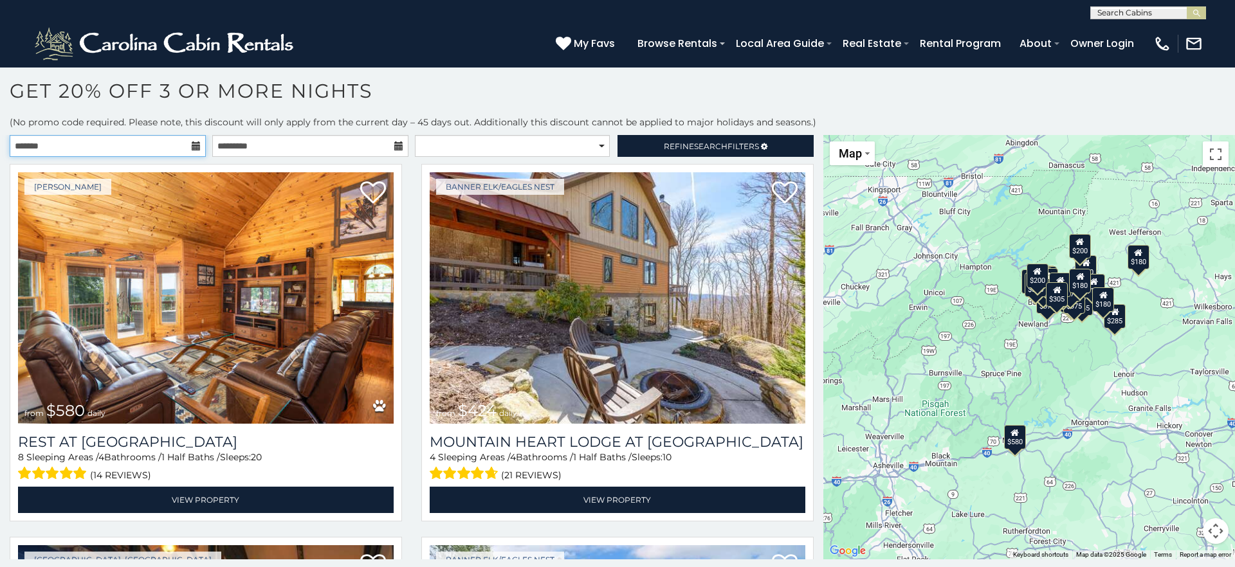
click at [140, 148] on input "text" at bounding box center [108, 146] width 196 height 22
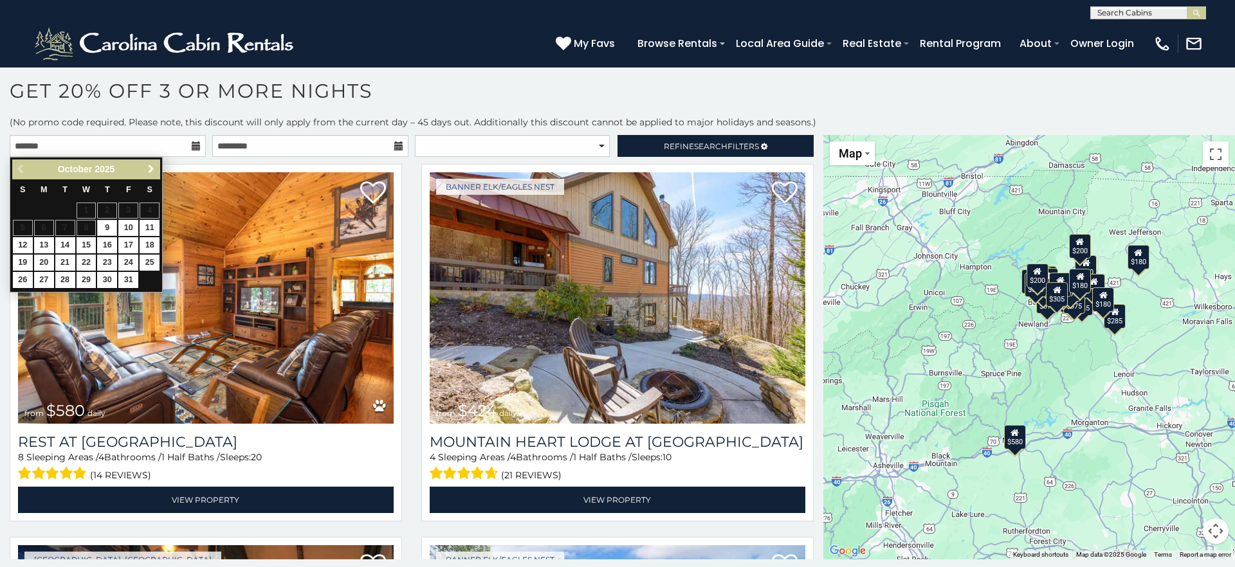
click at [154, 167] on span "Next" at bounding box center [151, 169] width 10 height 10
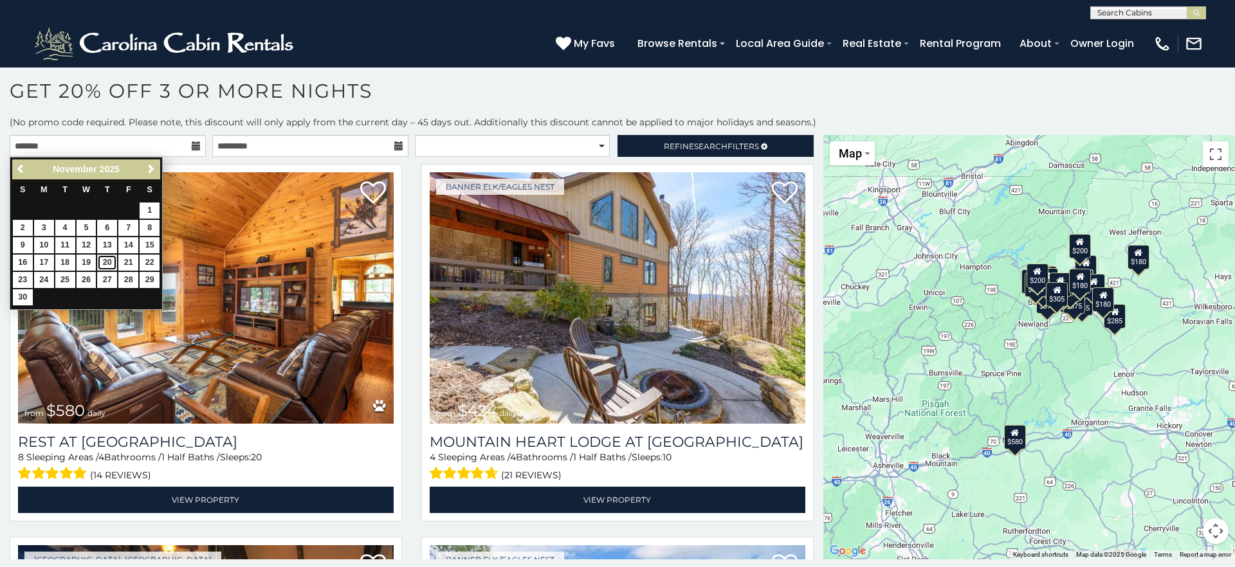
click at [113, 263] on link "20" at bounding box center [107, 263] width 20 height 16
type input "**********"
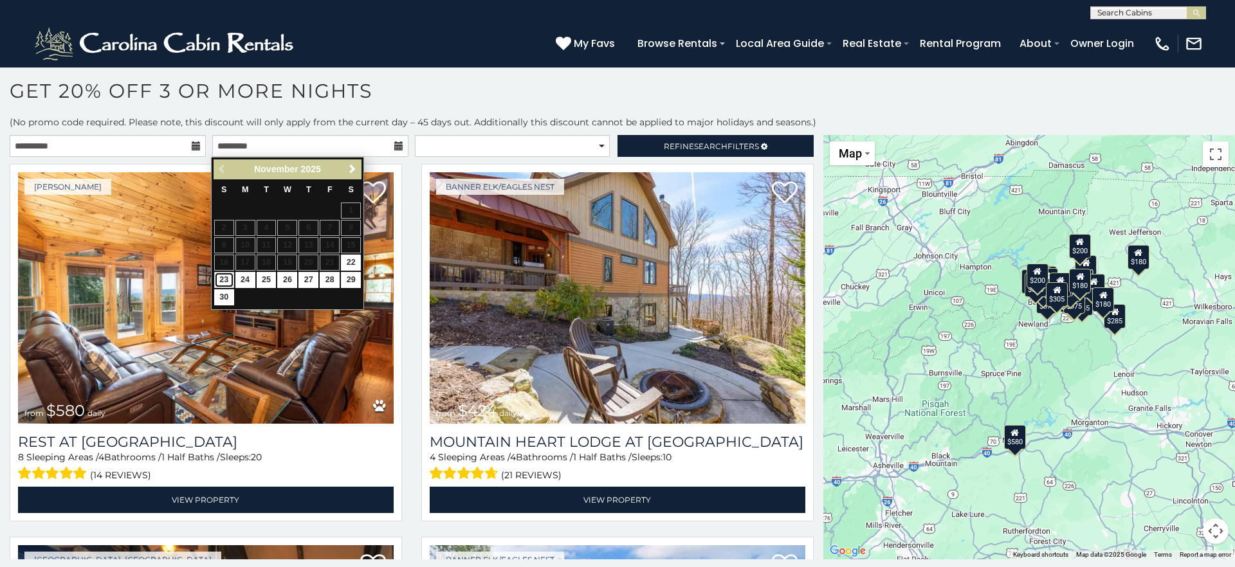
click at [225, 284] on link "23" at bounding box center [224, 280] width 20 height 16
type input "**********"
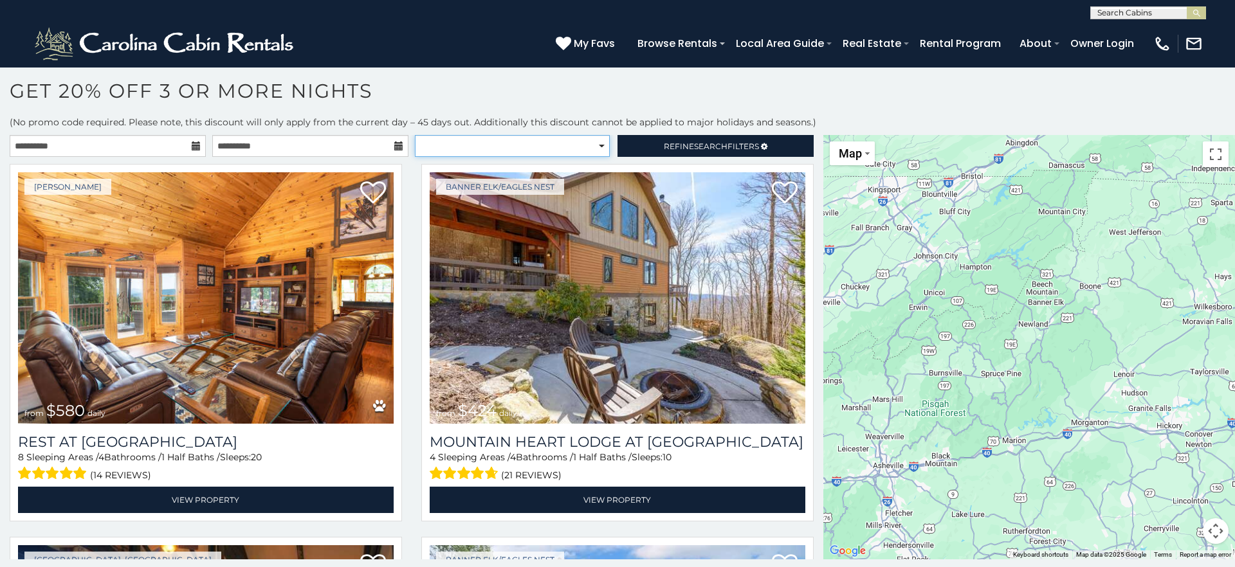
click at [600, 149] on select "**********" at bounding box center [512, 146] width 195 height 22
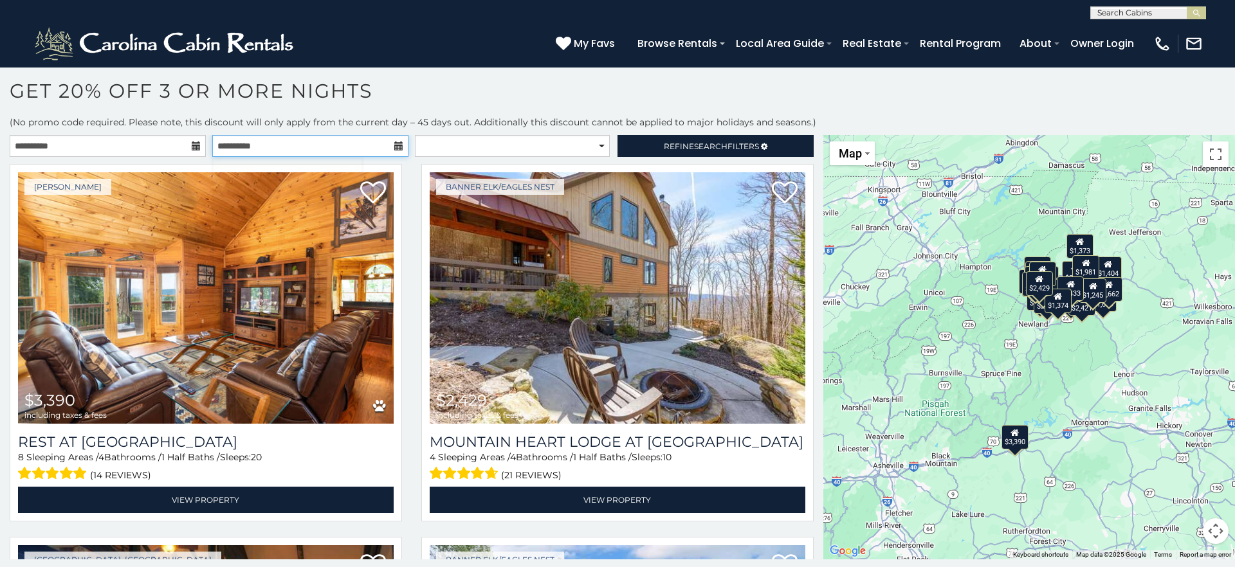
click at [348, 149] on input "**********" at bounding box center [310, 146] width 196 height 22
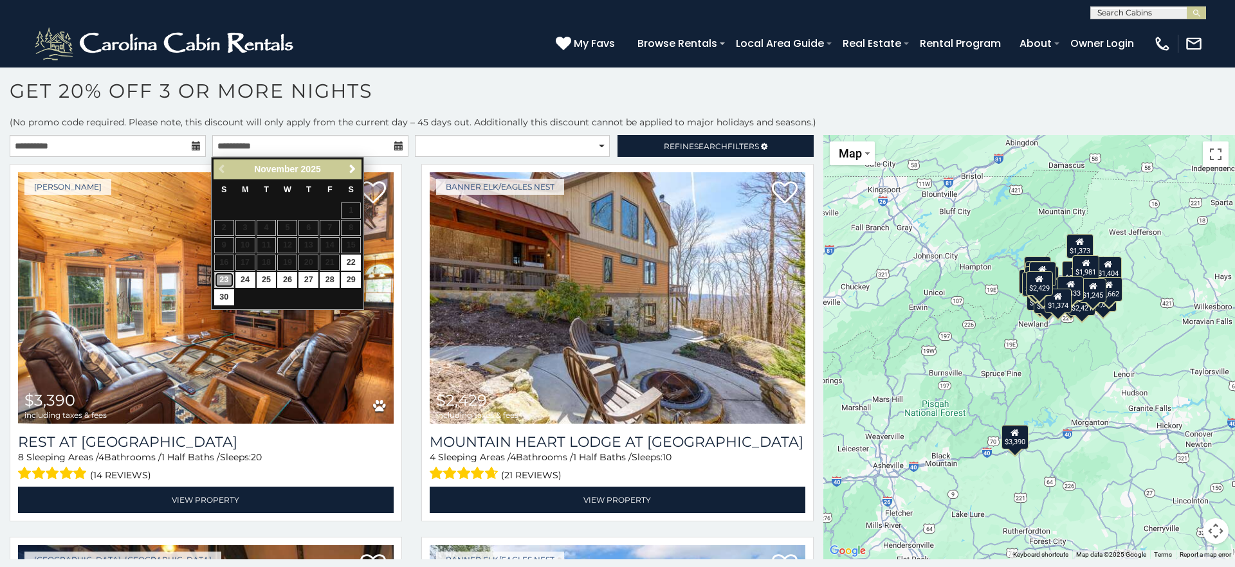
click at [223, 279] on link "23" at bounding box center [224, 280] width 20 height 16
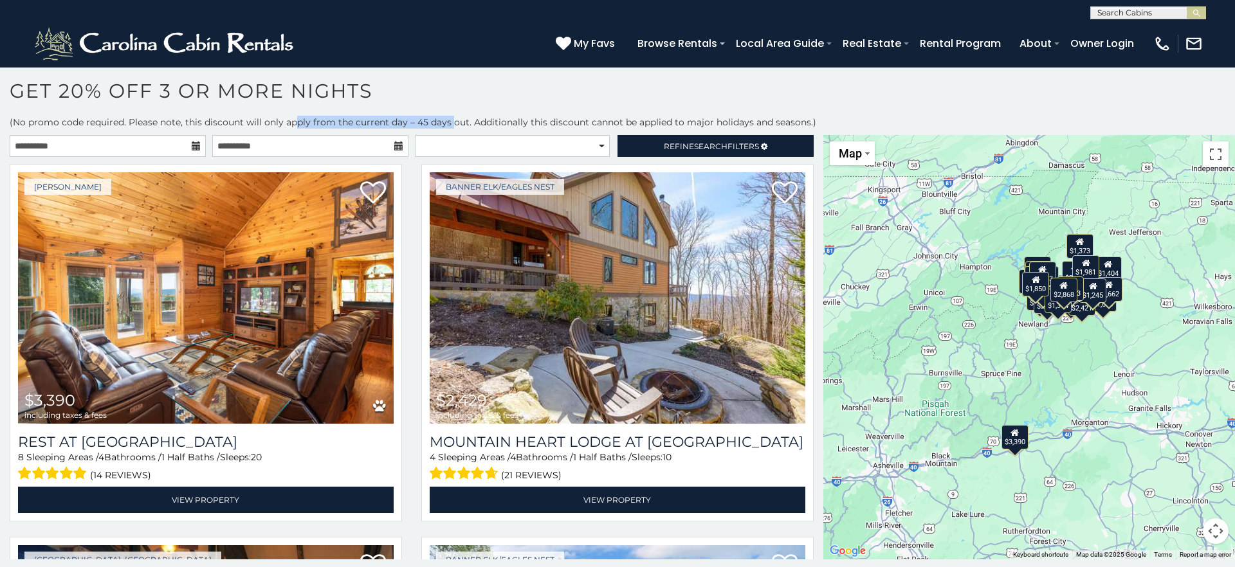
drag, startPoint x: 433, startPoint y: 126, endPoint x: 451, endPoint y: 127, distance: 18.0
click at [451, 127] on p "(No promo code required. Please note, this discount will only apply from the cu…" at bounding box center [617, 122] width 1235 height 13
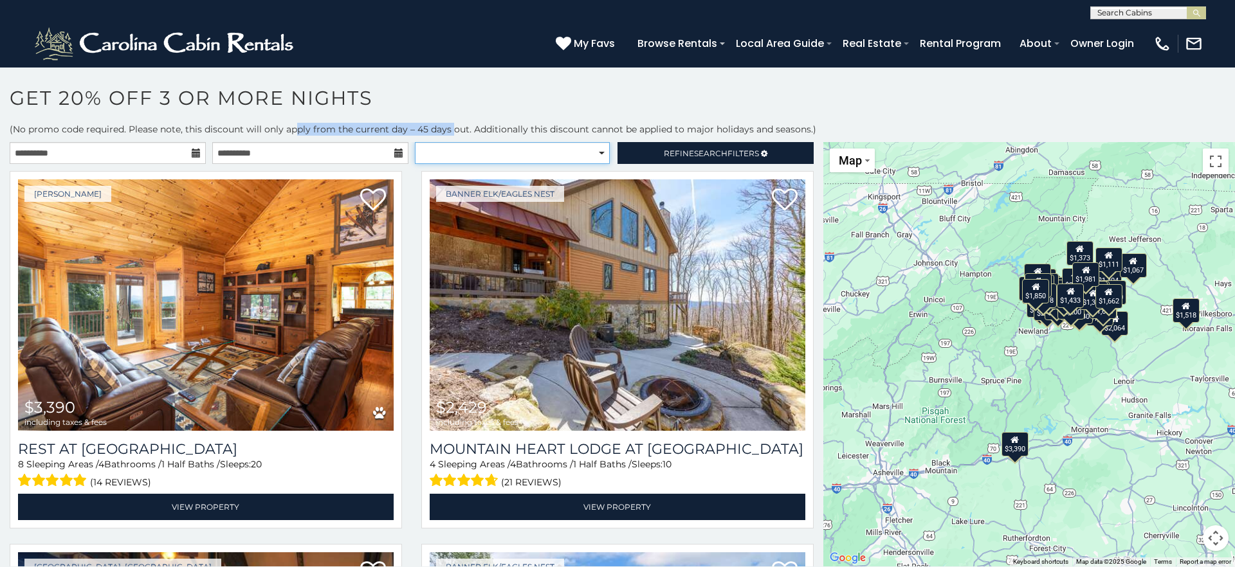
click at [502, 155] on select "**********" at bounding box center [512, 153] width 195 height 22
select select "**********"
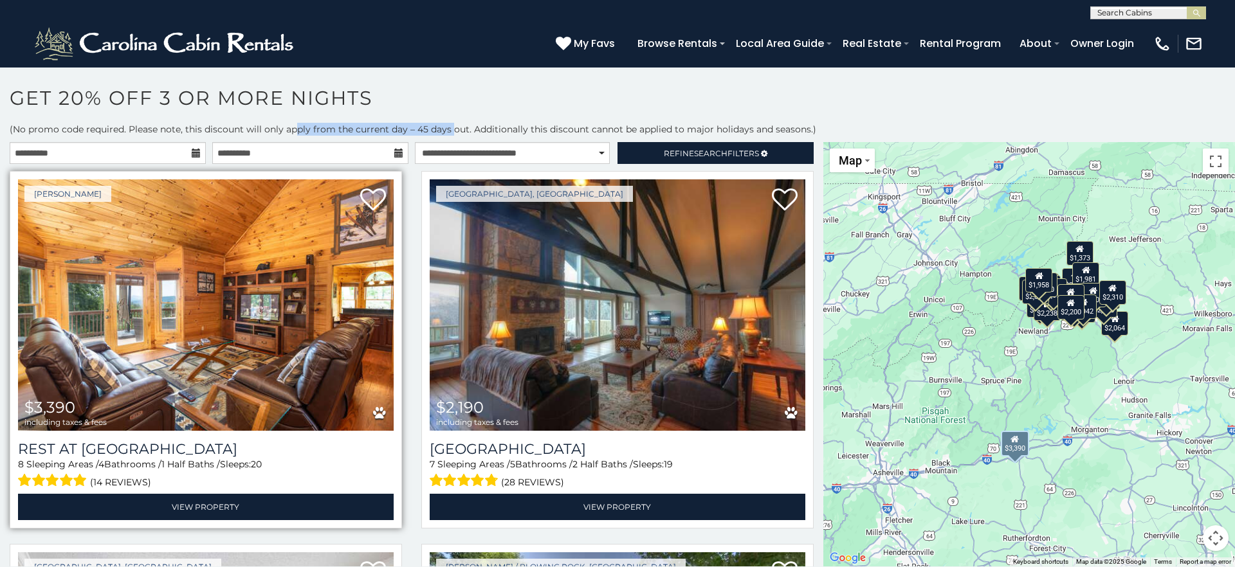
click at [386, 307] on img at bounding box center [206, 305] width 376 height 252
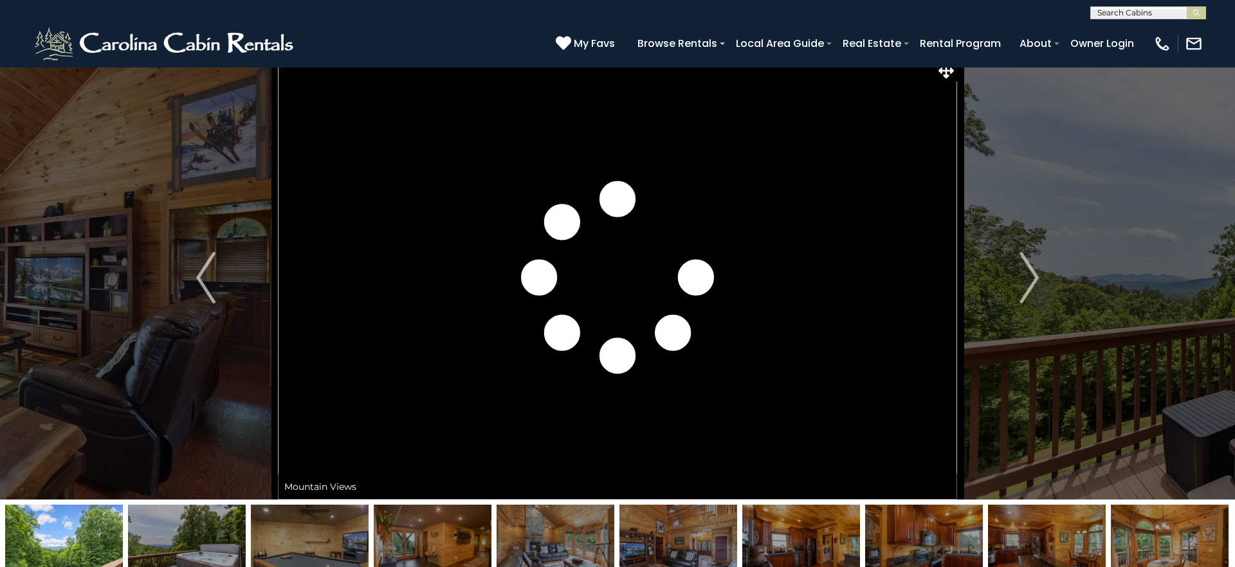
click at [1032, 277] on img "Next" at bounding box center [1029, 277] width 19 height 51
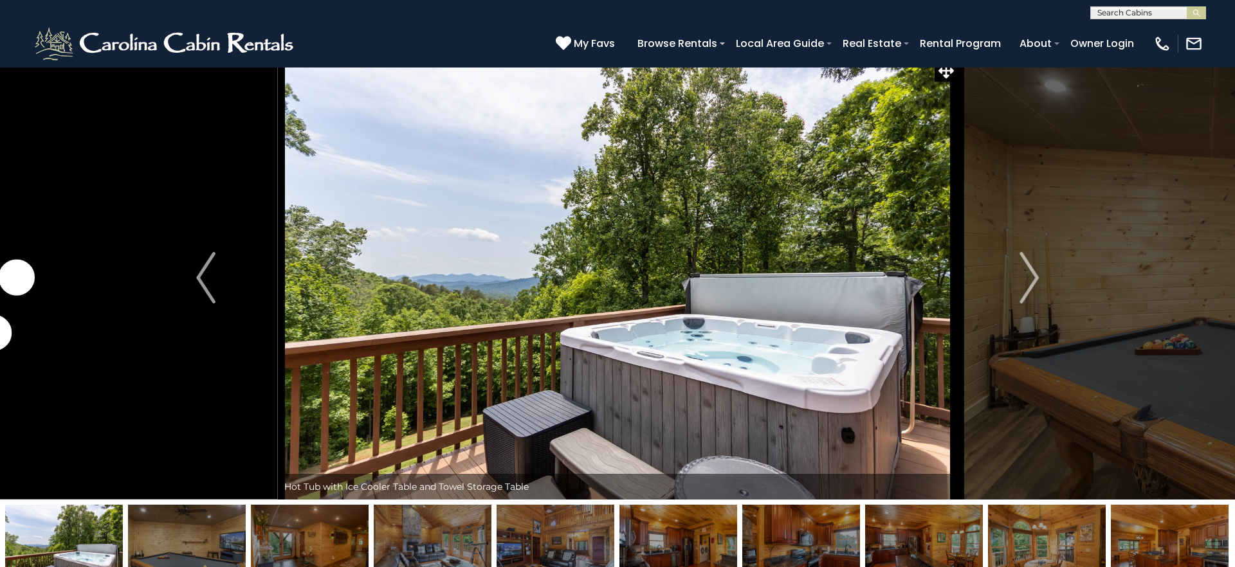
click at [1032, 277] on img "Next" at bounding box center [1029, 277] width 19 height 51
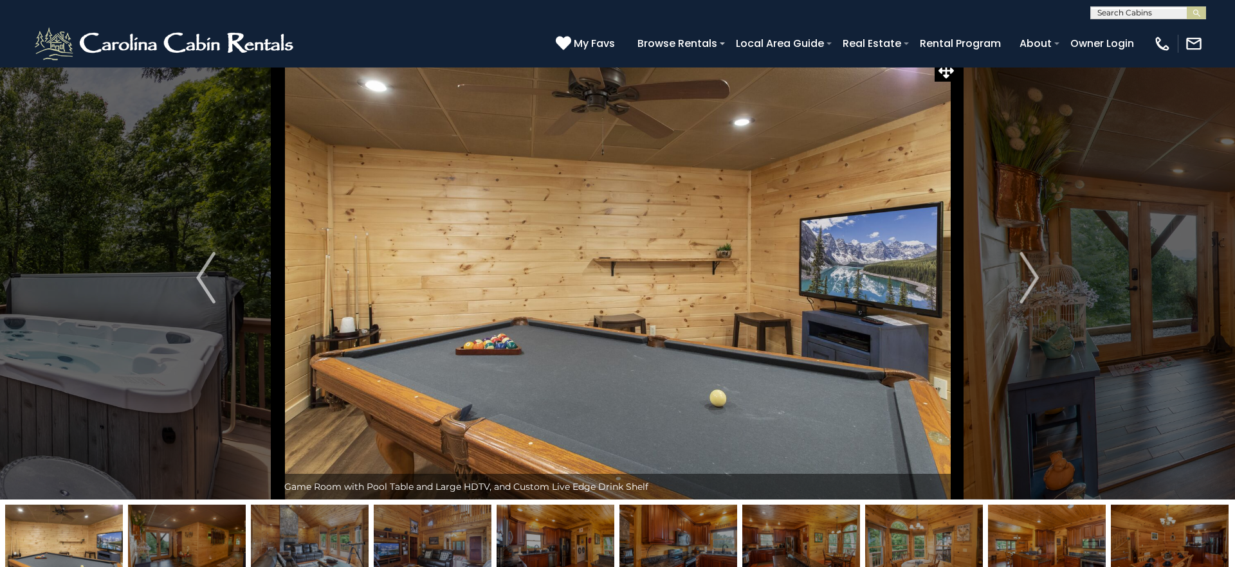
click at [1032, 277] on img "Next" at bounding box center [1029, 277] width 19 height 51
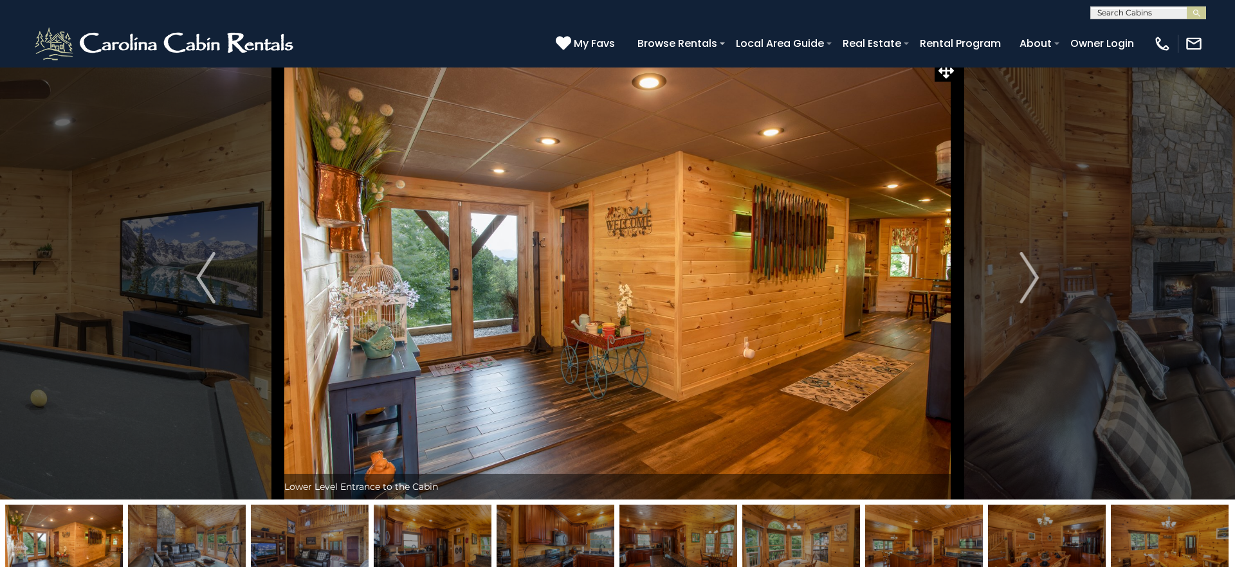
click at [1032, 277] on img "Next" at bounding box center [1029, 277] width 19 height 51
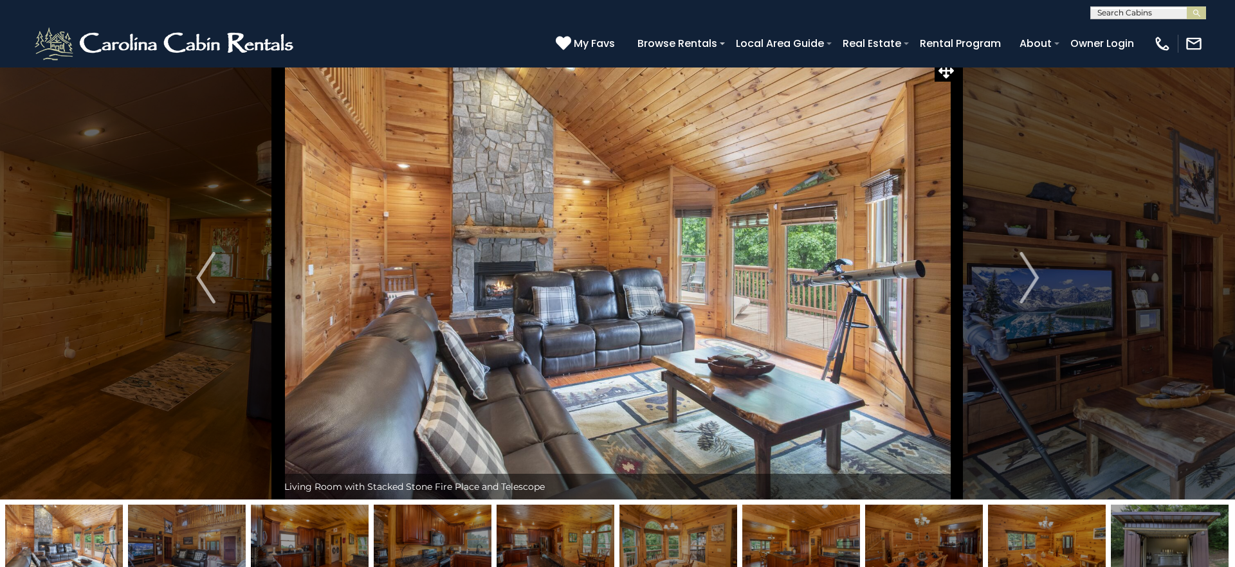
click at [1032, 277] on img "Next" at bounding box center [1029, 277] width 19 height 51
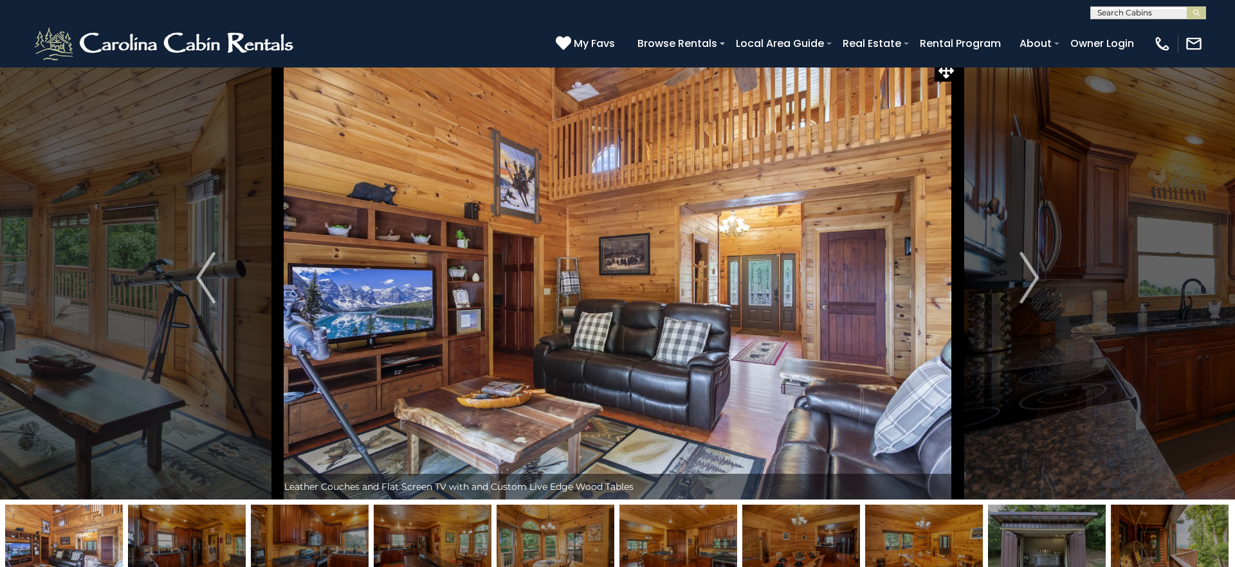
click at [1032, 277] on img "Next" at bounding box center [1029, 277] width 19 height 51
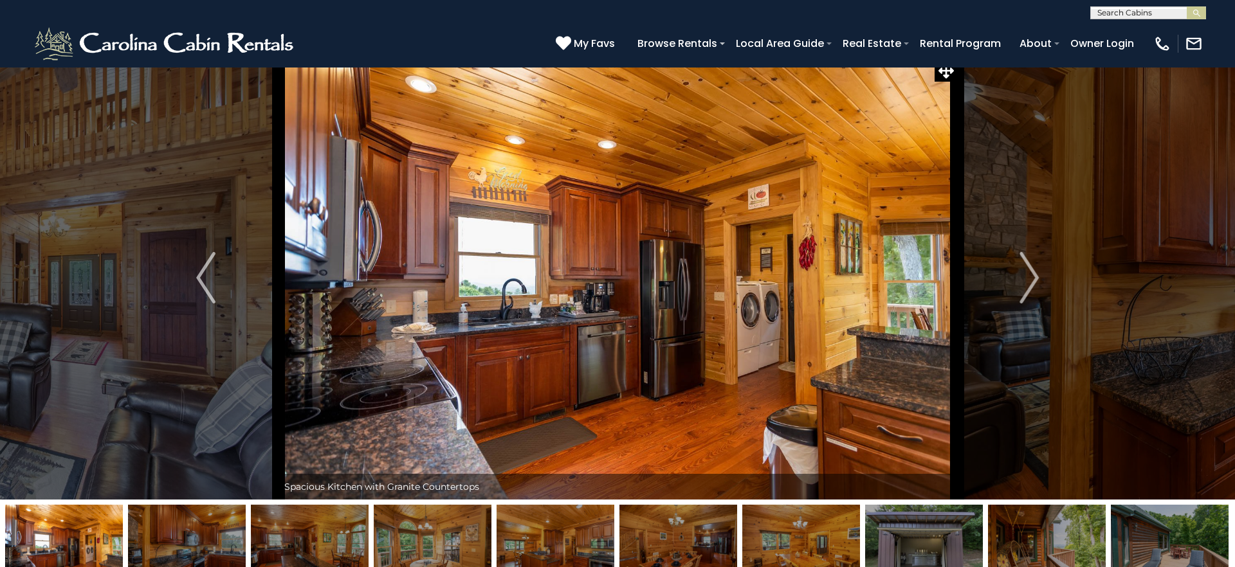
click at [1032, 277] on img "Next" at bounding box center [1029, 277] width 19 height 51
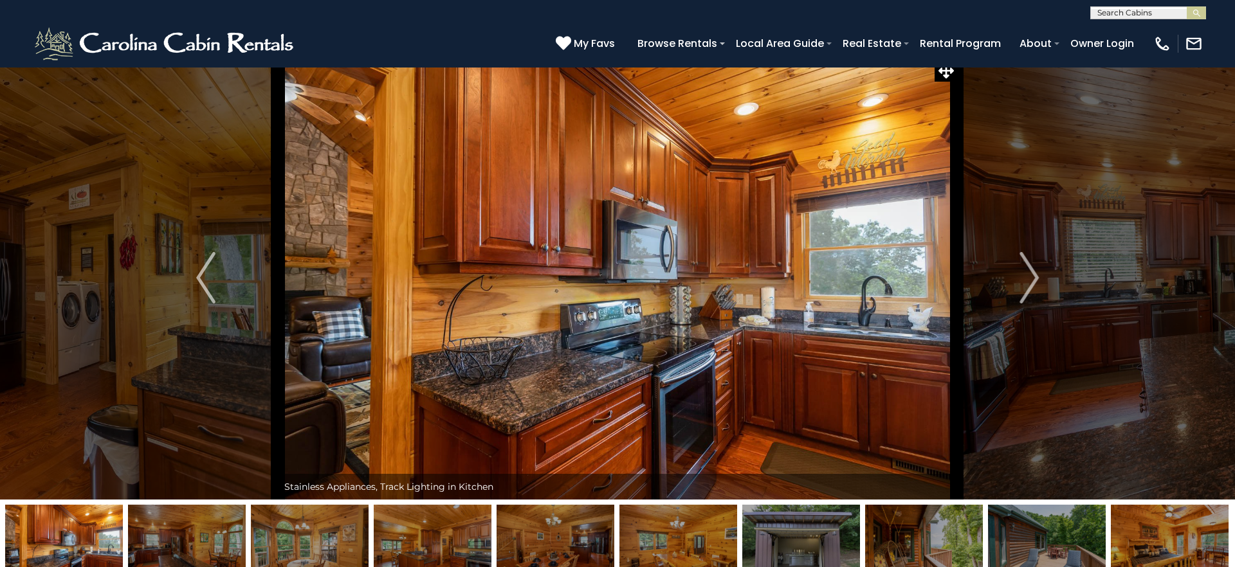
click at [1032, 277] on img "Next" at bounding box center [1029, 277] width 19 height 51
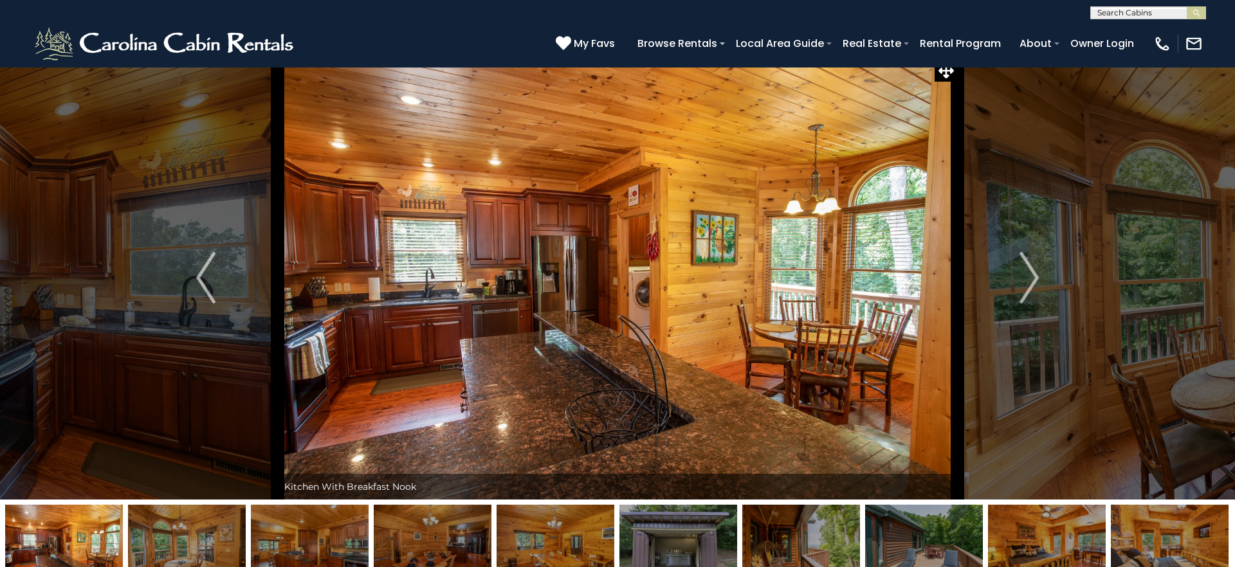
click at [1032, 277] on img "Next" at bounding box center [1029, 277] width 19 height 51
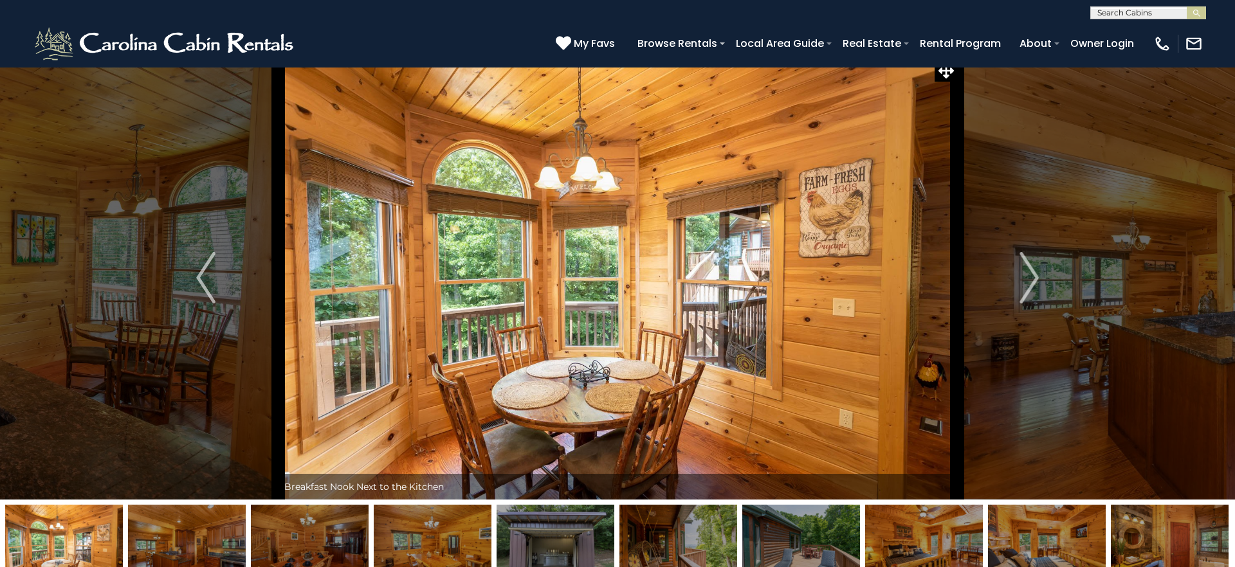
click at [1032, 277] on img "Next" at bounding box center [1029, 277] width 19 height 51
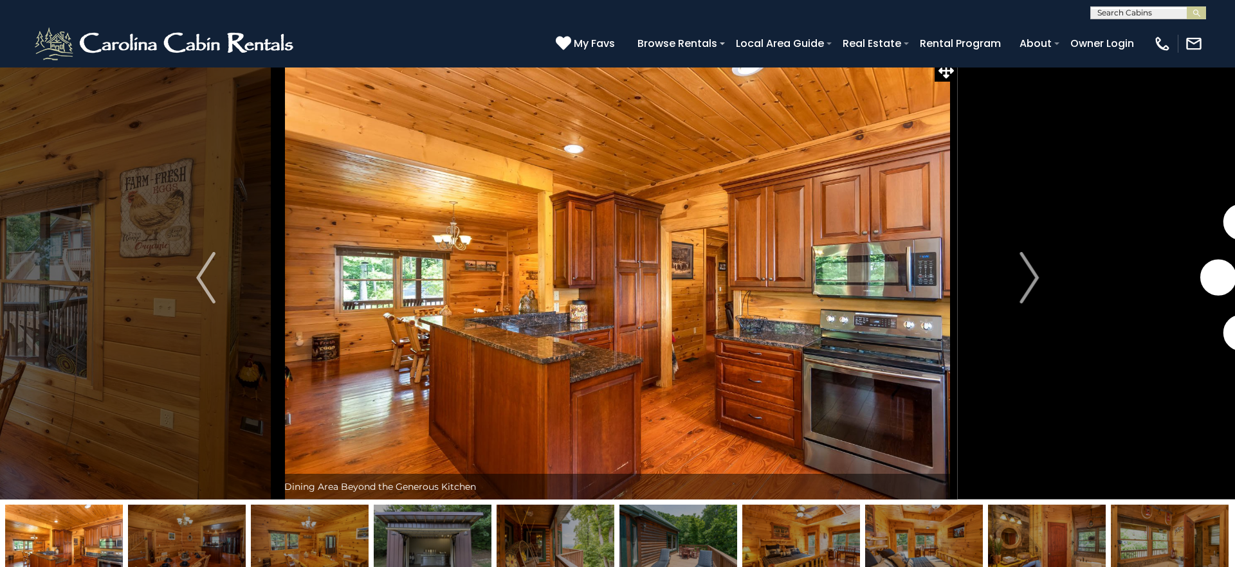
click at [1032, 277] on img "Next" at bounding box center [1029, 277] width 19 height 51
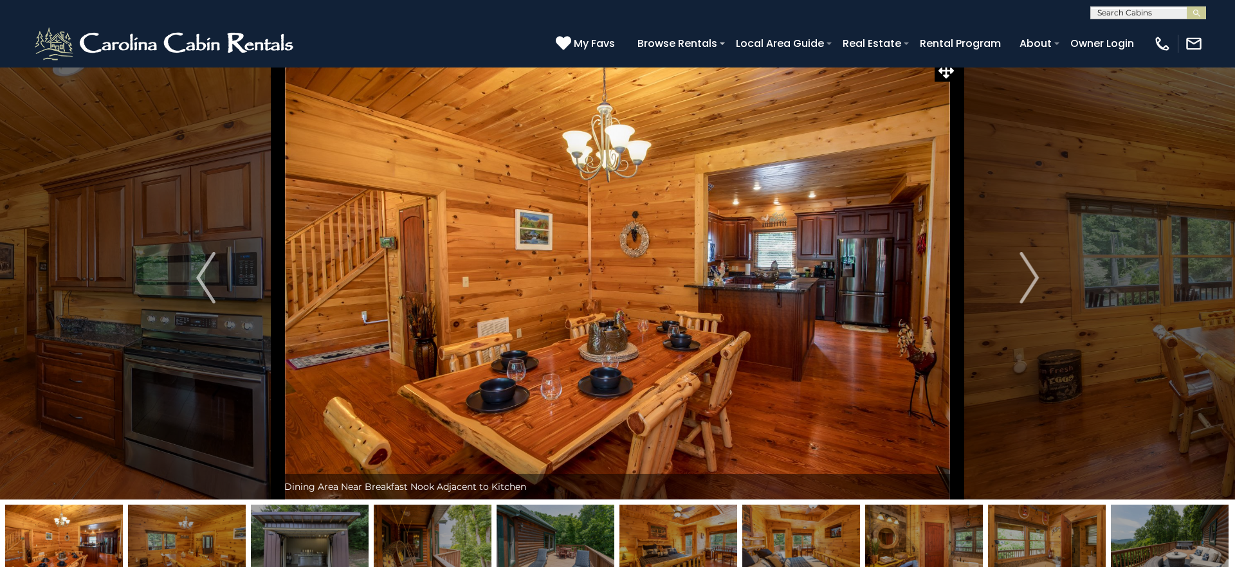
click at [1032, 277] on img "Next" at bounding box center [1029, 277] width 19 height 51
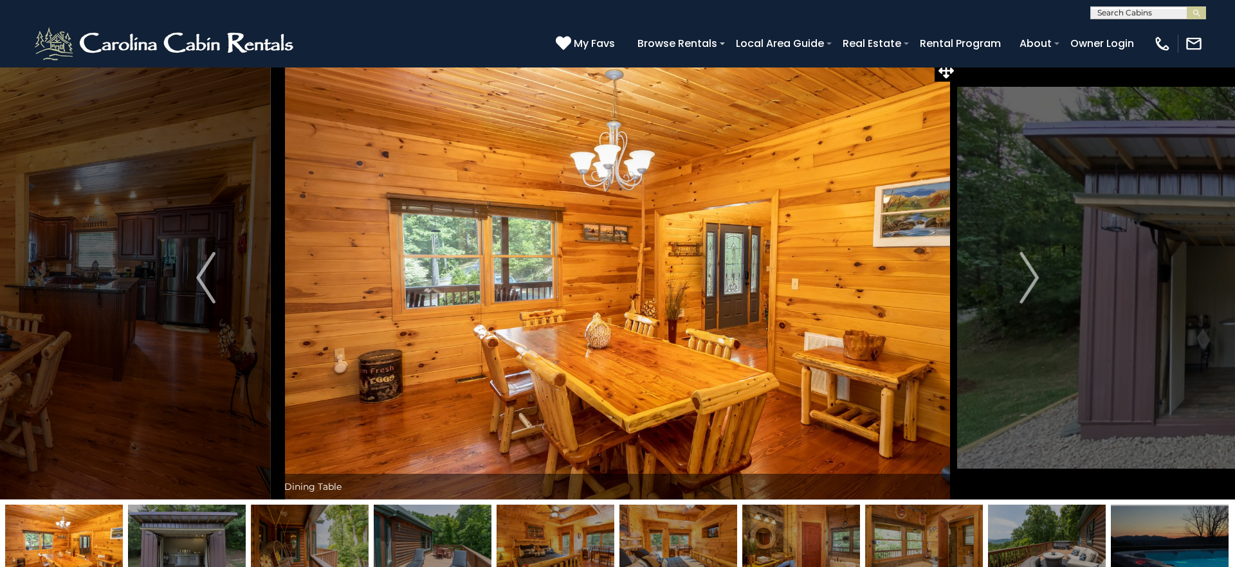
click at [1032, 277] on img "Next" at bounding box center [1029, 277] width 19 height 51
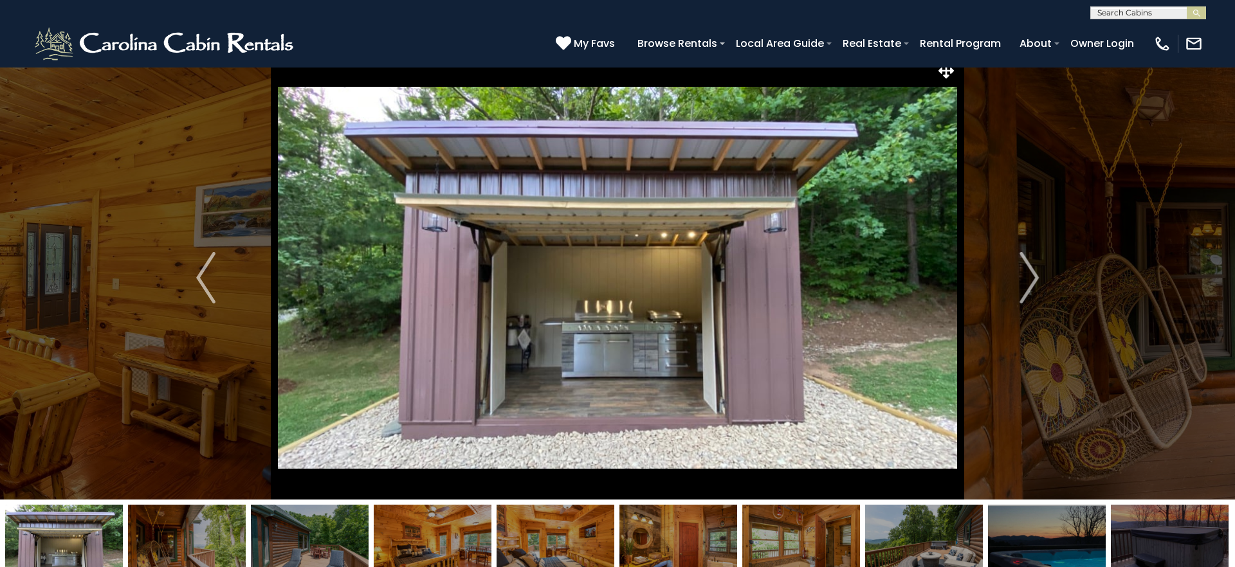
click at [1032, 277] on img "Next" at bounding box center [1029, 277] width 19 height 51
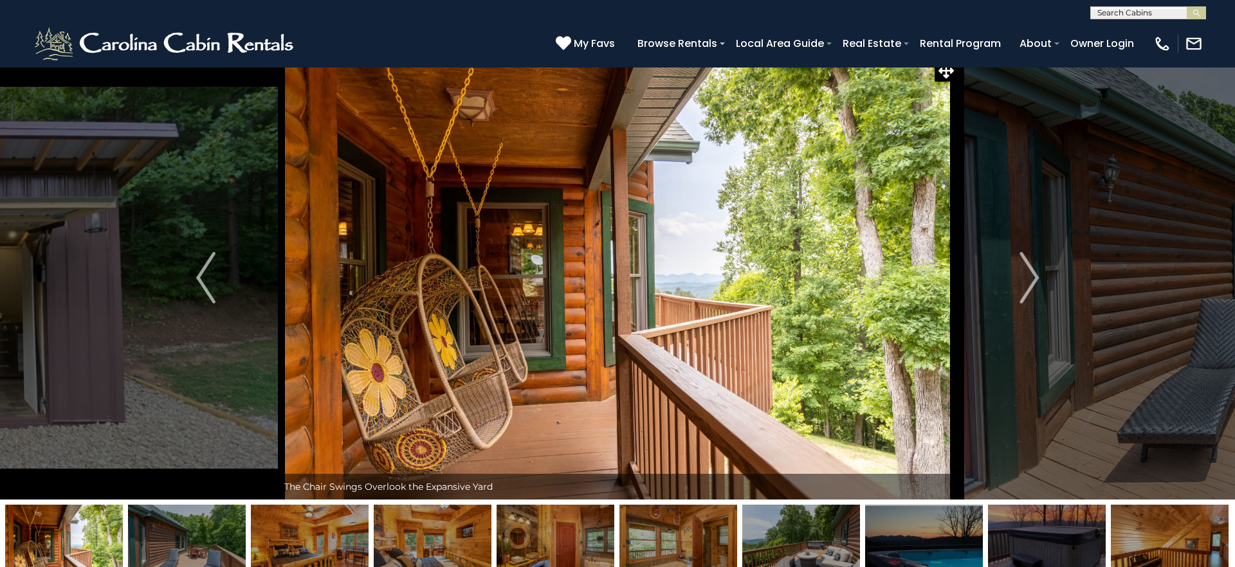
click at [1032, 277] on img "Next" at bounding box center [1029, 277] width 19 height 51
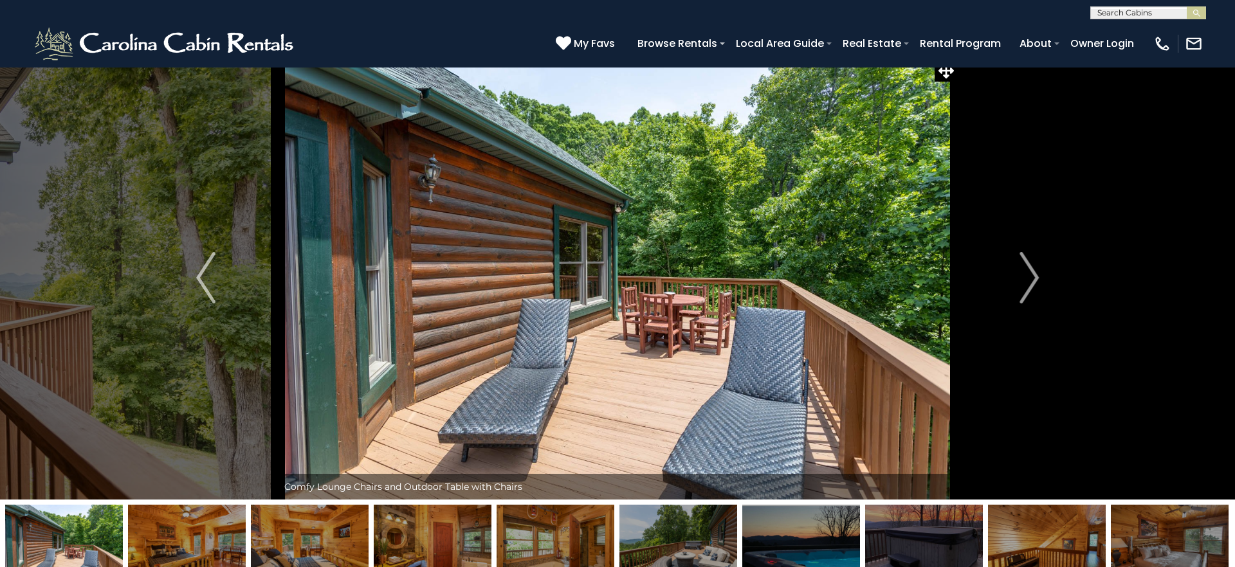
click at [1032, 277] on img "Next" at bounding box center [1029, 277] width 19 height 51
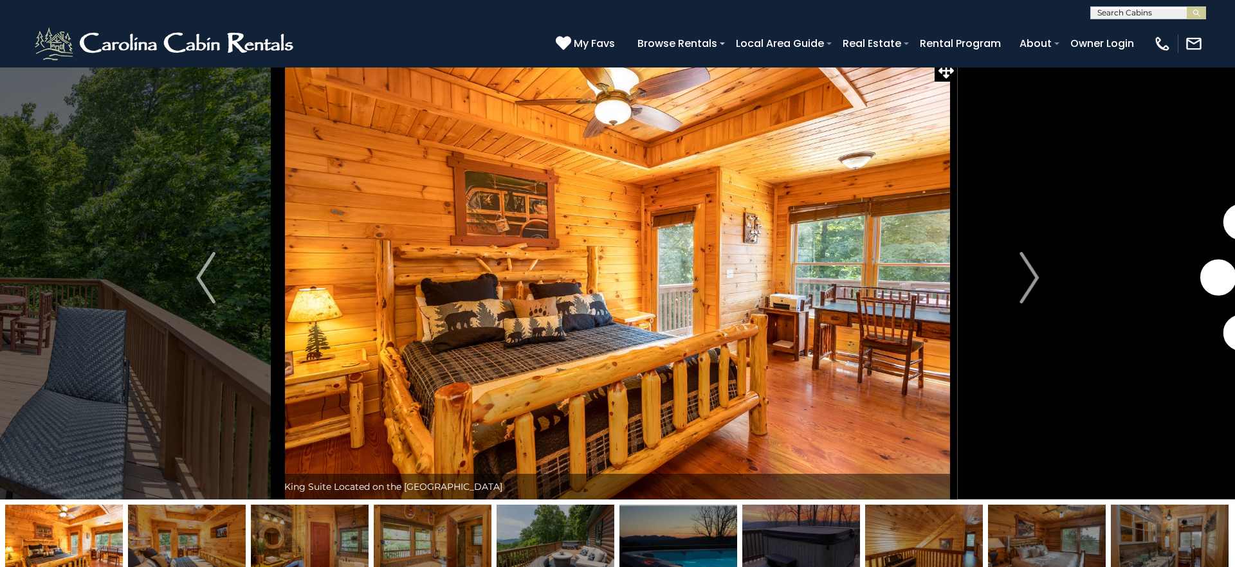
click at [1032, 277] on img "Next" at bounding box center [1029, 277] width 19 height 51
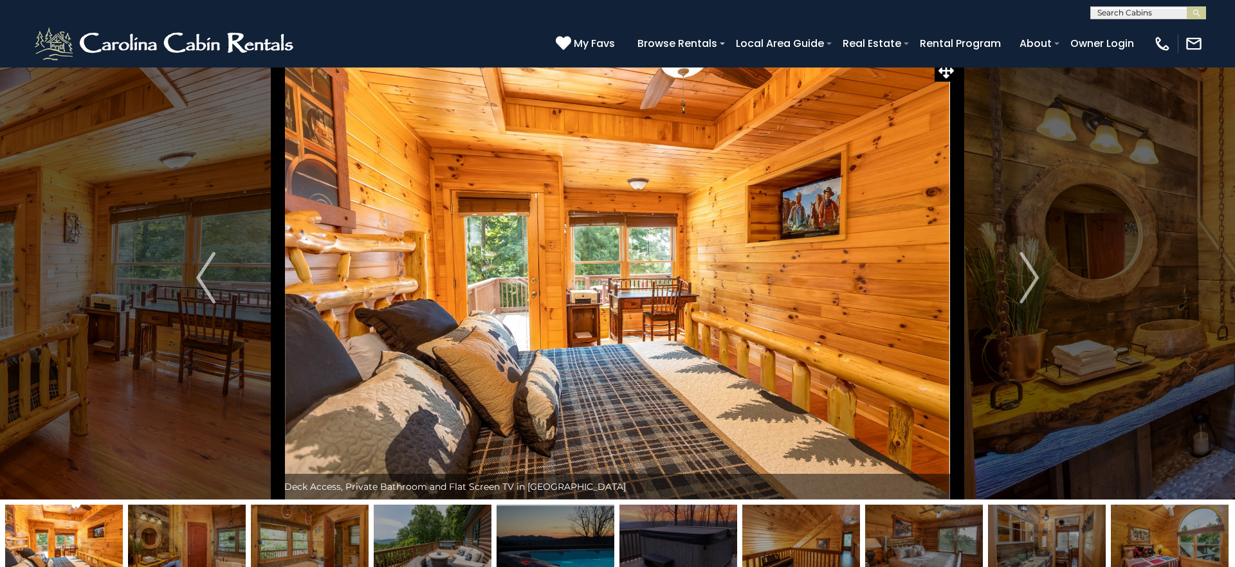
click at [1032, 277] on img "Next" at bounding box center [1029, 277] width 19 height 51
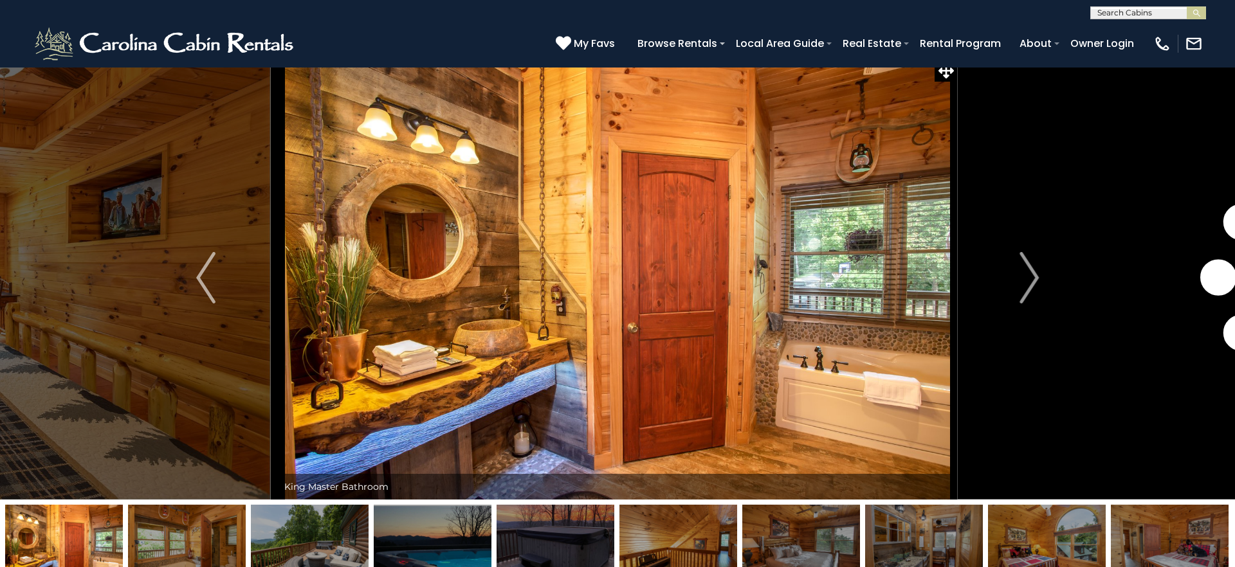
click at [1032, 277] on img "Next" at bounding box center [1029, 277] width 19 height 51
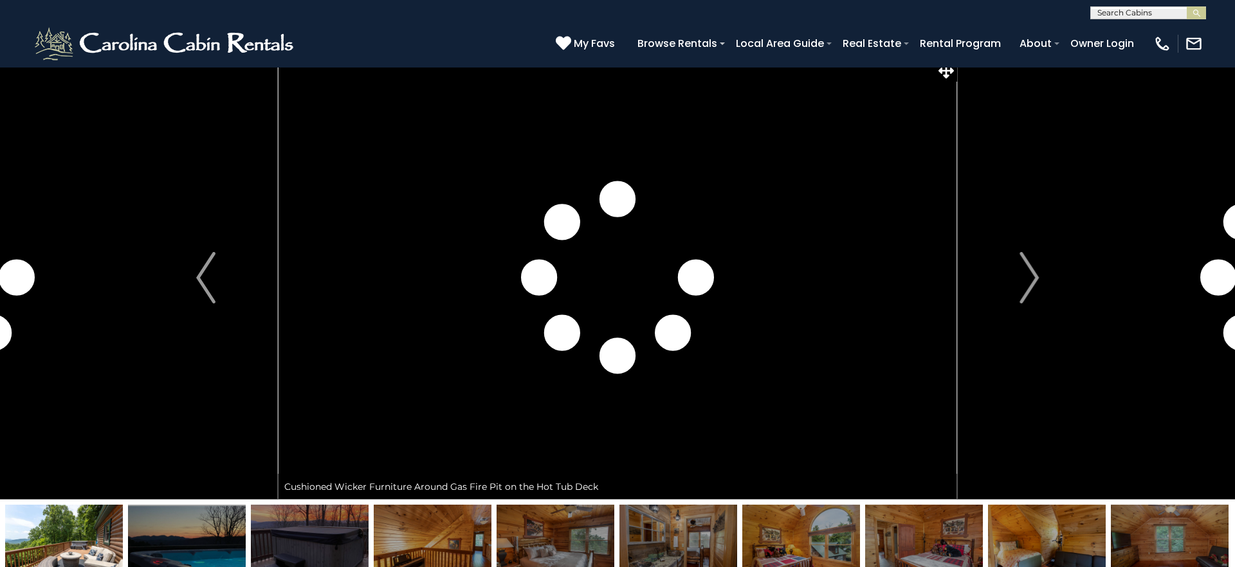
click at [1032, 277] on img "Next" at bounding box center [1029, 277] width 19 height 51
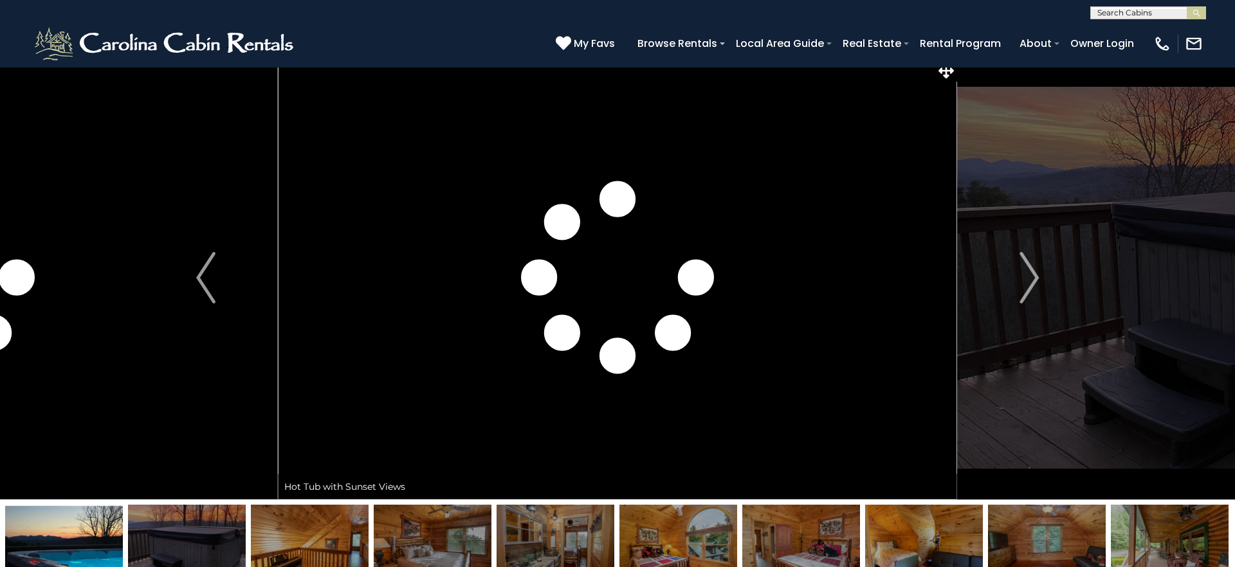
click at [1032, 277] on img "Next" at bounding box center [1029, 277] width 19 height 51
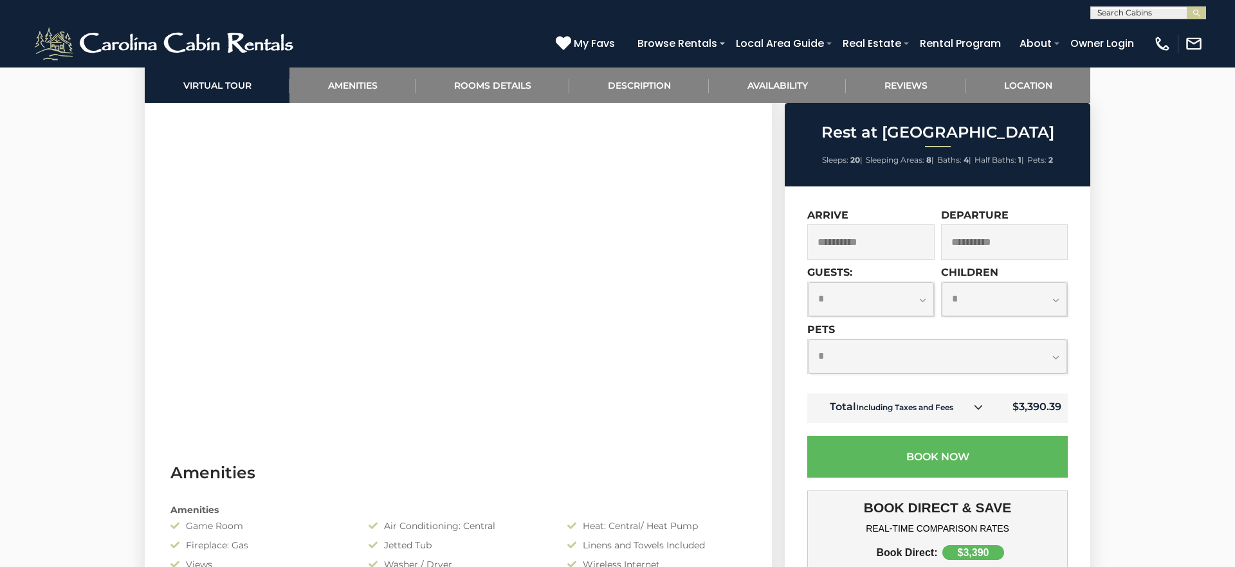
scroll to position [678, 0]
click at [865, 296] on select "**********" at bounding box center [871, 299] width 126 height 34
select select "*"
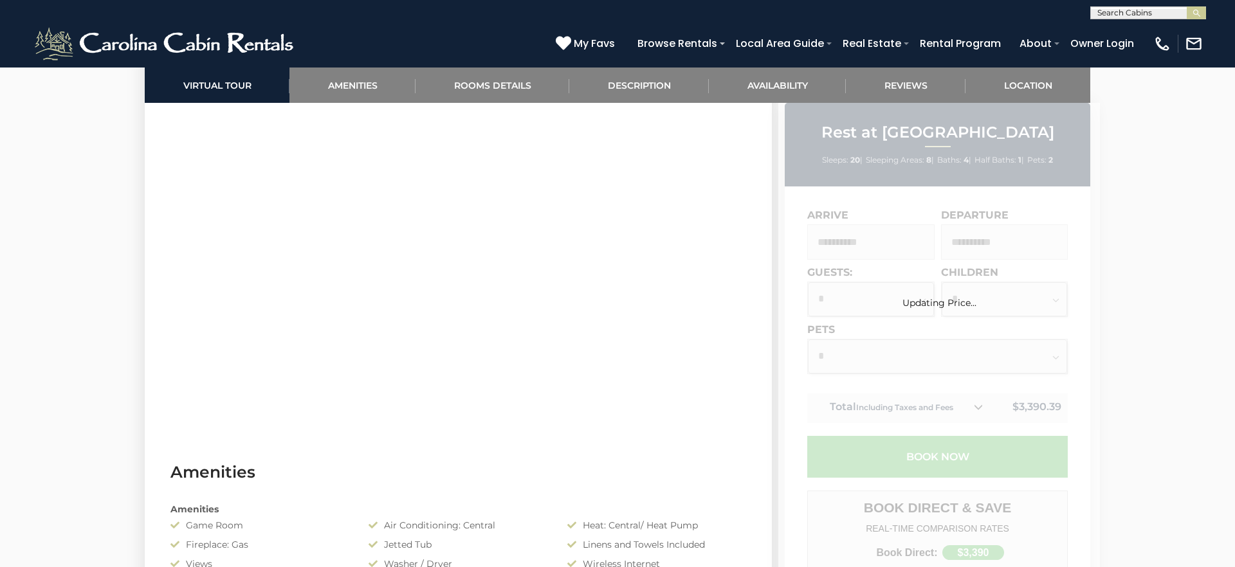
click at [986, 299] on div "Updating Price..." at bounding box center [939, 303] width 322 height 12
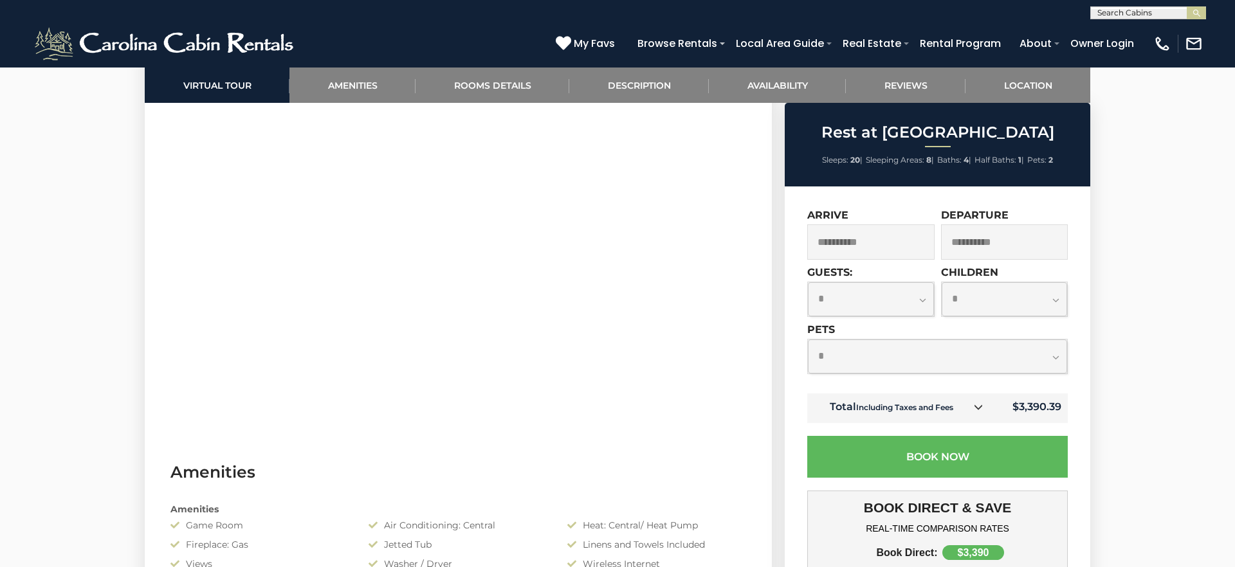
click at [1038, 301] on select "**********" at bounding box center [1005, 299] width 126 height 34
select select "*"
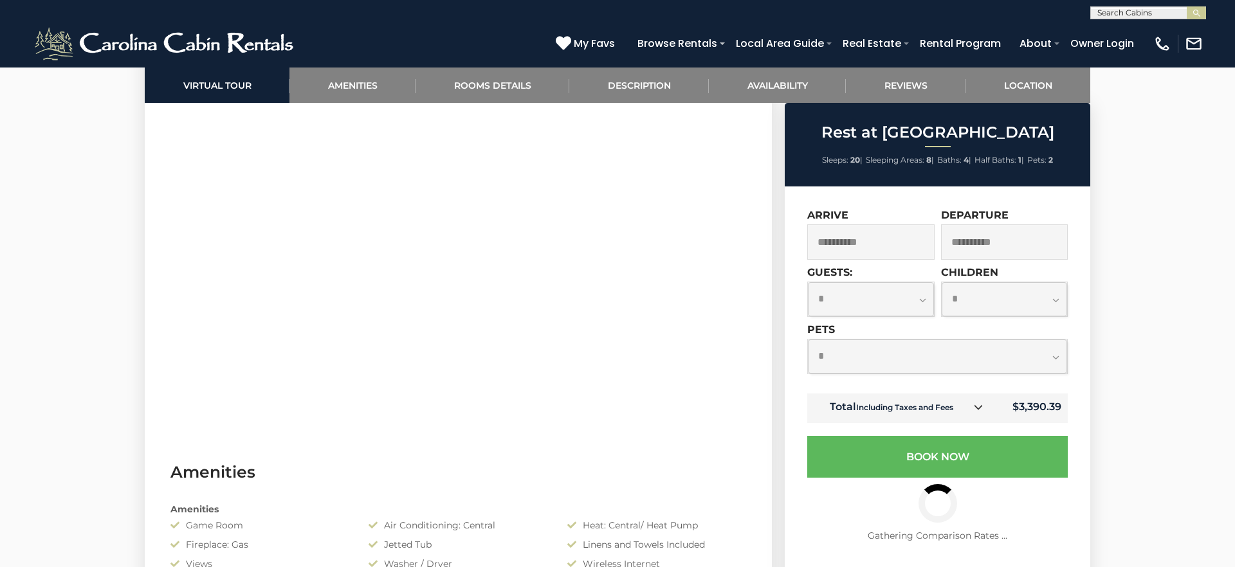
click at [984, 406] on link at bounding box center [978, 407] width 17 height 17
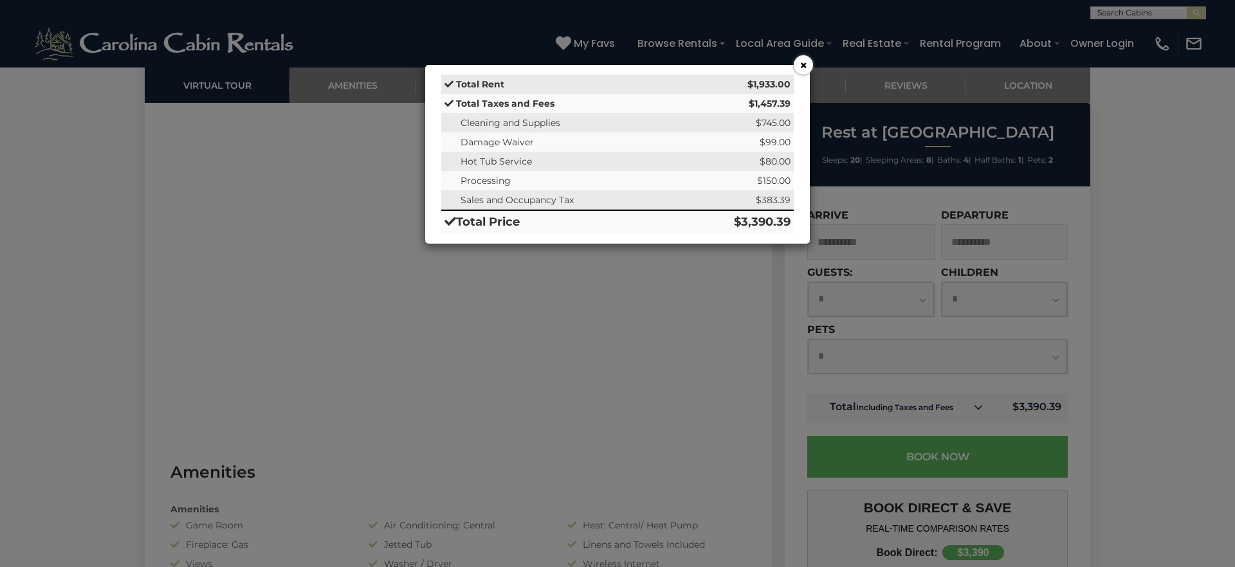
click at [803, 69] on button "×" at bounding box center [803, 64] width 19 height 19
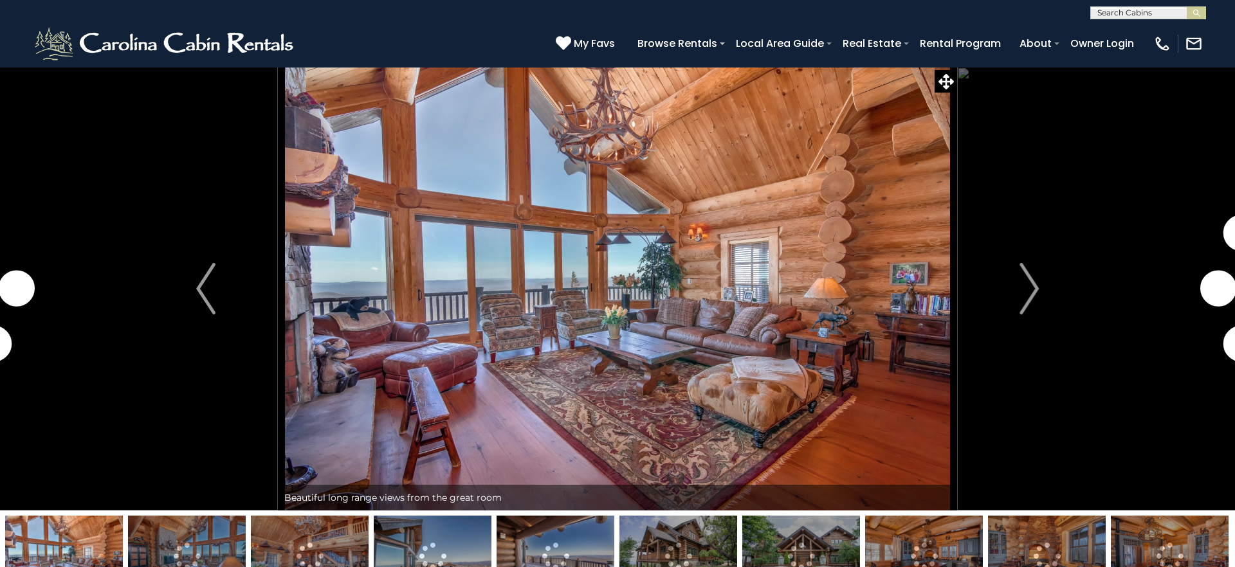
select select "*"
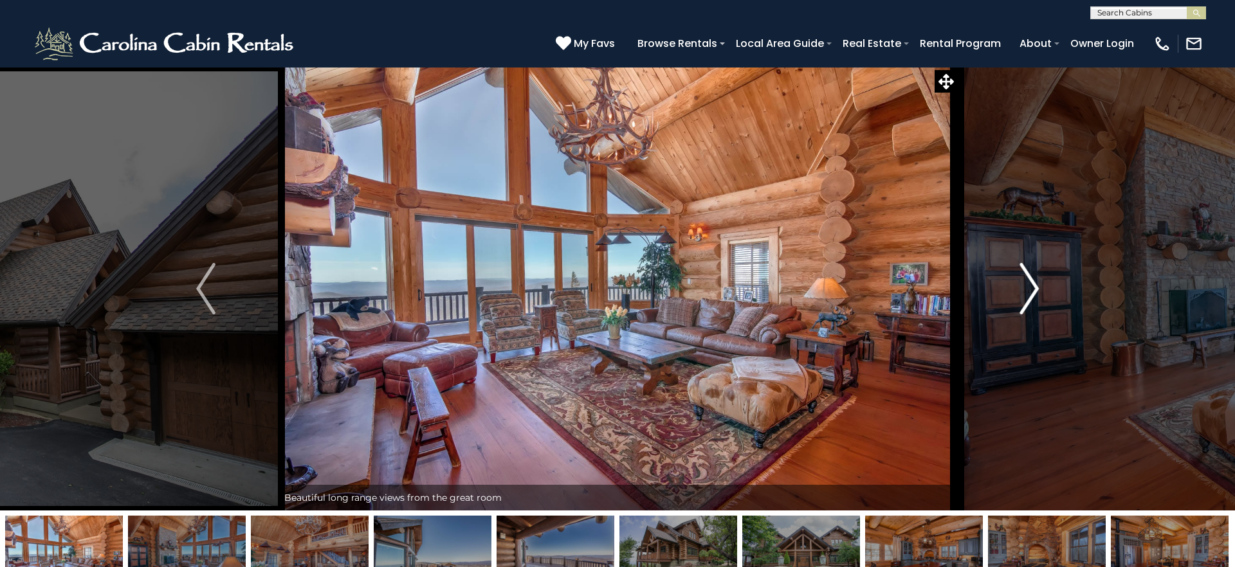
click at [1044, 298] on button "Next" at bounding box center [1029, 289] width 144 height 444
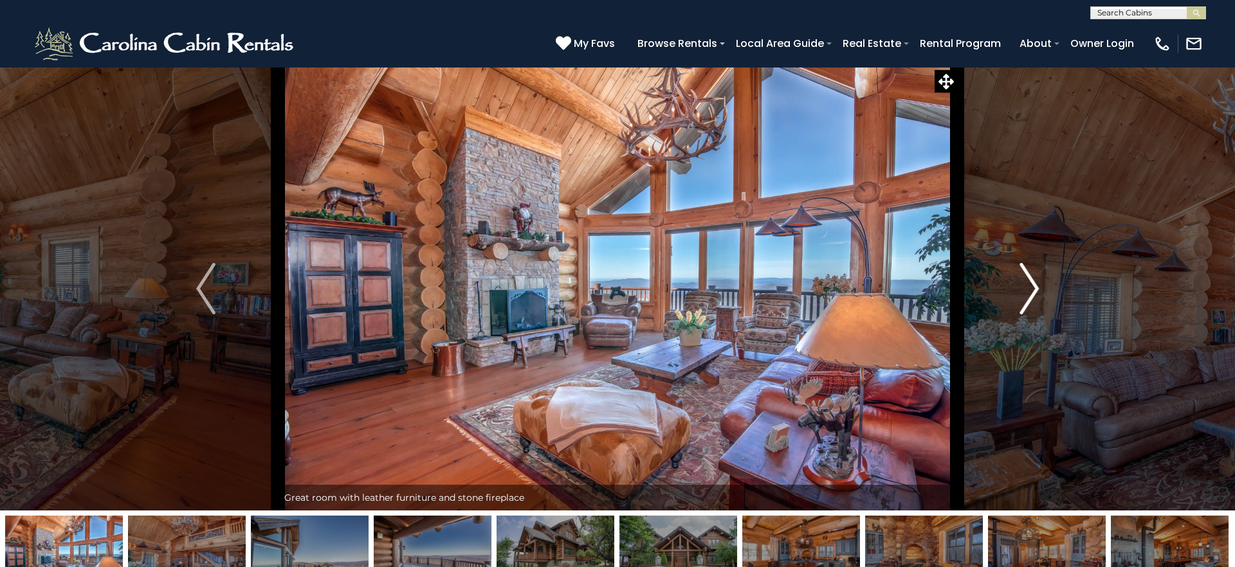
click at [1044, 298] on button "Next" at bounding box center [1029, 289] width 144 height 444
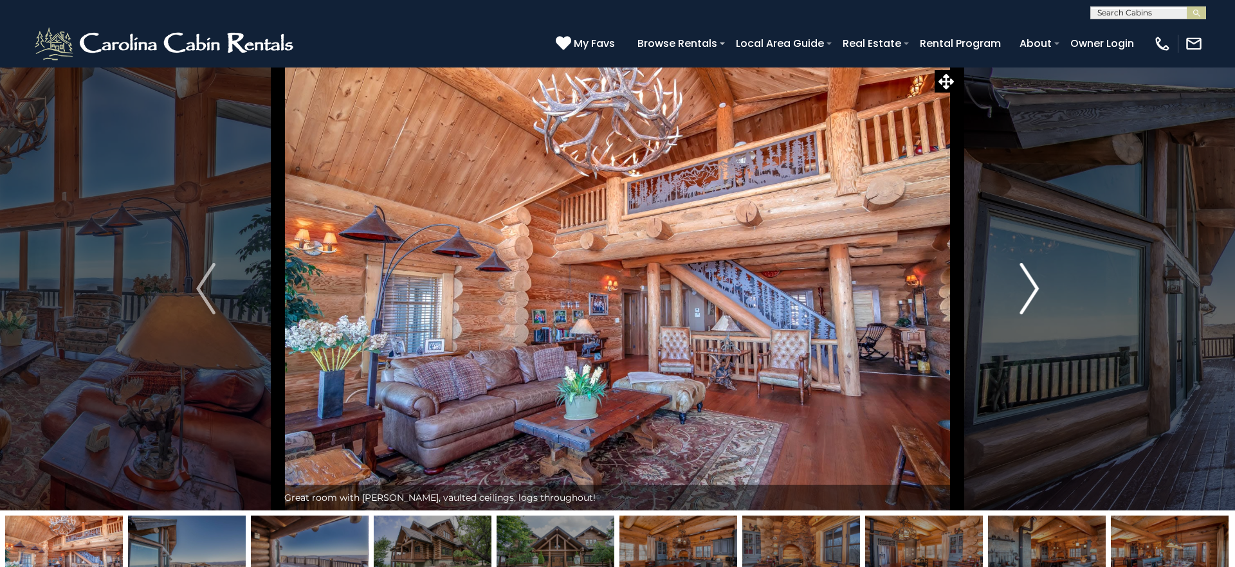
click at [1044, 298] on button "Next" at bounding box center [1029, 289] width 144 height 444
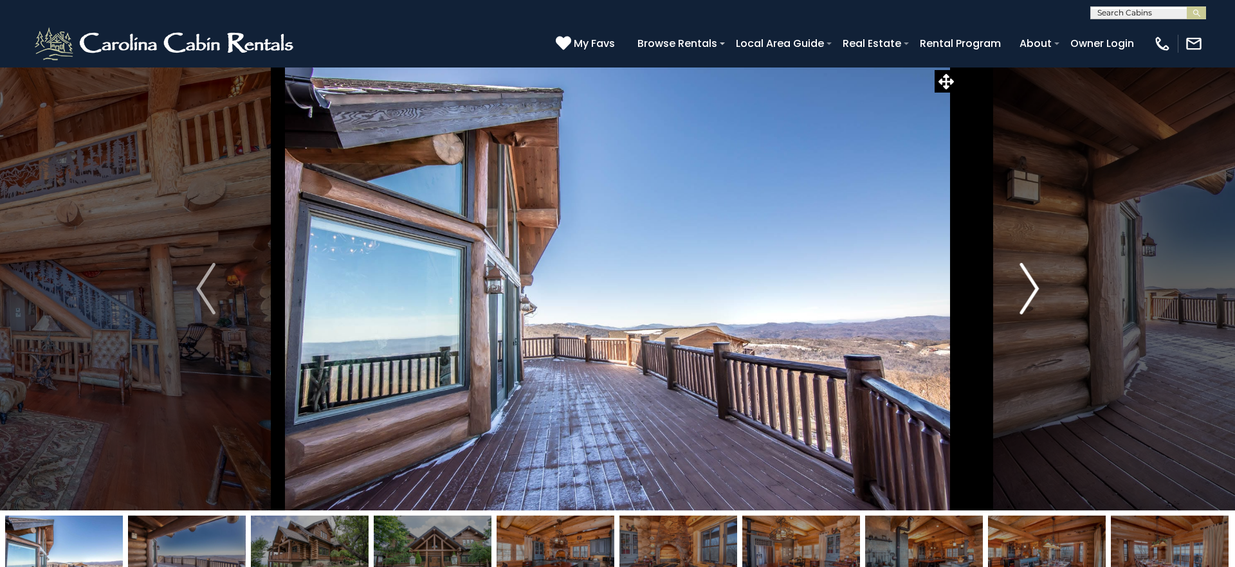
click at [1044, 298] on button "Next" at bounding box center [1029, 289] width 144 height 444
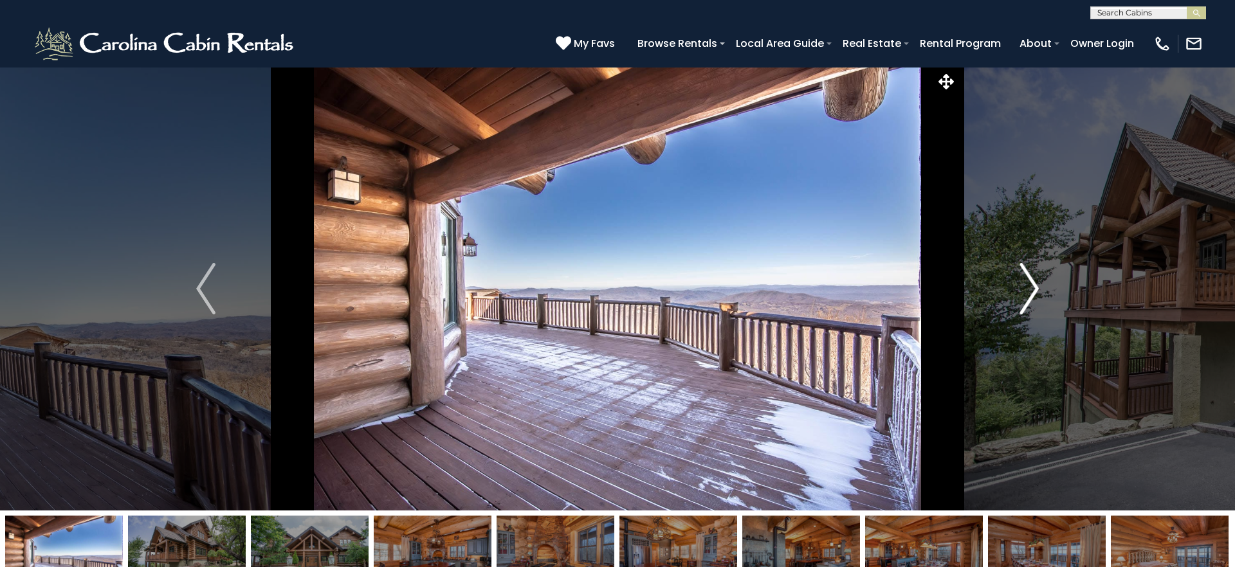
click at [1044, 298] on button "Next" at bounding box center [1029, 289] width 144 height 444
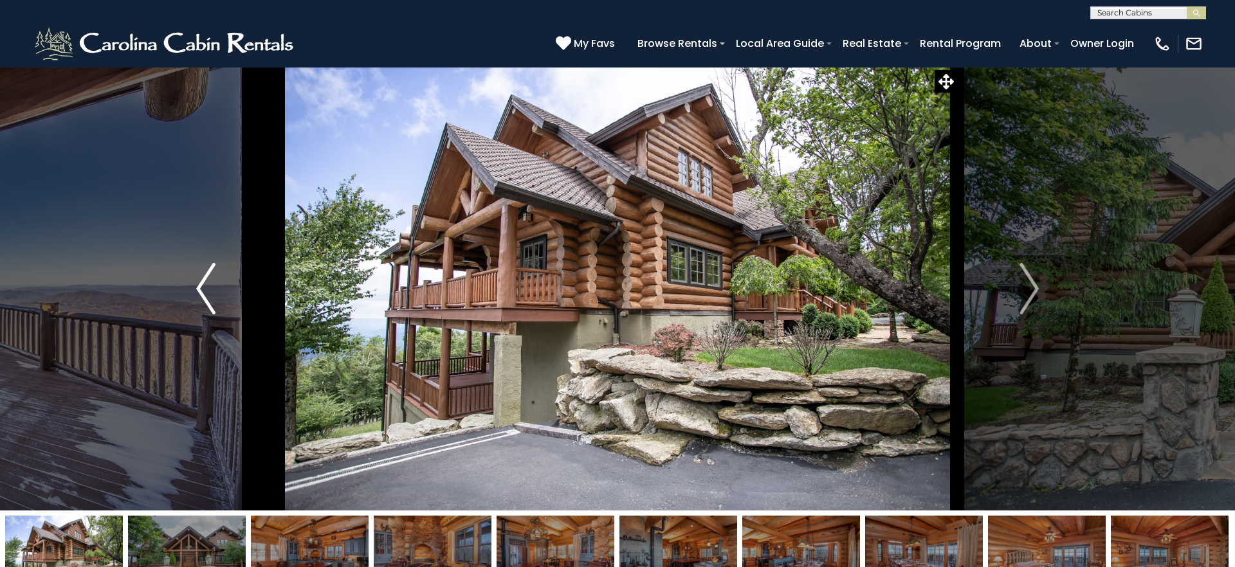
click at [199, 288] on img "Previous" at bounding box center [205, 288] width 19 height 51
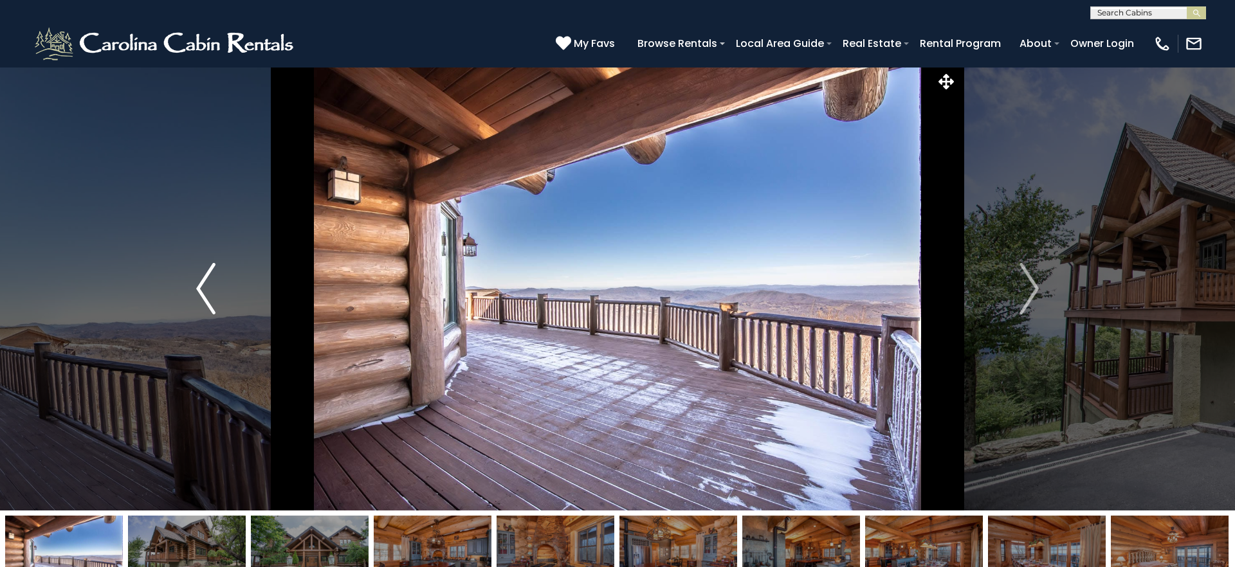
click at [199, 288] on img "Previous" at bounding box center [205, 288] width 19 height 51
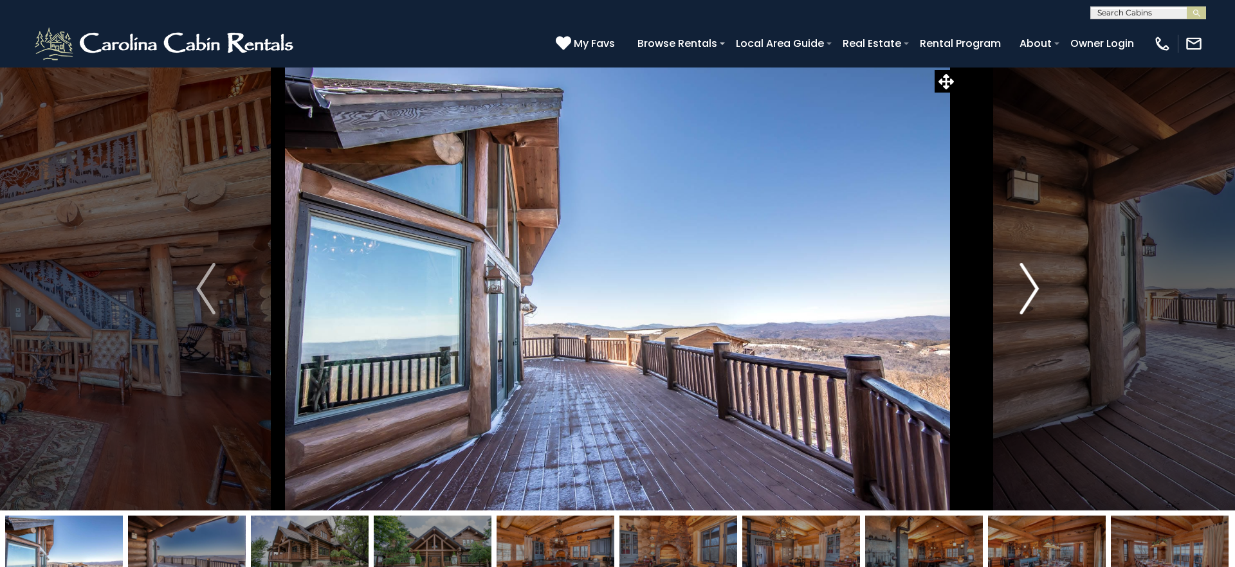
click at [1045, 286] on button "Next" at bounding box center [1029, 289] width 144 height 444
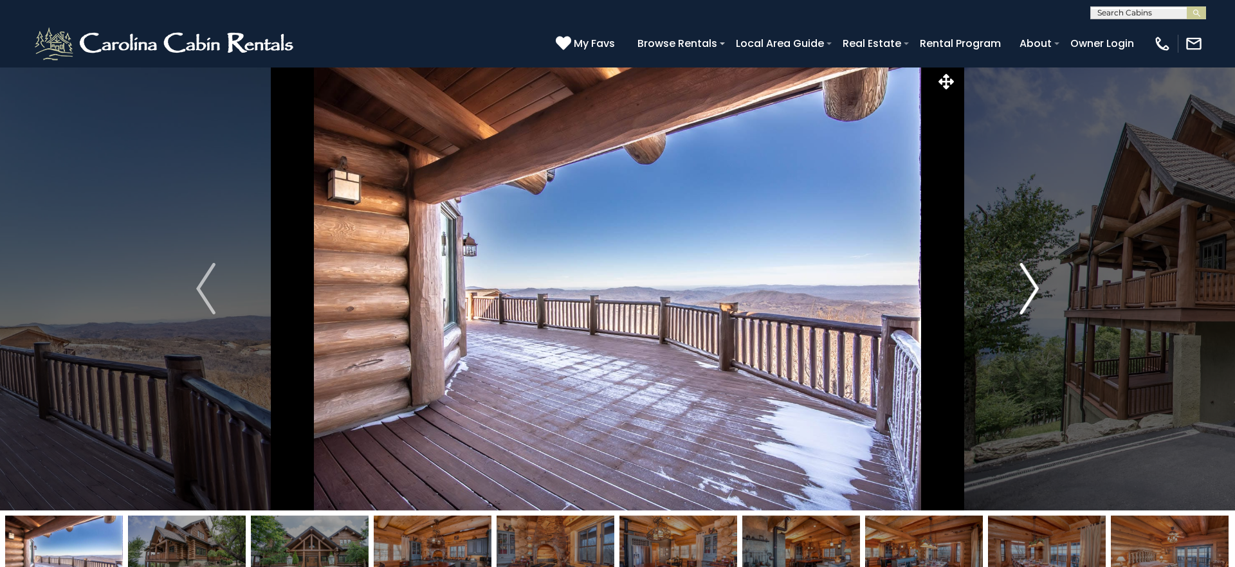
click at [1030, 289] on img "Next" at bounding box center [1029, 288] width 19 height 51
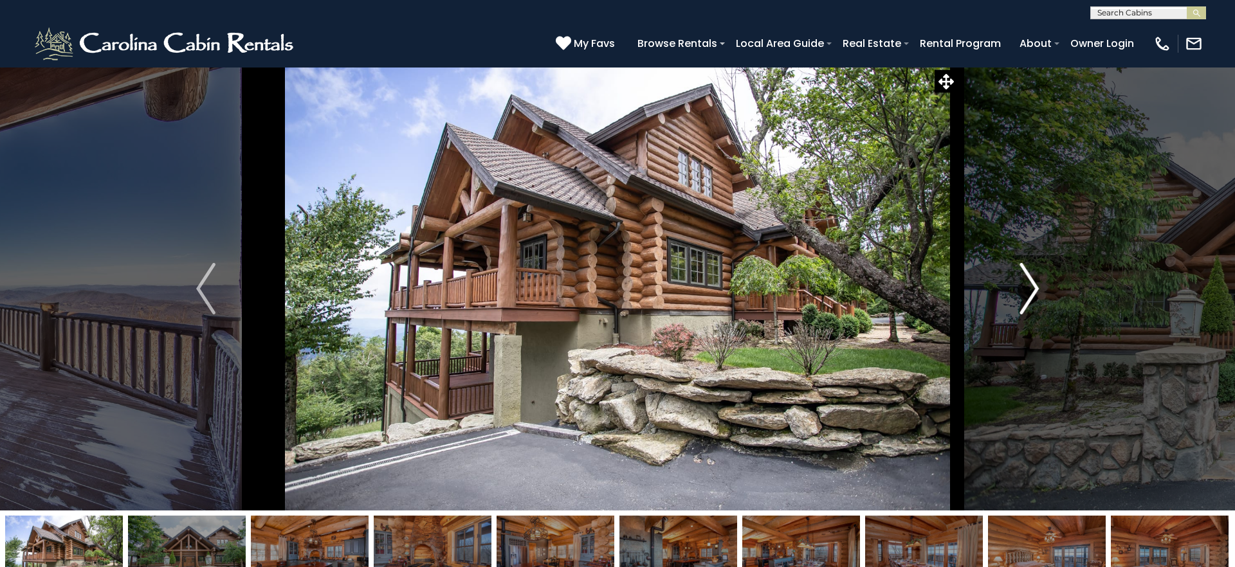
click at [1030, 289] on img "Next" at bounding box center [1029, 288] width 19 height 51
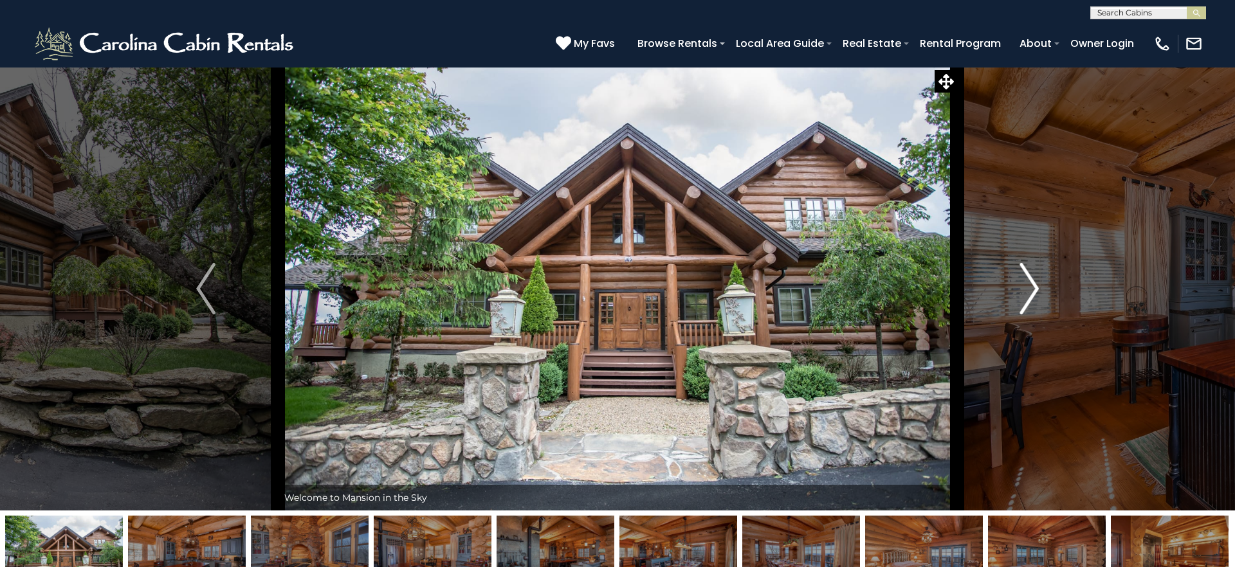
click at [1030, 289] on img "Next" at bounding box center [1029, 288] width 19 height 51
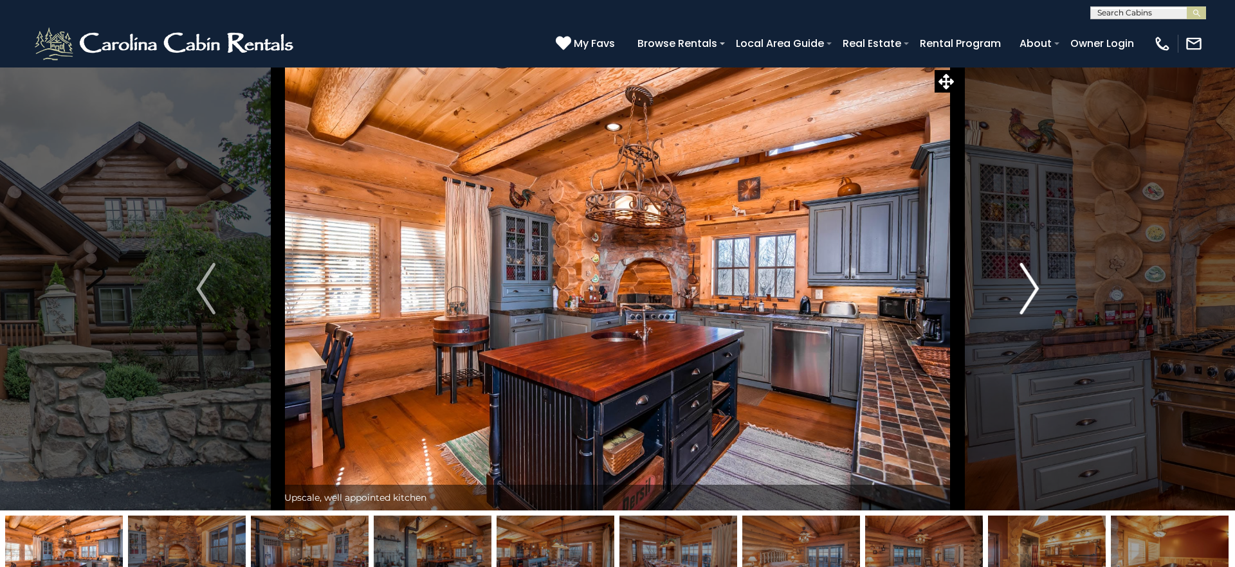
click at [1030, 289] on img "Next" at bounding box center [1029, 288] width 19 height 51
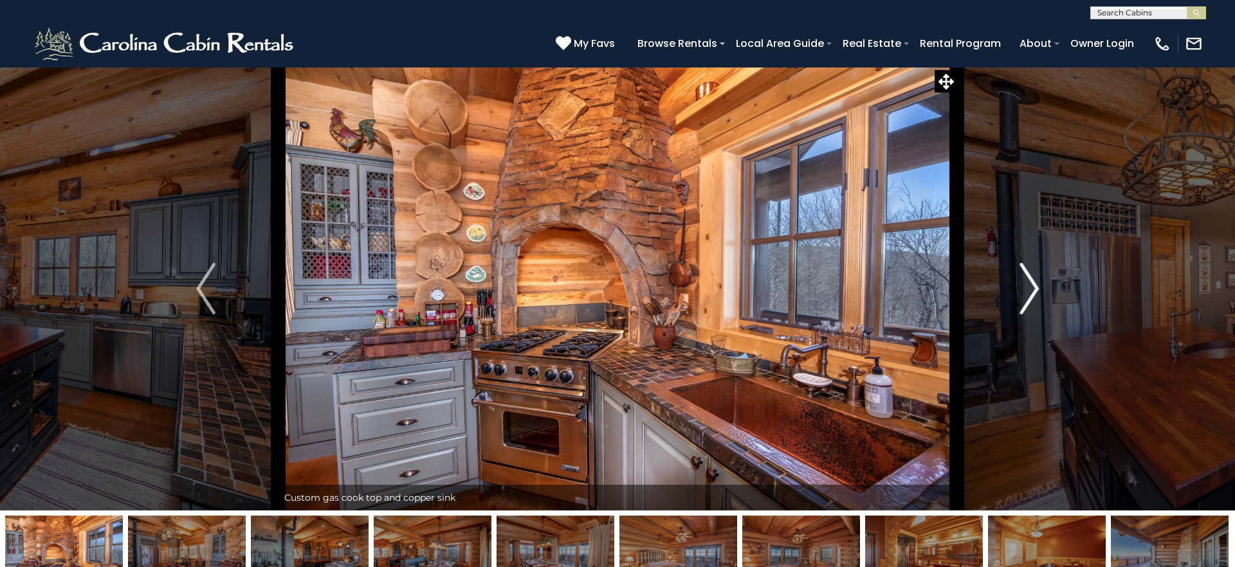
click at [1030, 289] on img "Next" at bounding box center [1029, 288] width 19 height 51
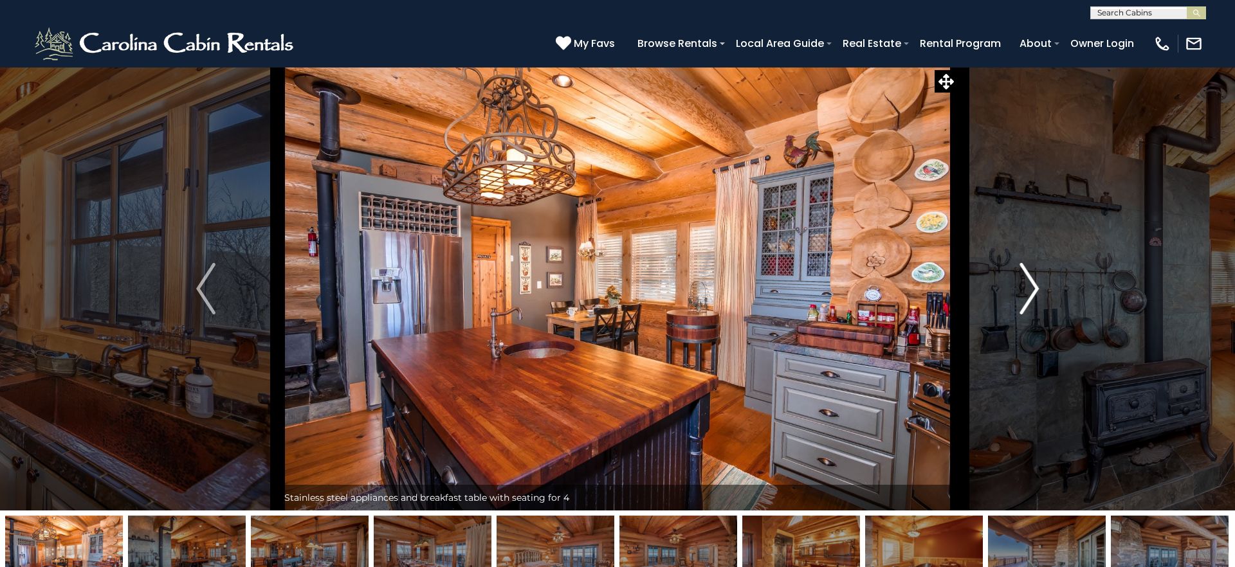
click at [1030, 289] on img "Next" at bounding box center [1029, 288] width 19 height 51
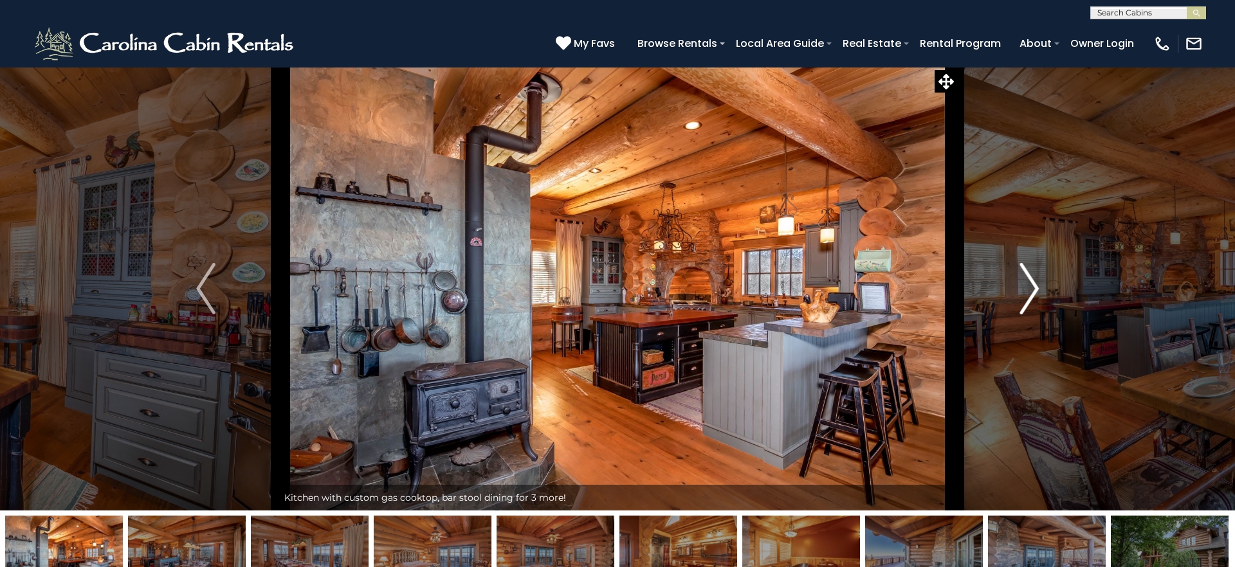
click at [1030, 289] on img "Next" at bounding box center [1029, 288] width 19 height 51
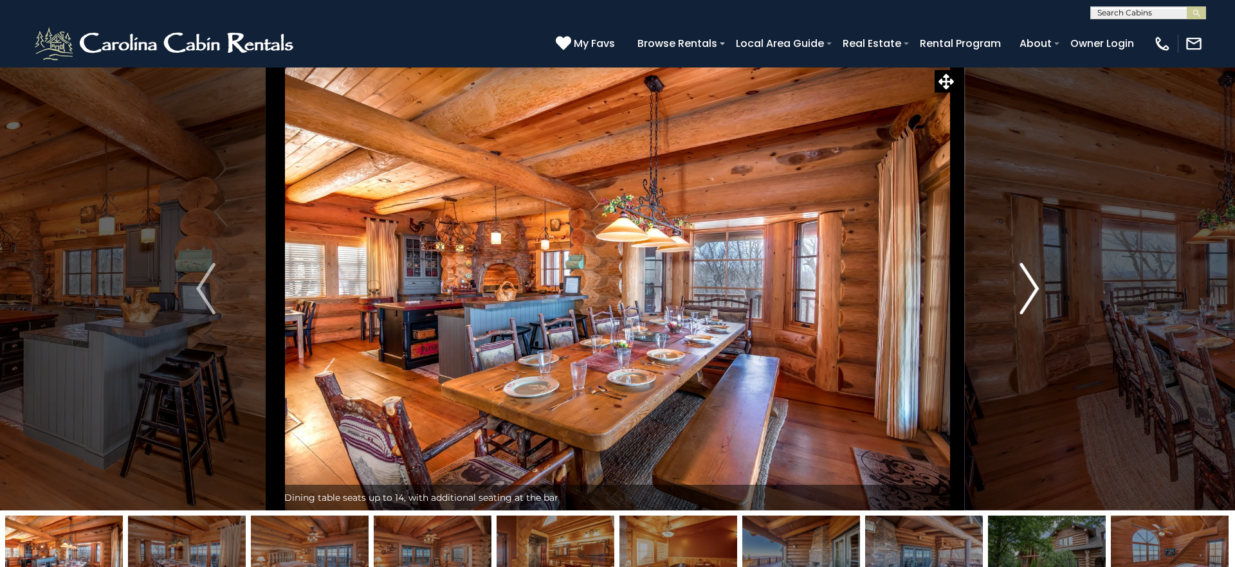
click at [1030, 289] on img "Next" at bounding box center [1029, 288] width 19 height 51
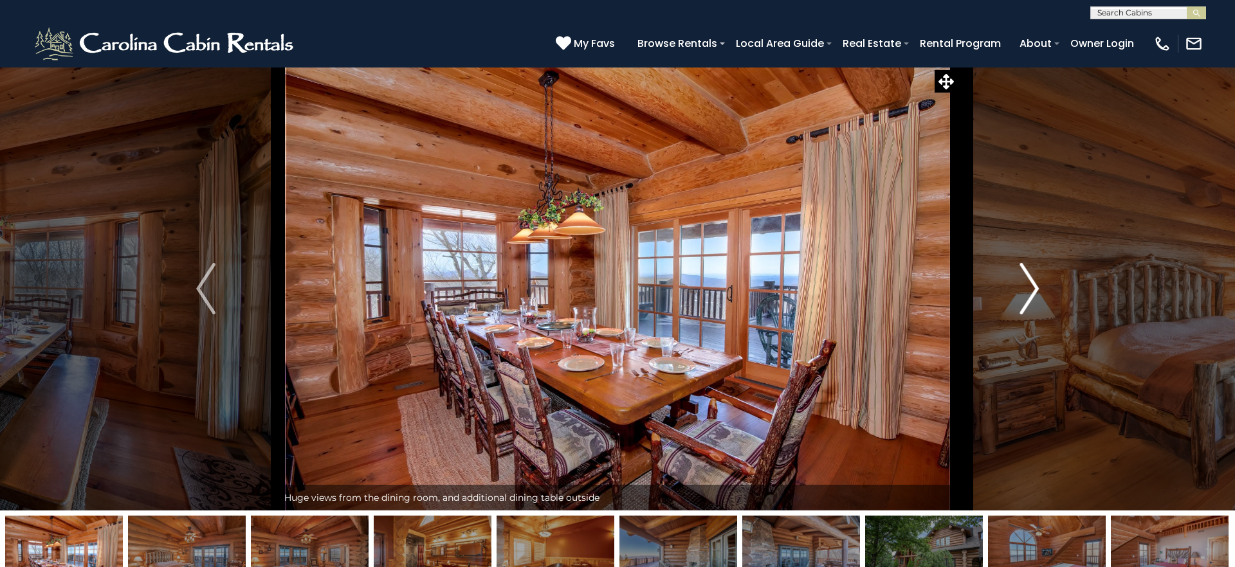
click at [1030, 289] on img "Next" at bounding box center [1029, 288] width 19 height 51
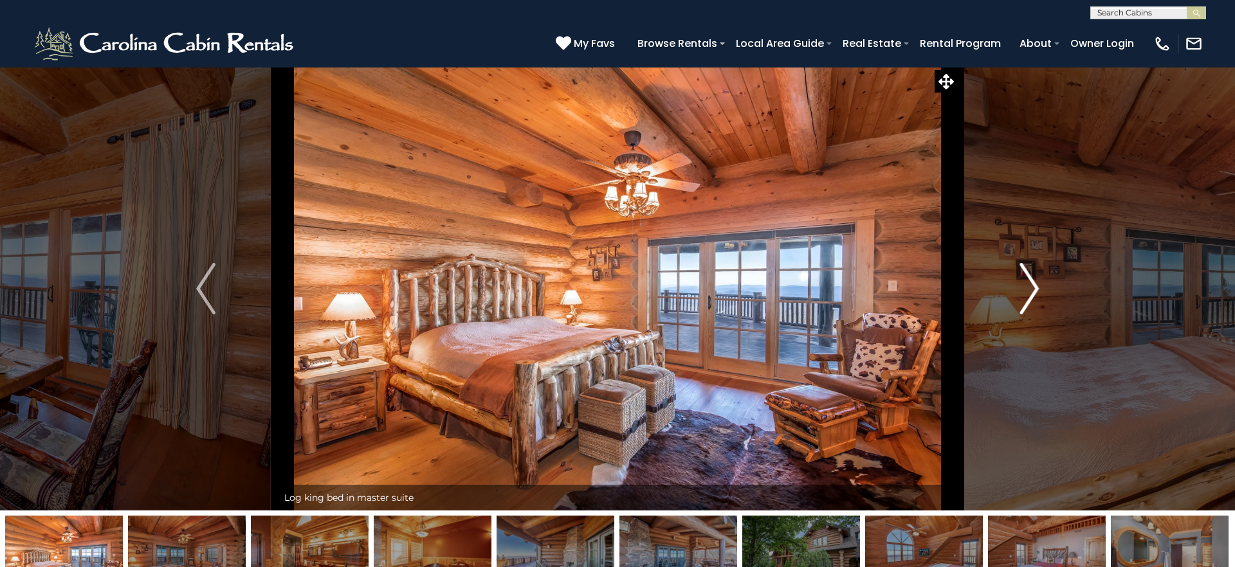
click at [1030, 289] on img "Next" at bounding box center [1029, 288] width 19 height 51
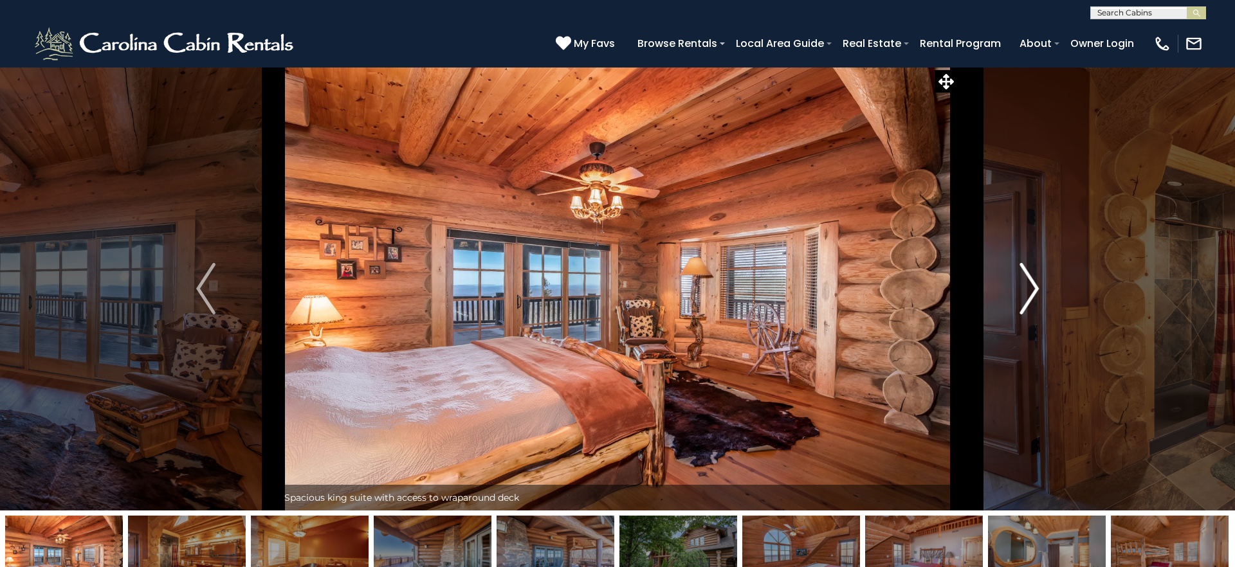
click at [1030, 289] on img "Next" at bounding box center [1029, 288] width 19 height 51
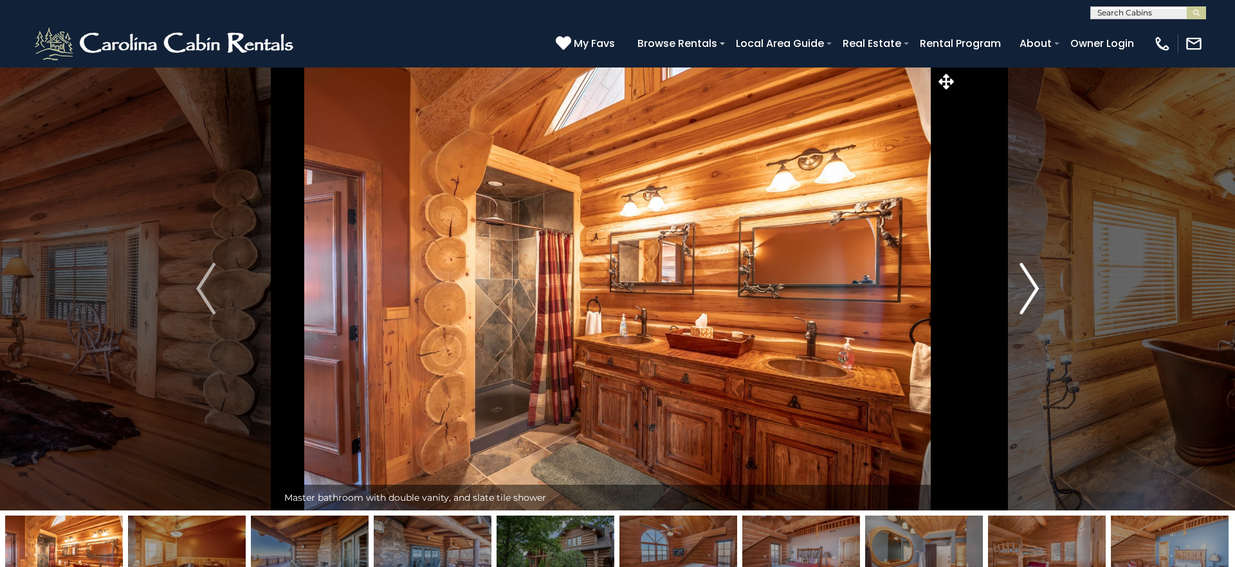
click at [1030, 289] on img "Next" at bounding box center [1029, 288] width 19 height 51
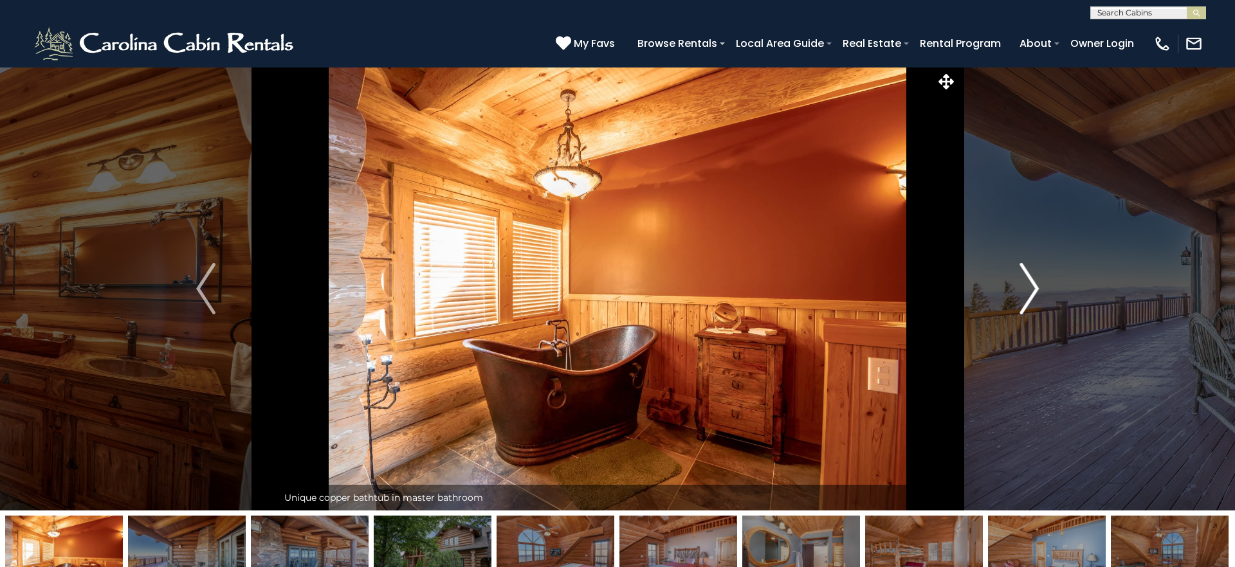
click at [1030, 289] on img "Next" at bounding box center [1029, 288] width 19 height 51
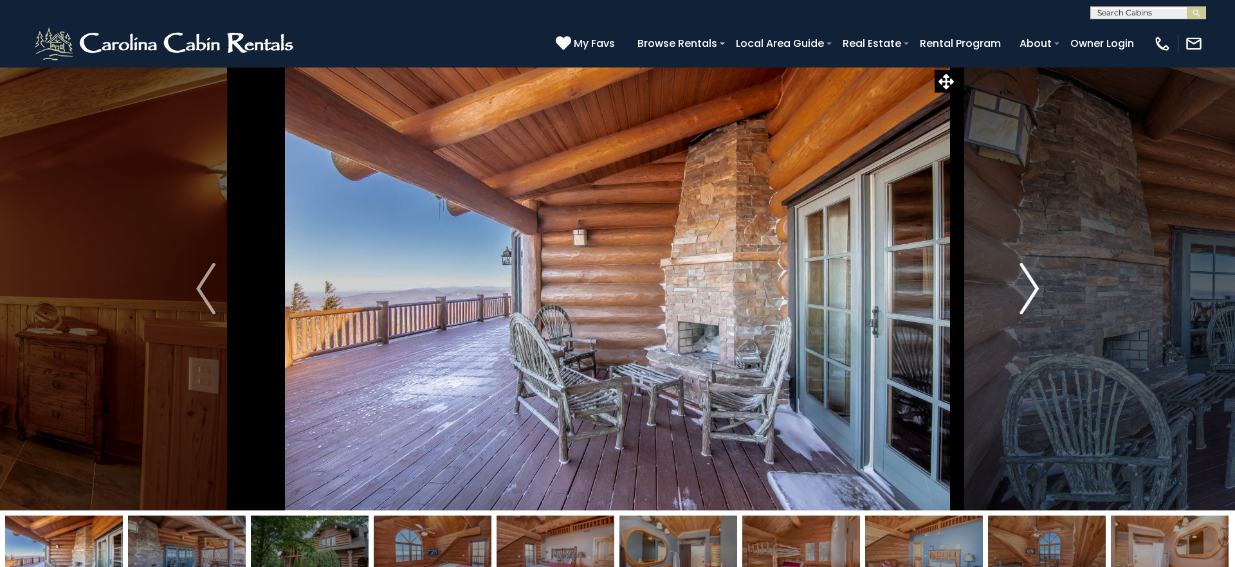
click at [1030, 289] on img "Next" at bounding box center [1029, 288] width 19 height 51
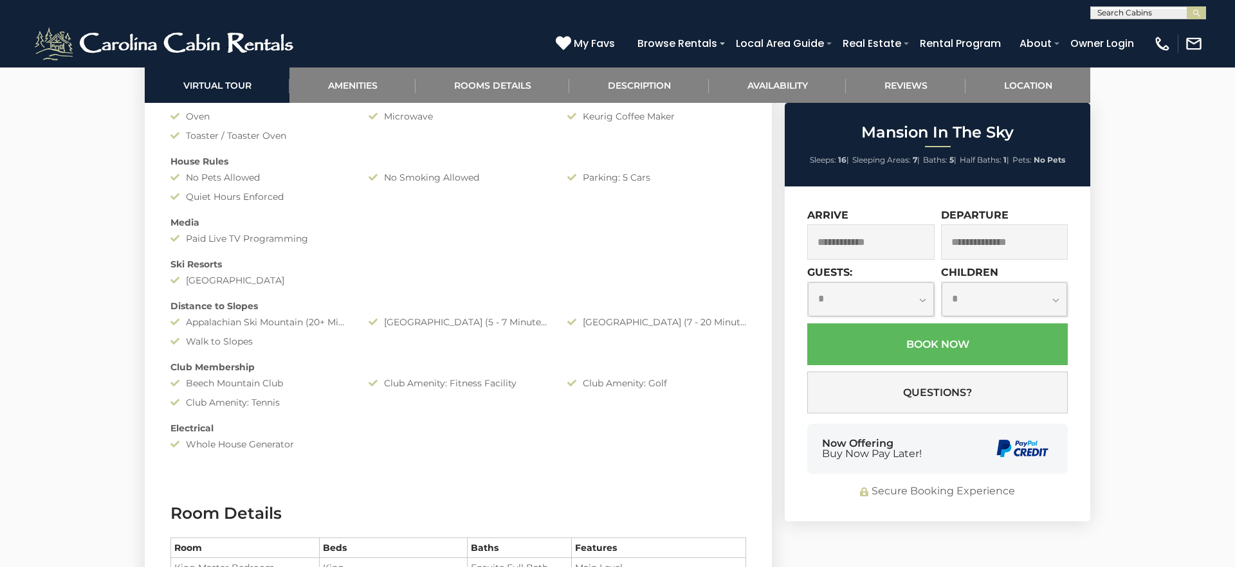
scroll to position [1348, 0]
drag, startPoint x: 287, startPoint y: 383, endPoint x: 190, endPoint y: 387, distance: 96.6
click at [190, 387] on div "Beech Mountain Club" at bounding box center [260, 382] width 198 height 13
copy div "Beech Mountain Club"
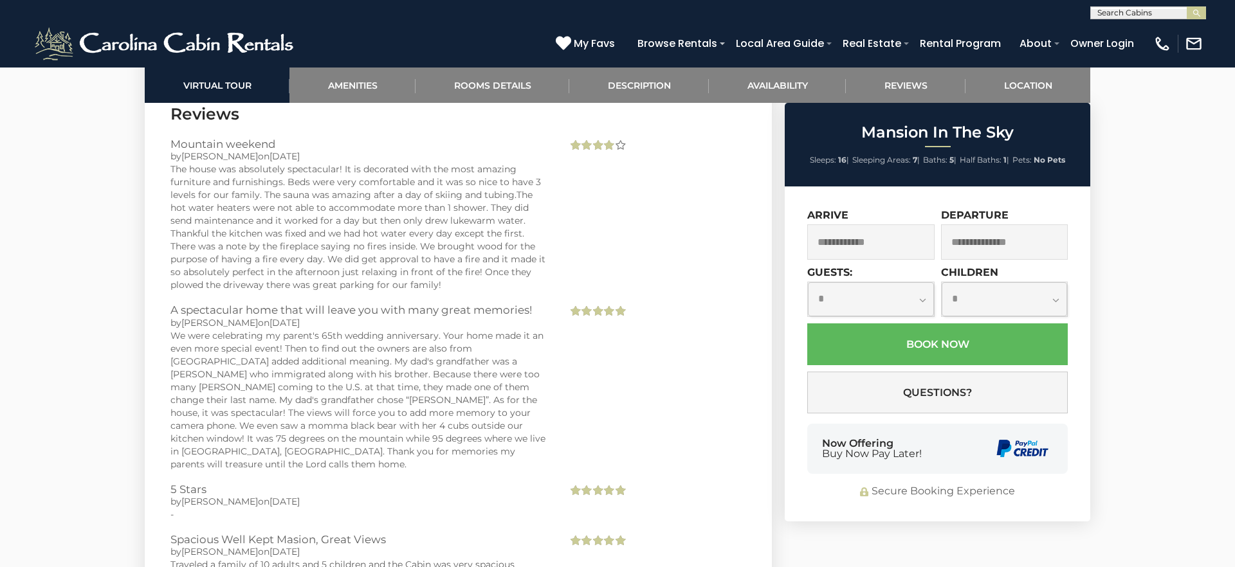
scroll to position [3754, 0]
click at [874, 243] on input "text" at bounding box center [870, 242] width 127 height 35
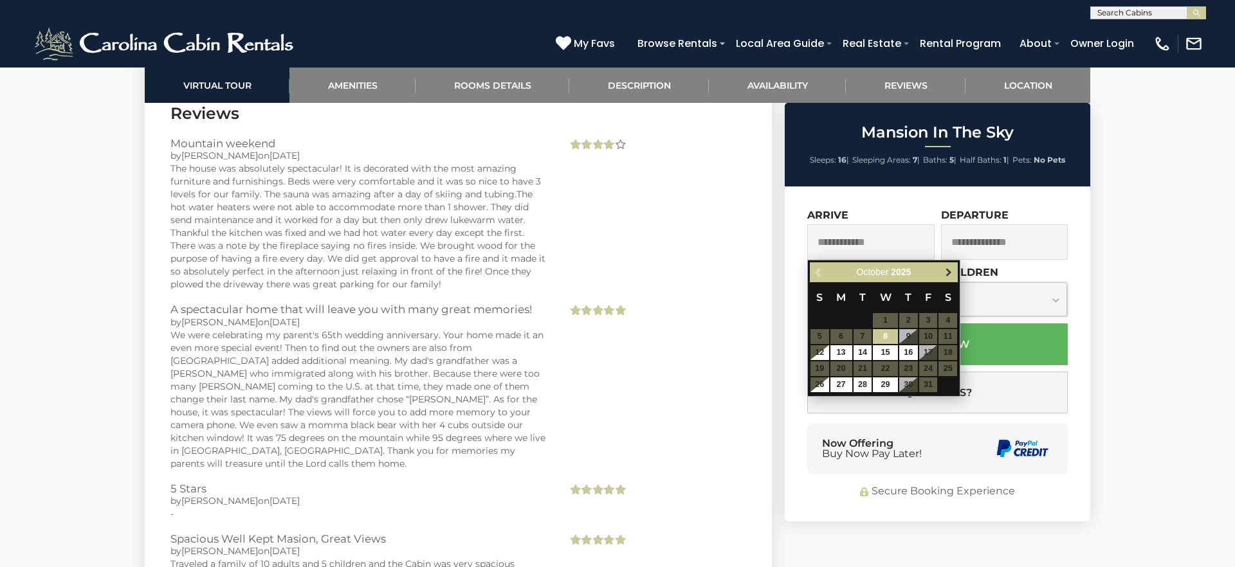
click at [953, 270] on span "Next" at bounding box center [949, 273] width 10 height 10
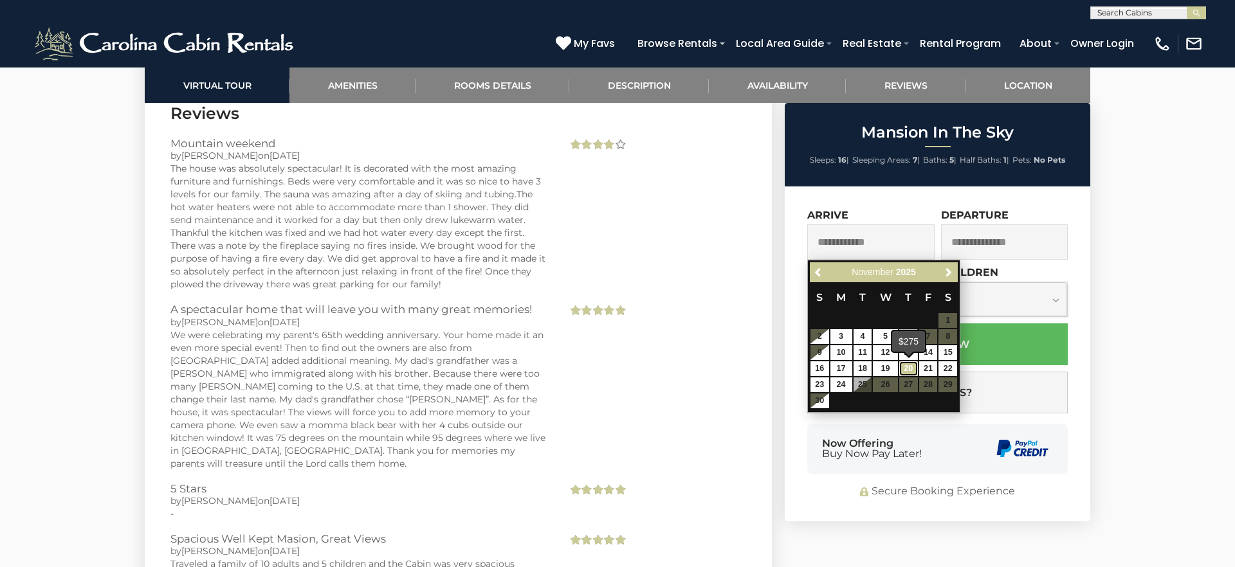
click at [913, 365] on link "20" at bounding box center [908, 369] width 19 height 15
type input "**********"
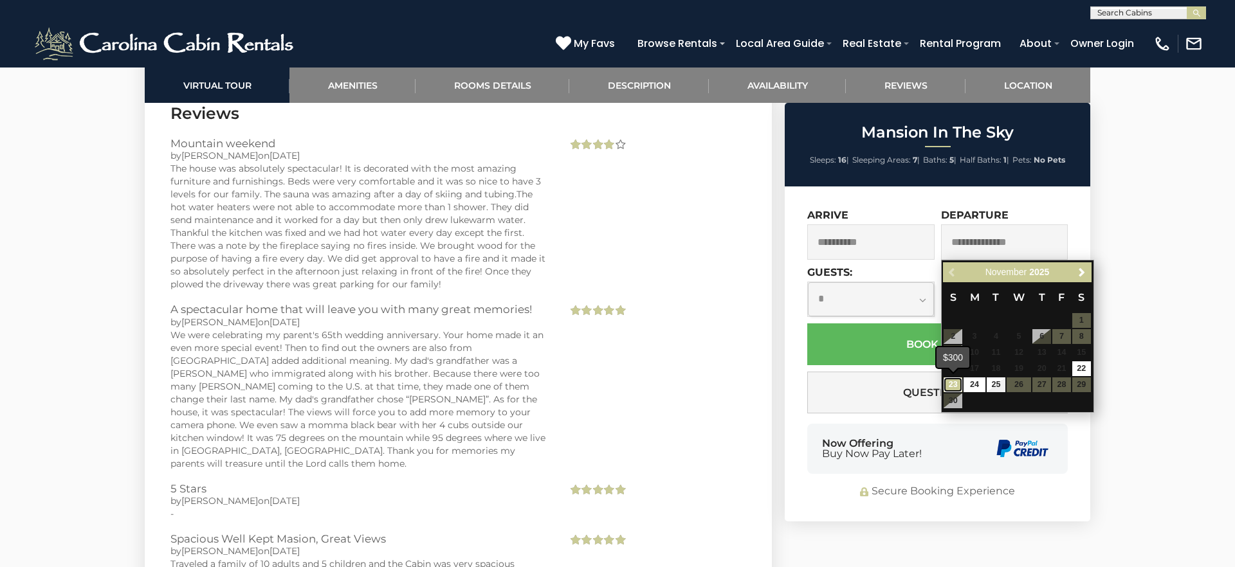
click at [954, 387] on link "23" at bounding box center [953, 385] width 19 height 15
type input "**********"
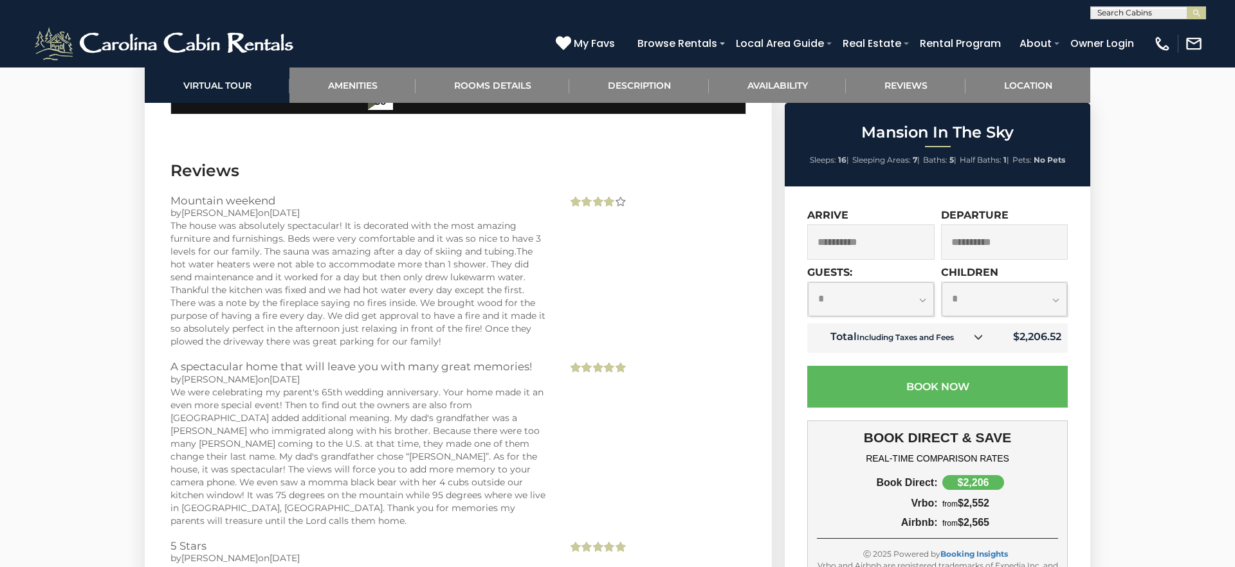
scroll to position [3620, 0]
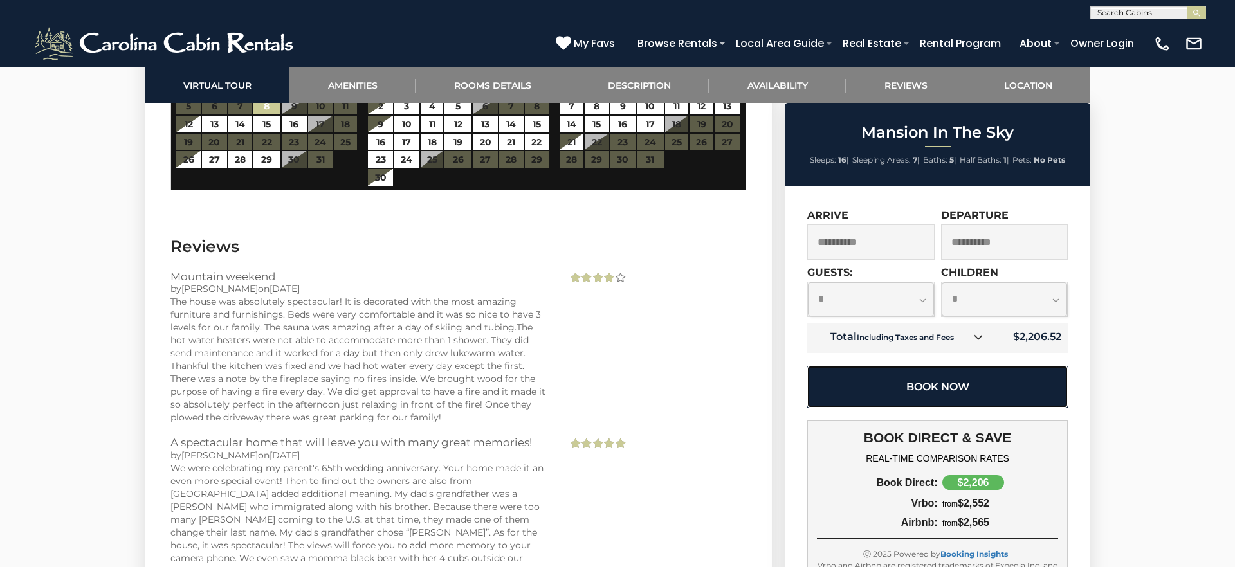
click at [969, 386] on button "Book Now" at bounding box center [937, 387] width 261 height 42
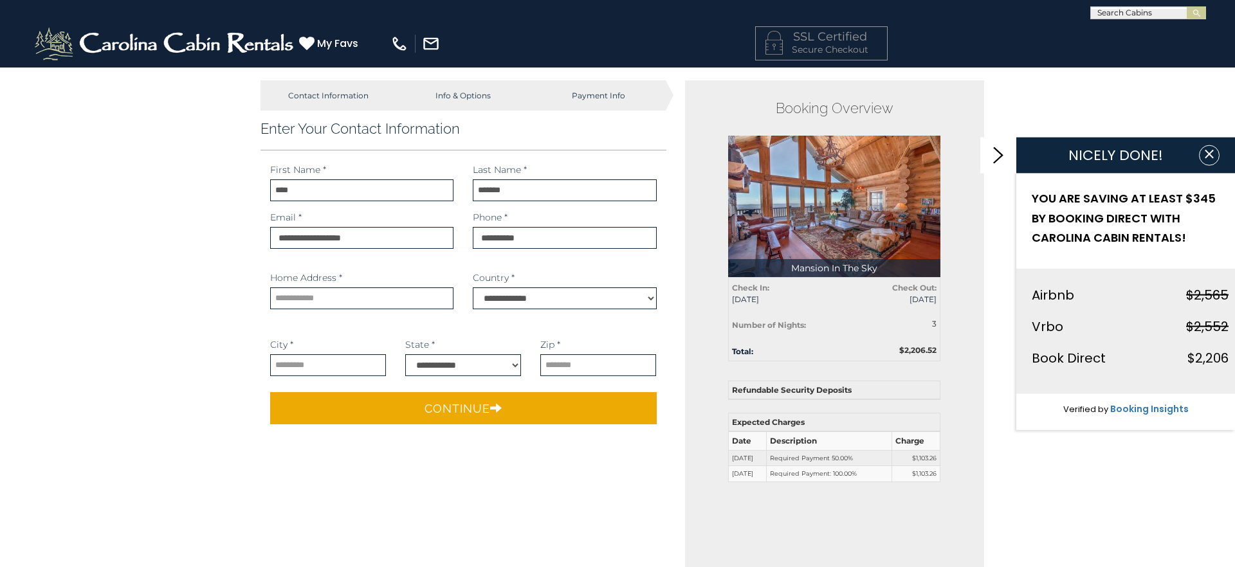
type input "*******"
click at [142, 308] on div "Contact Information Info & Options Payment Info 1. Guest Information Enter Your…" at bounding box center [617, 531] width 1235 height 928
click at [322, 298] on input "text" at bounding box center [361, 299] width 183 height 22
type input "**********"
click at [365, 369] on input "text" at bounding box center [328, 365] width 116 height 22
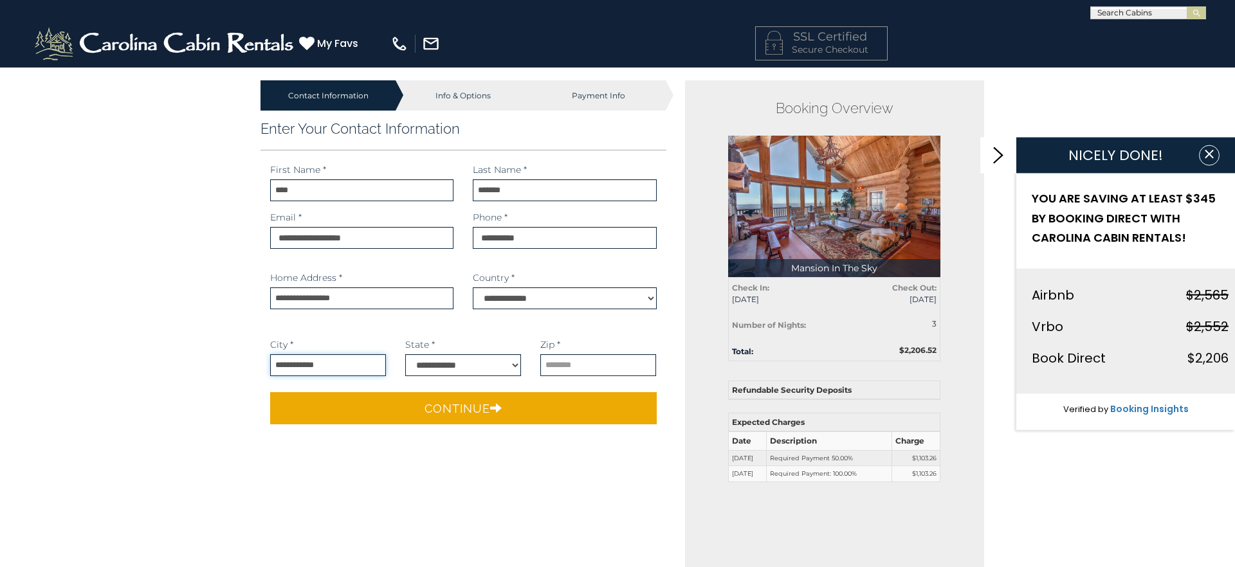
type input "**********"
click at [496, 364] on select "**********" at bounding box center [463, 365] width 116 height 22
select select "**"
click at [572, 365] on input "text" at bounding box center [598, 365] width 116 height 22
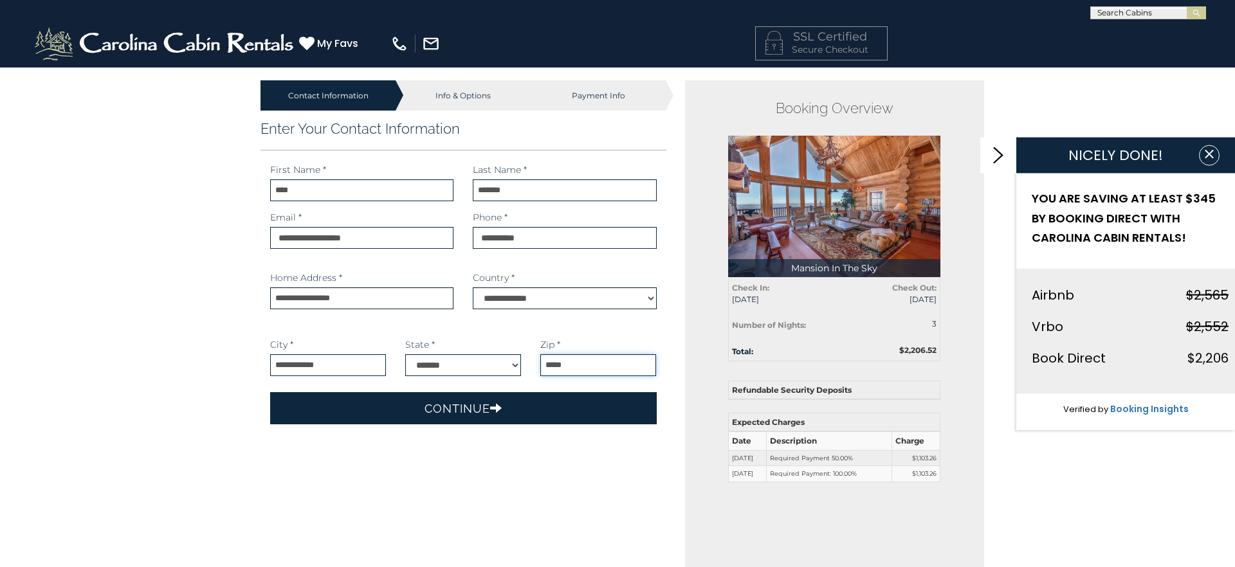
type input "*****"
click at [493, 405] on icon "submit" at bounding box center [496, 408] width 12 height 12
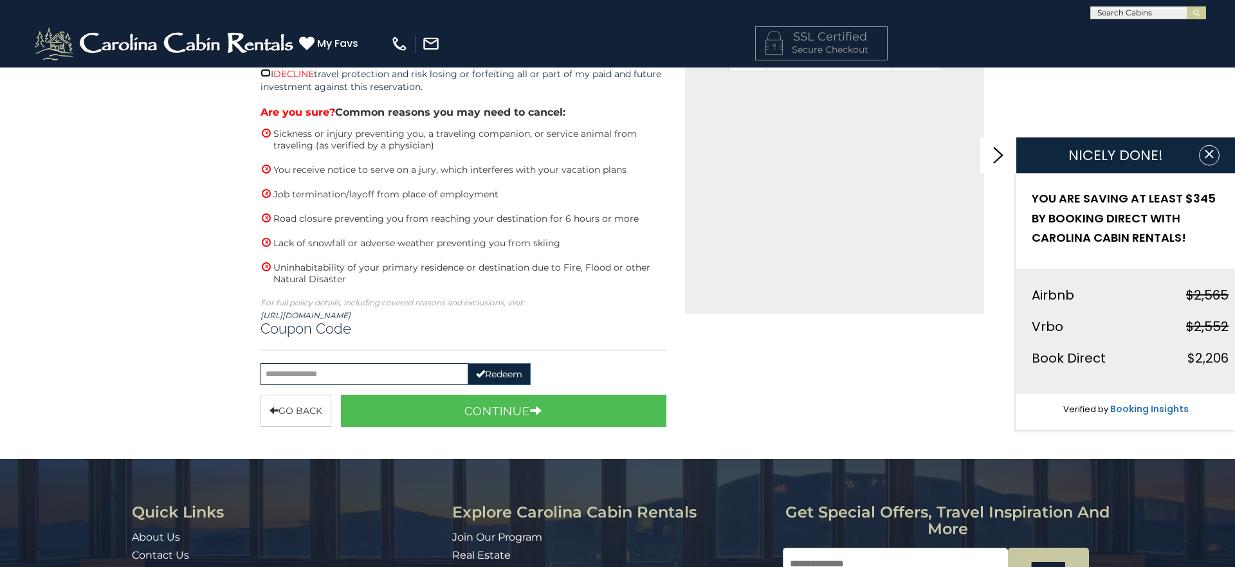
scroll to position [412, 0]
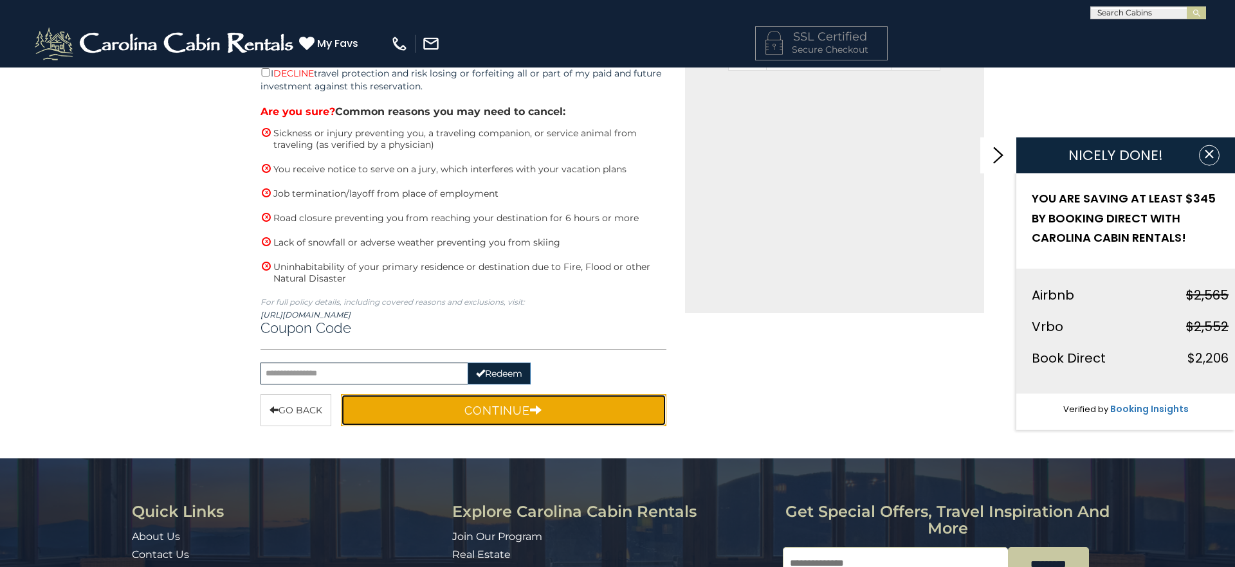
click at [524, 409] on button "Continue" at bounding box center [504, 410] width 326 height 32
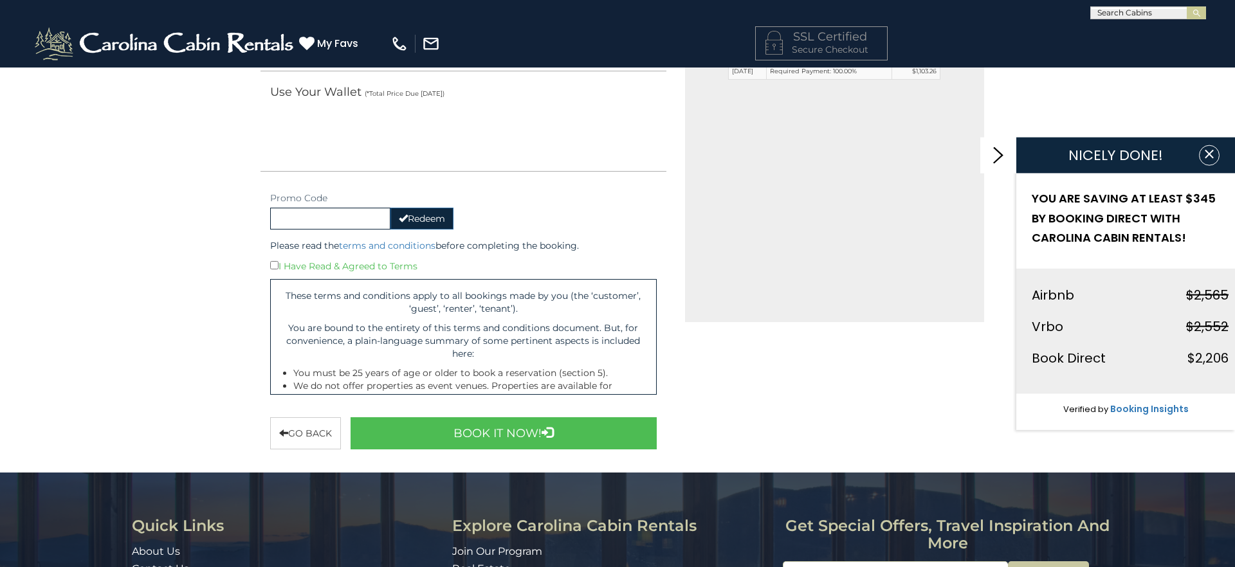
scroll to position [406, 0]
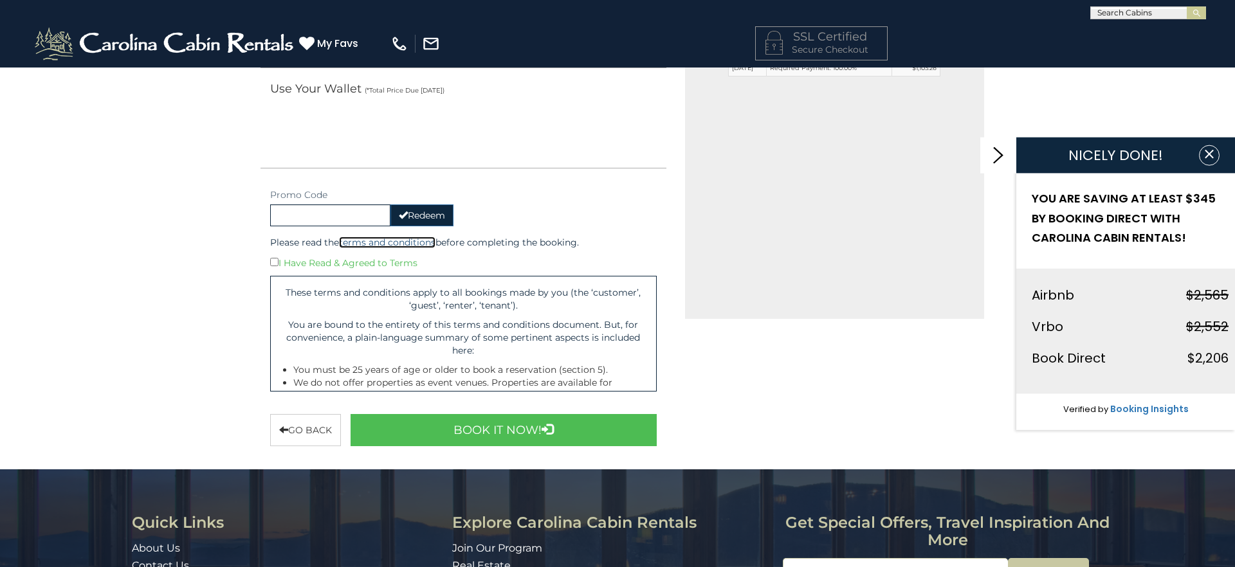
click at [413, 241] on link "terms and conditions" at bounding box center [387, 243] width 96 height 12
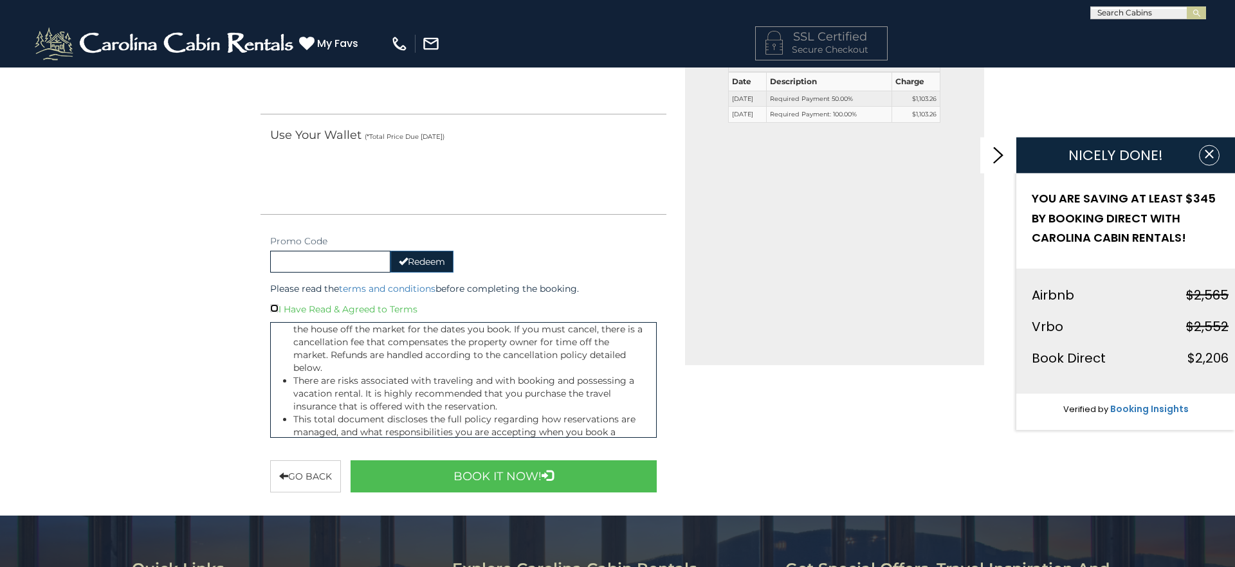
scroll to position [361, 0]
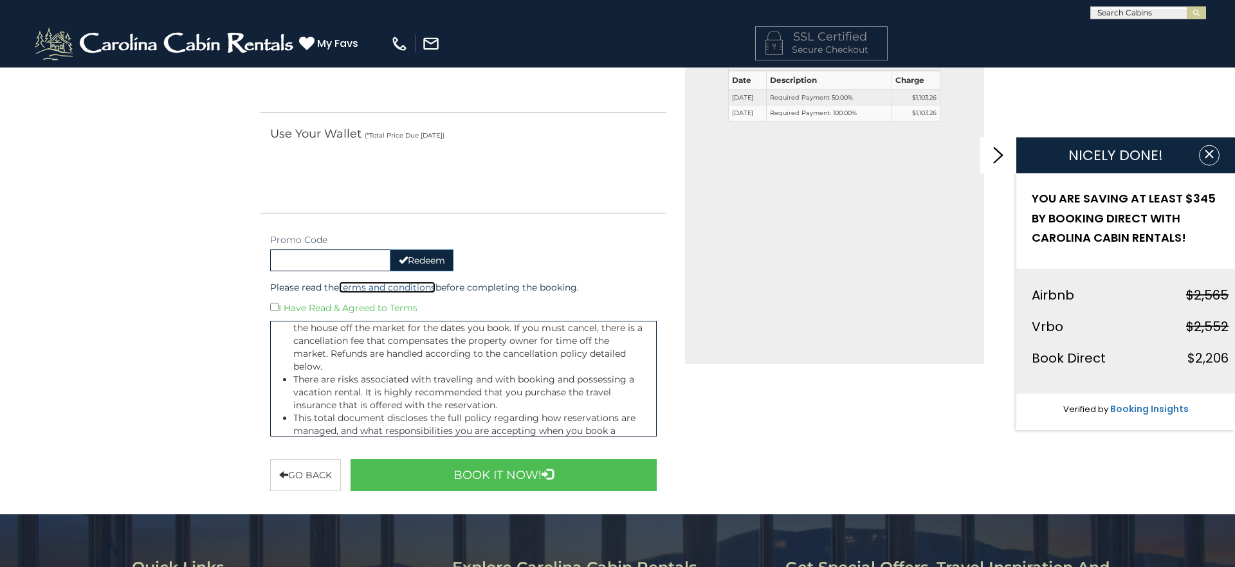
click at [419, 286] on link "terms and conditions" at bounding box center [387, 288] width 96 height 12
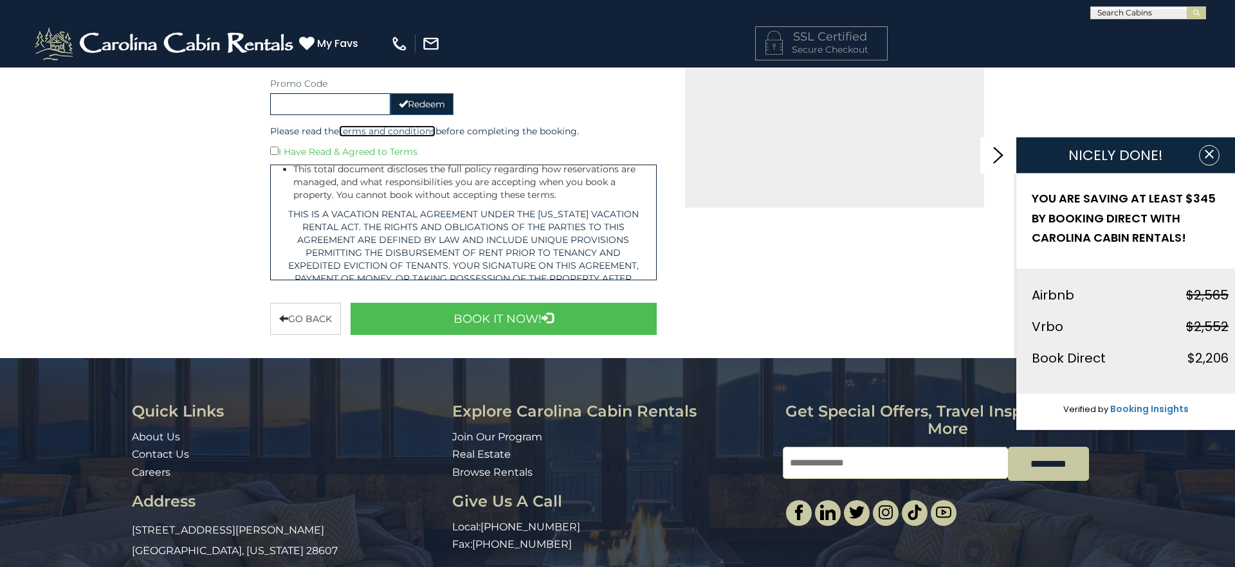
scroll to position [547, 0]
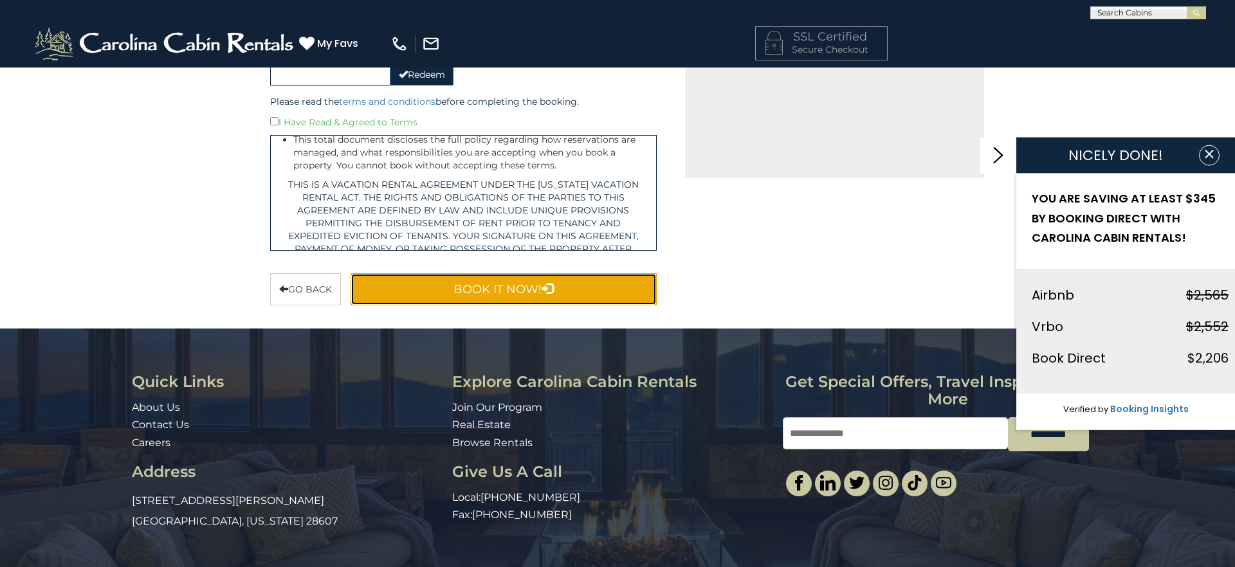
click at [489, 292] on button "Book It Now!" at bounding box center [504, 289] width 306 height 32
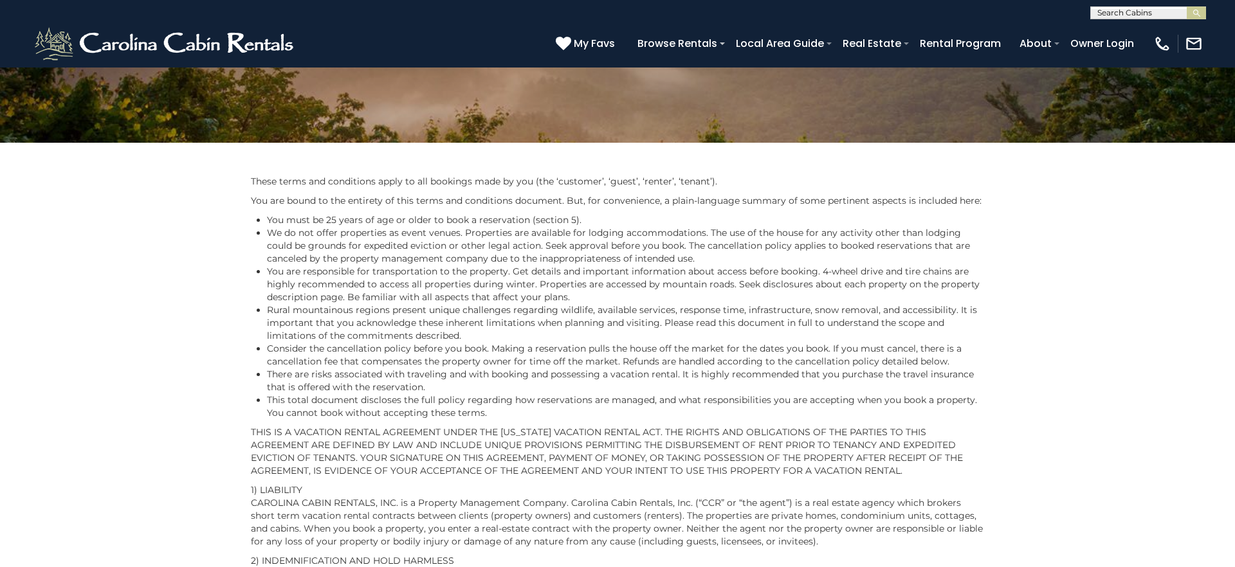
scroll to position [151, 0]
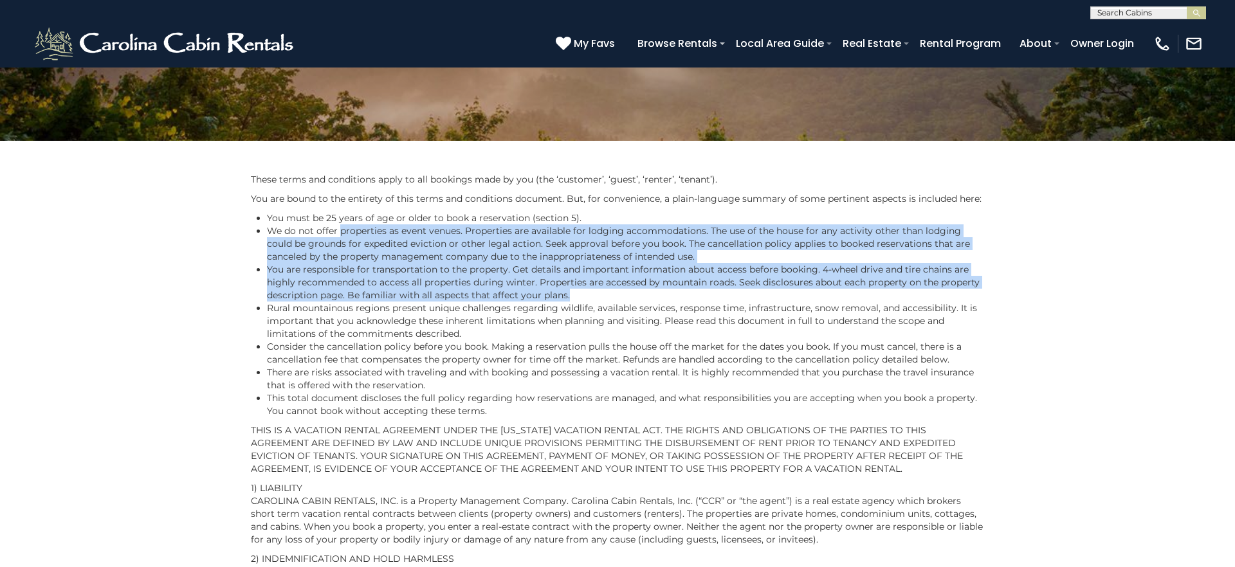
drag, startPoint x: 340, startPoint y: 228, endPoint x: 679, endPoint y: 299, distance: 345.8
click at [679, 299] on ul "You must be 25 years of age or older to book a reservation (section 5). We do n…" at bounding box center [617, 315] width 733 height 206
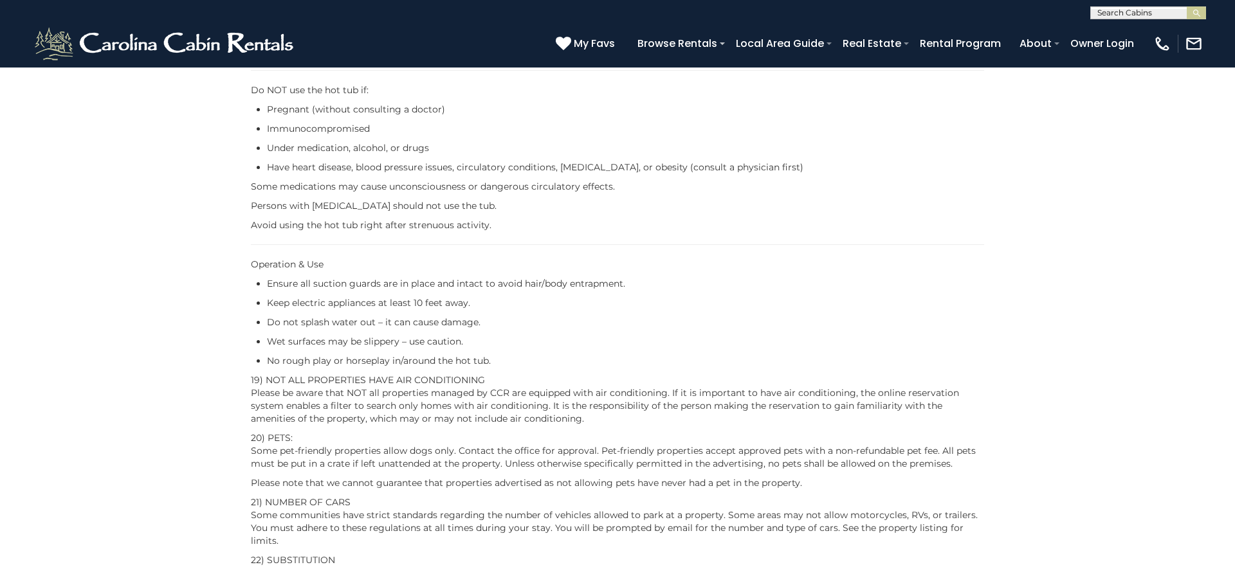
scroll to position [3437, 0]
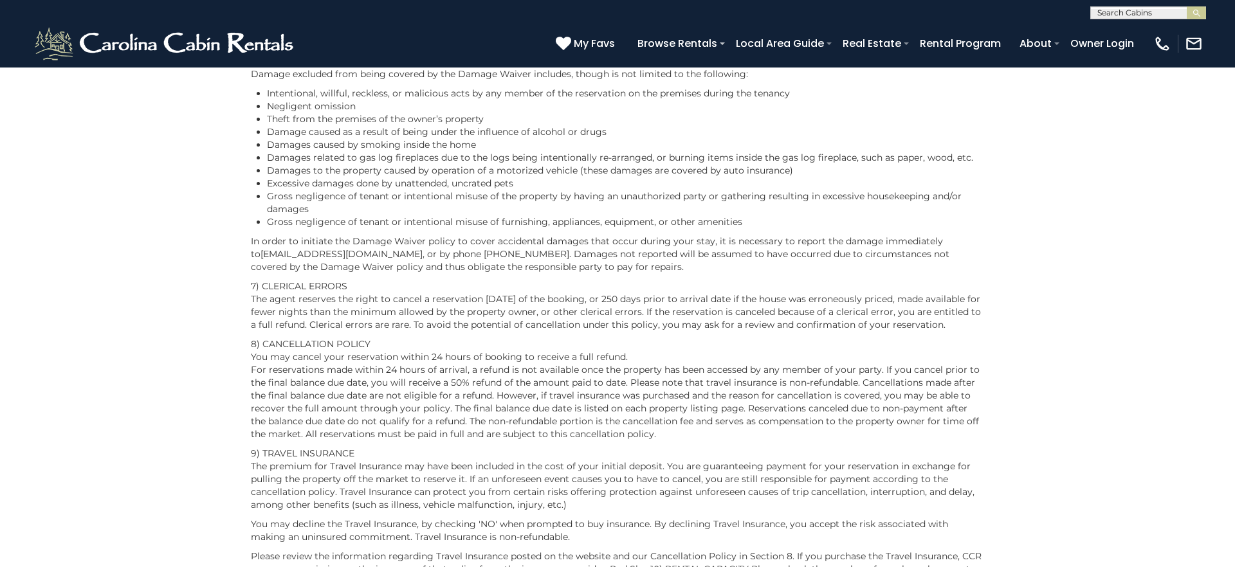
scroll to position [1166, 0]
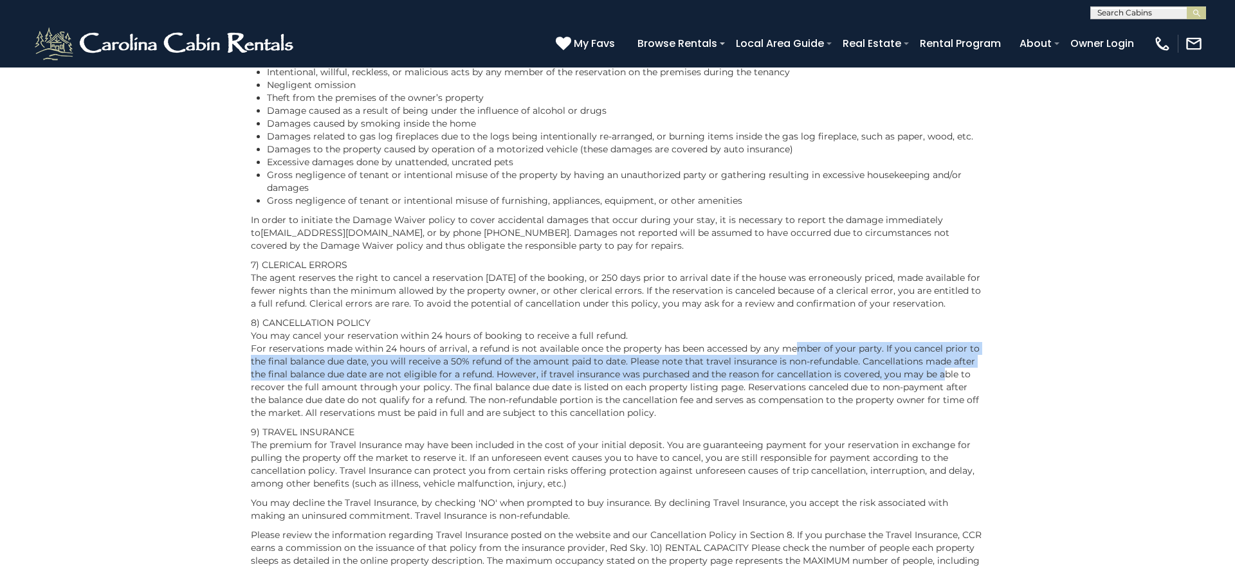
drag, startPoint x: 791, startPoint y: 345, endPoint x: 939, endPoint y: 377, distance: 150.8
click at [939, 377] on p "8) CANCELLATION POLICY You may cancel your reservation within 24 hours of booki…" at bounding box center [617, 367] width 733 height 103
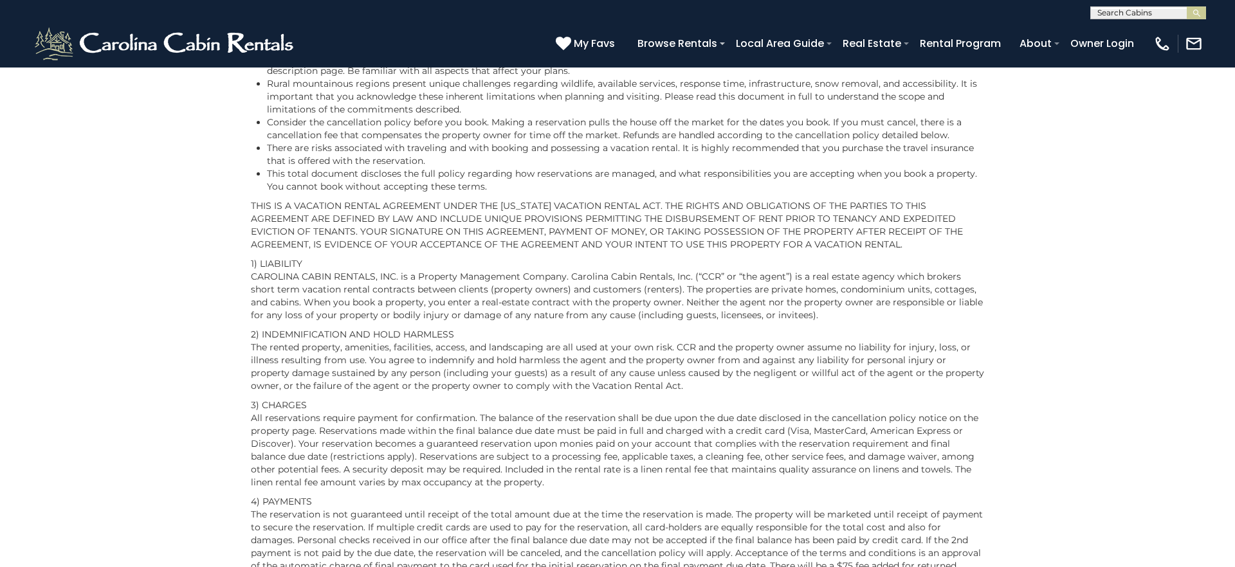
scroll to position [0, 0]
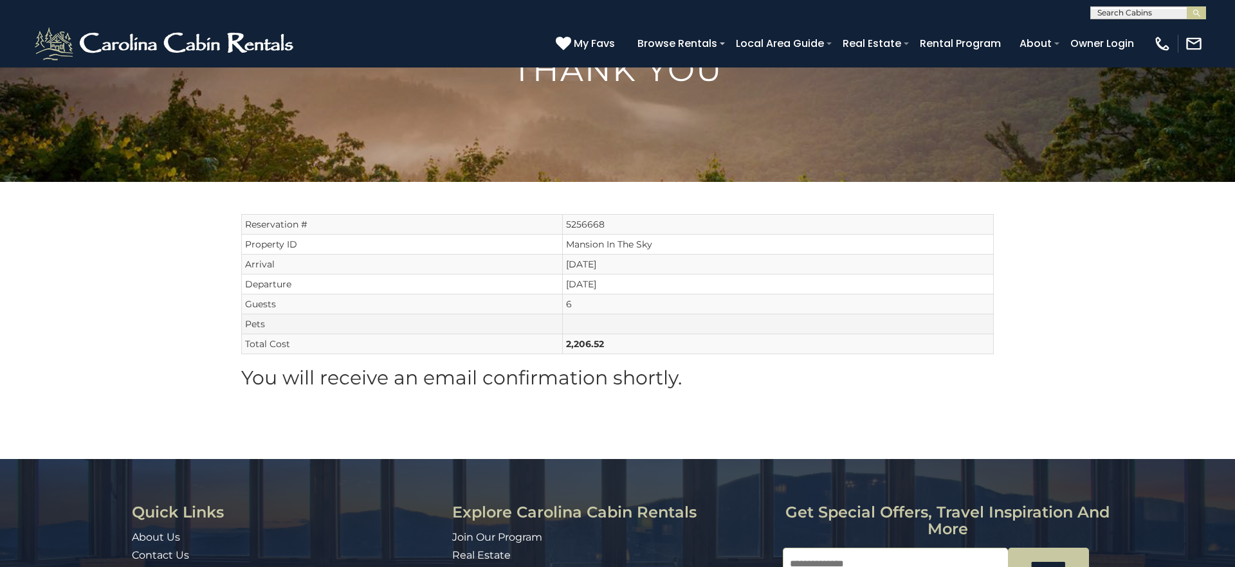
scroll to position [105, 0]
